Goal: Information Seeking & Learning: Learn about a topic

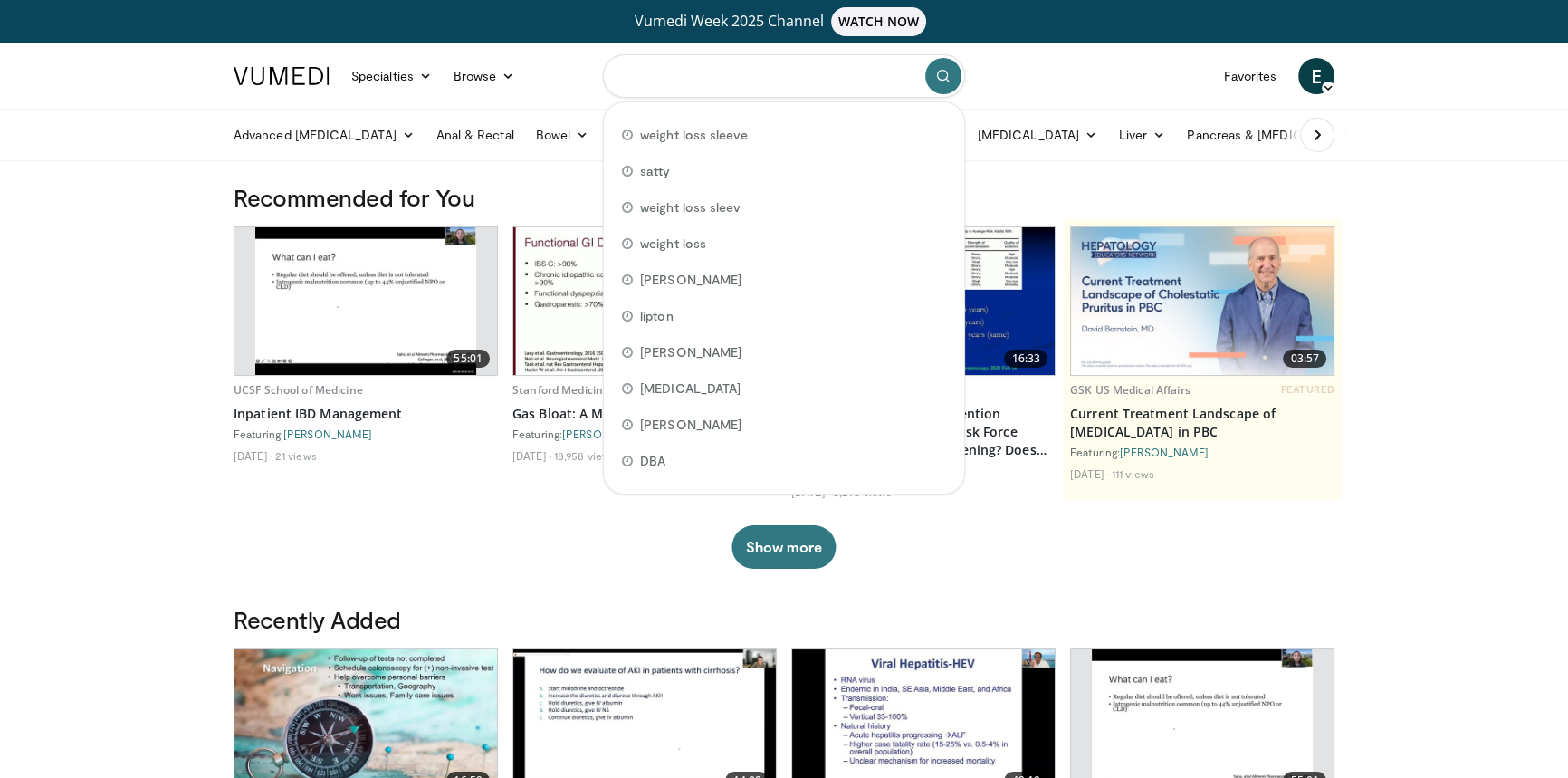
click at [737, 75] on input "Search topics, interventions" at bounding box center [784, 76] width 362 height 44
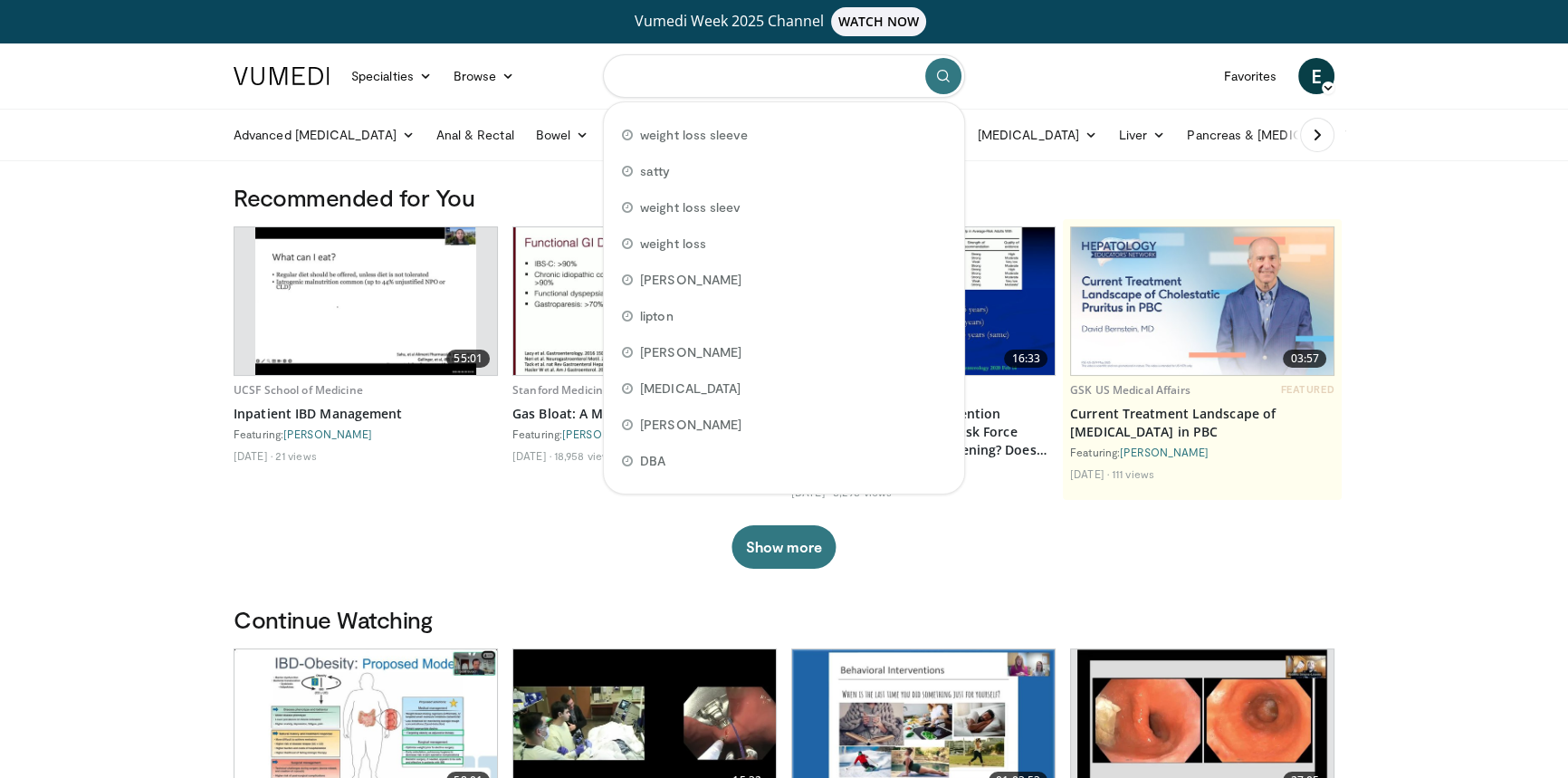
paste input "**********"
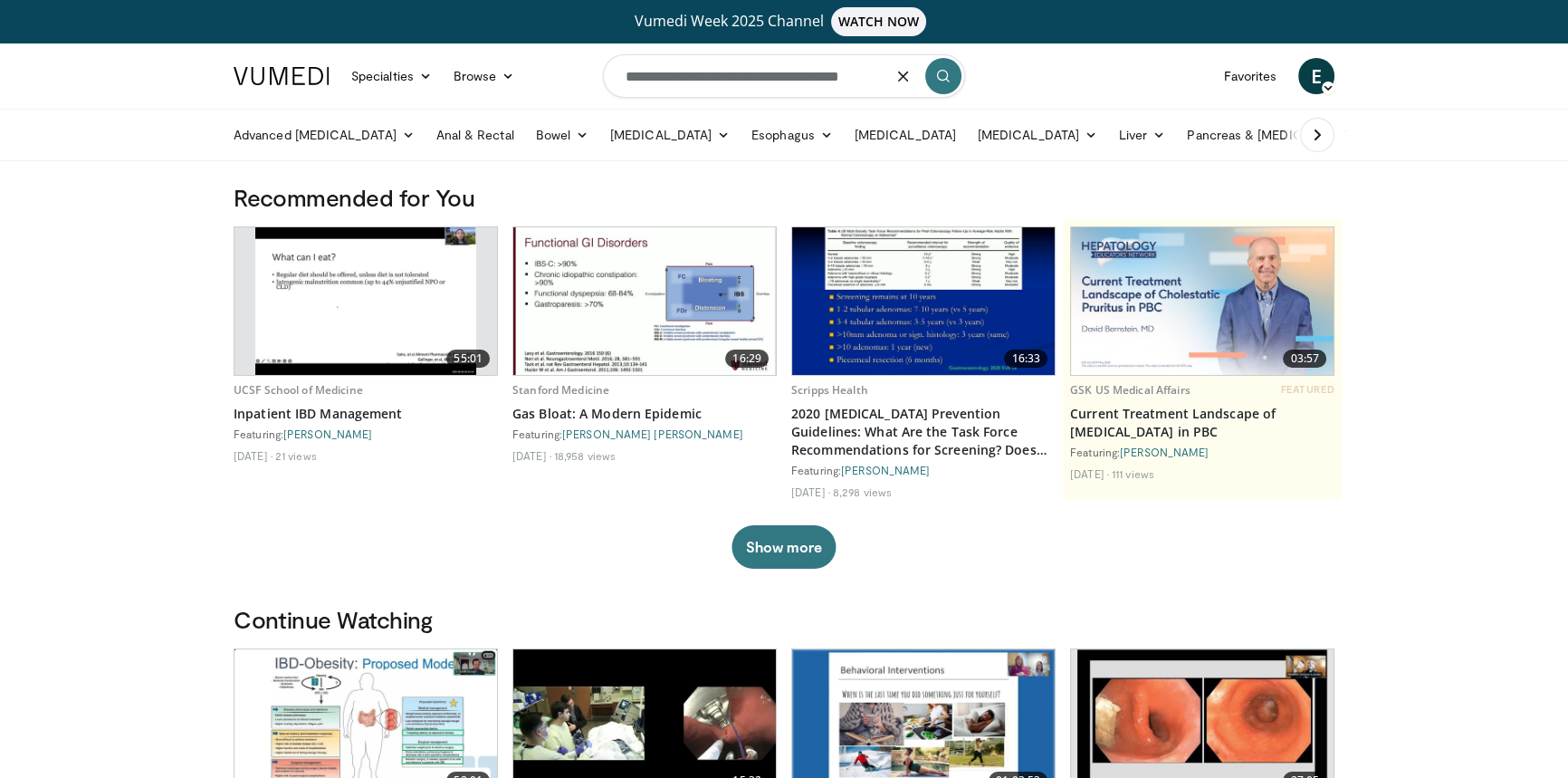
type input "**********"
click at [937, 72] on icon "submit" at bounding box center [944, 76] width 15 height 15
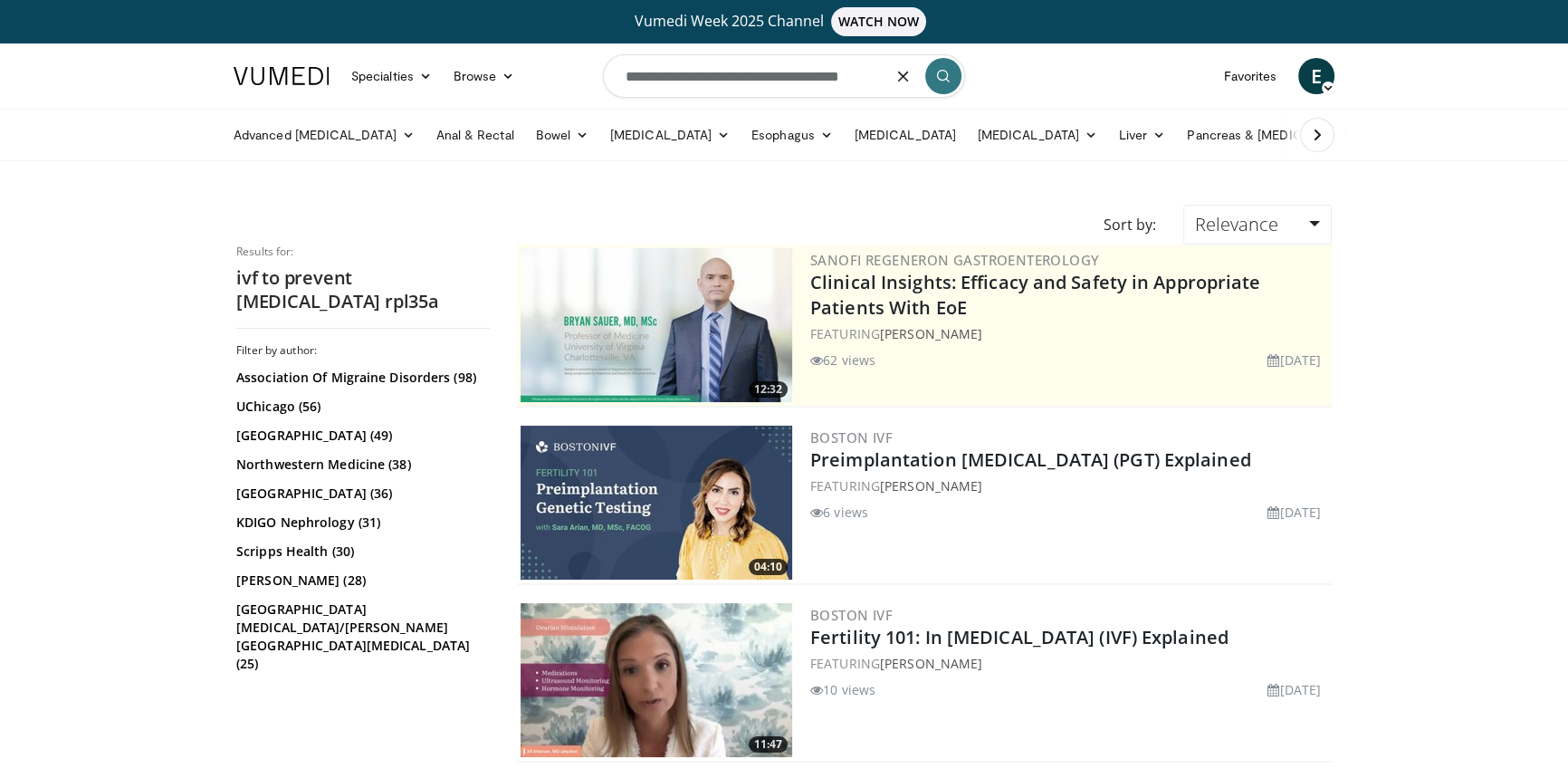
drag, startPoint x: 876, startPoint y: 75, endPoint x: 829, endPoint y: 82, distance: 47.5
click at [829, 82] on input "**********" at bounding box center [784, 76] width 362 height 44
type input "**********"
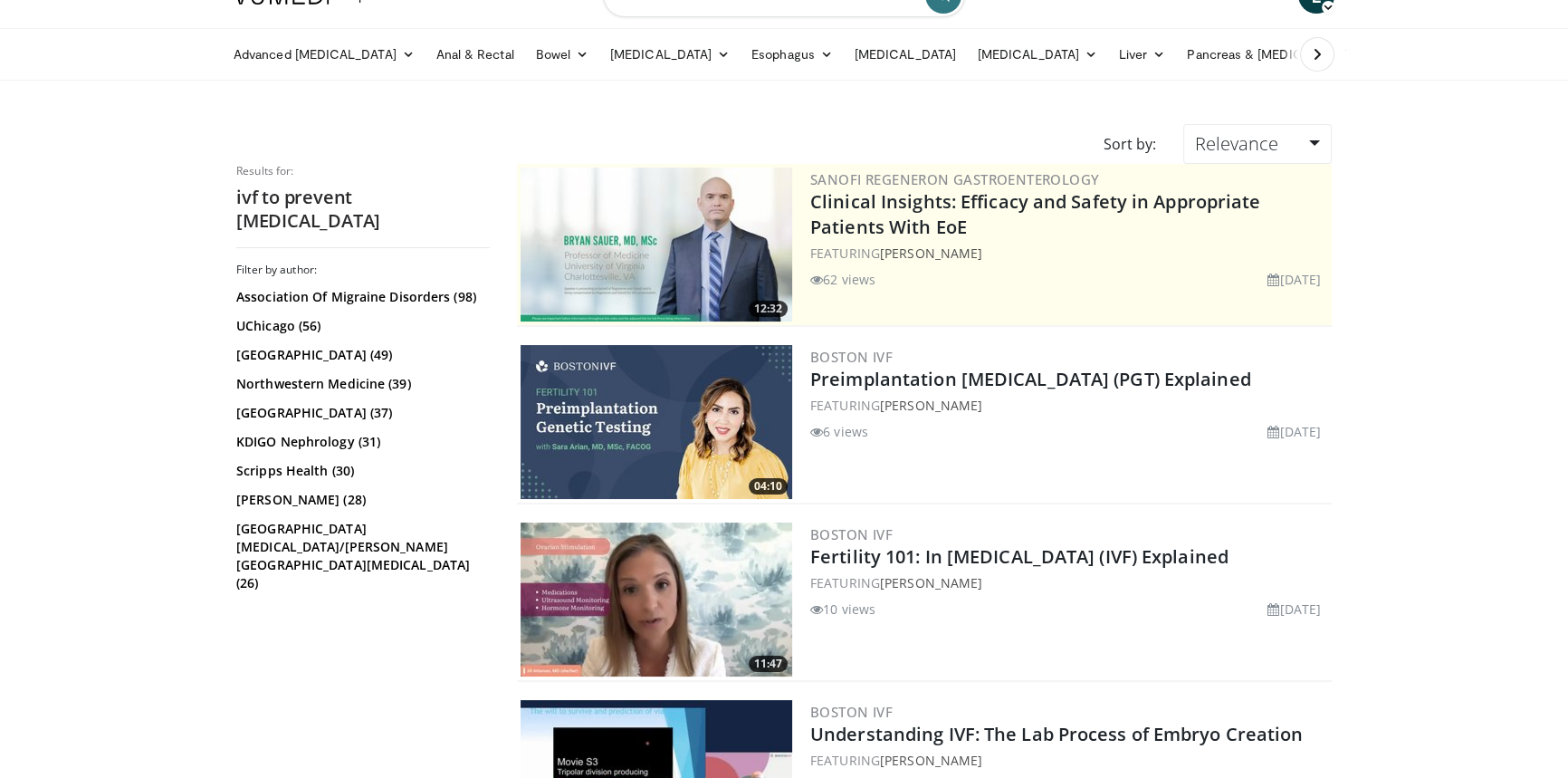
scroll to position [247, 0]
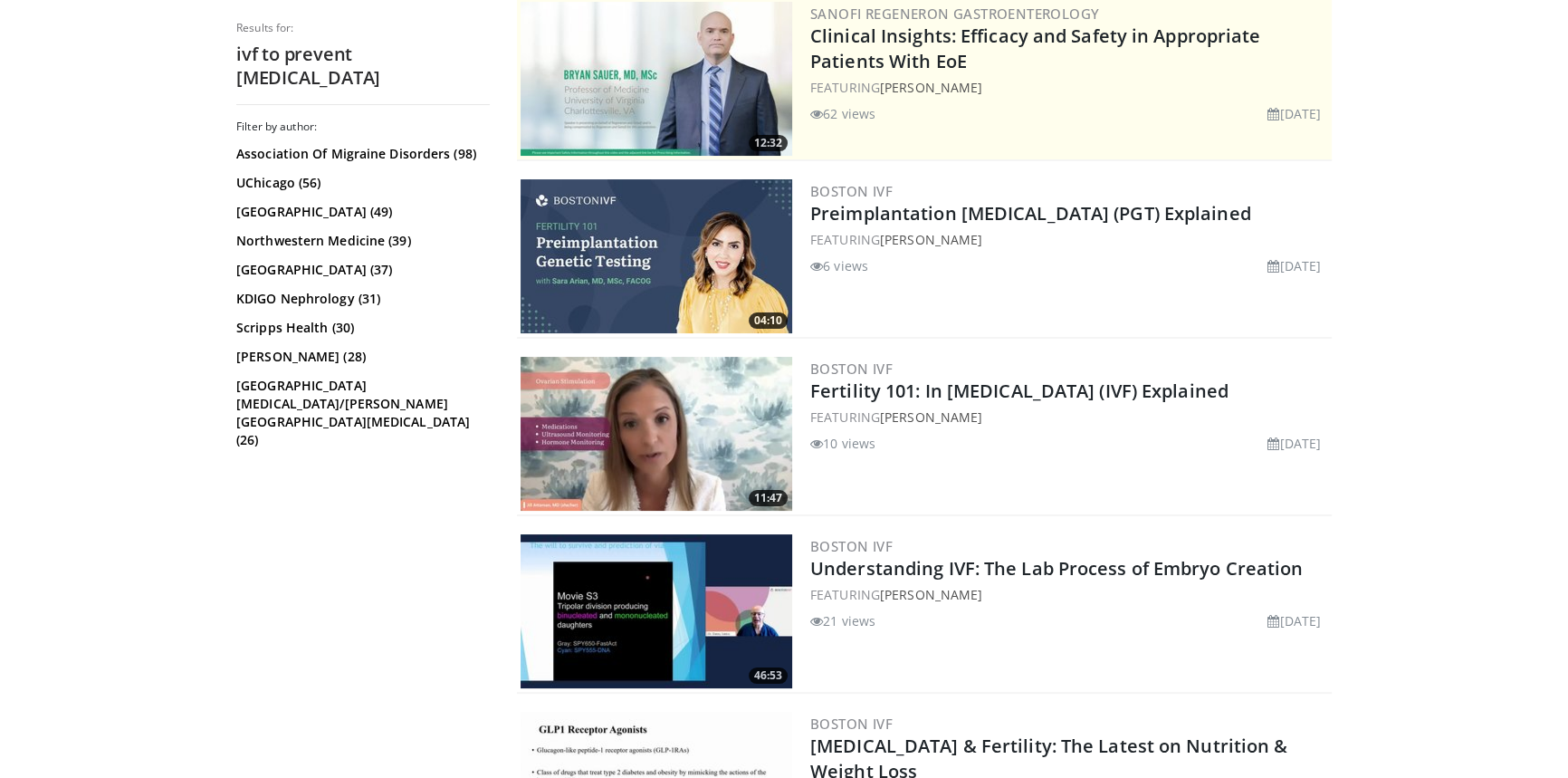
click at [731, 250] on img at bounding box center [656, 256] width 272 height 154
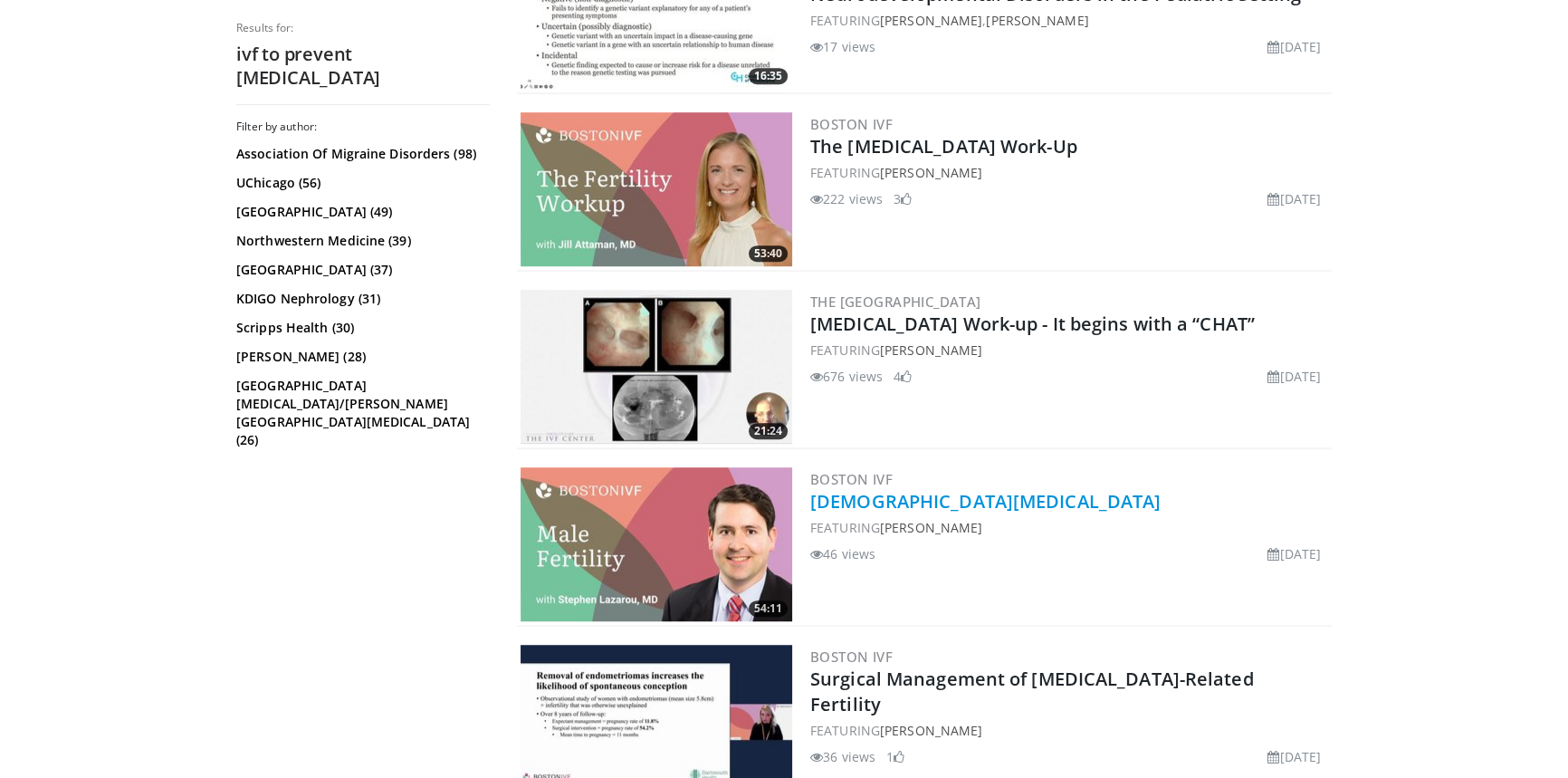
scroll to position [1399, 0]
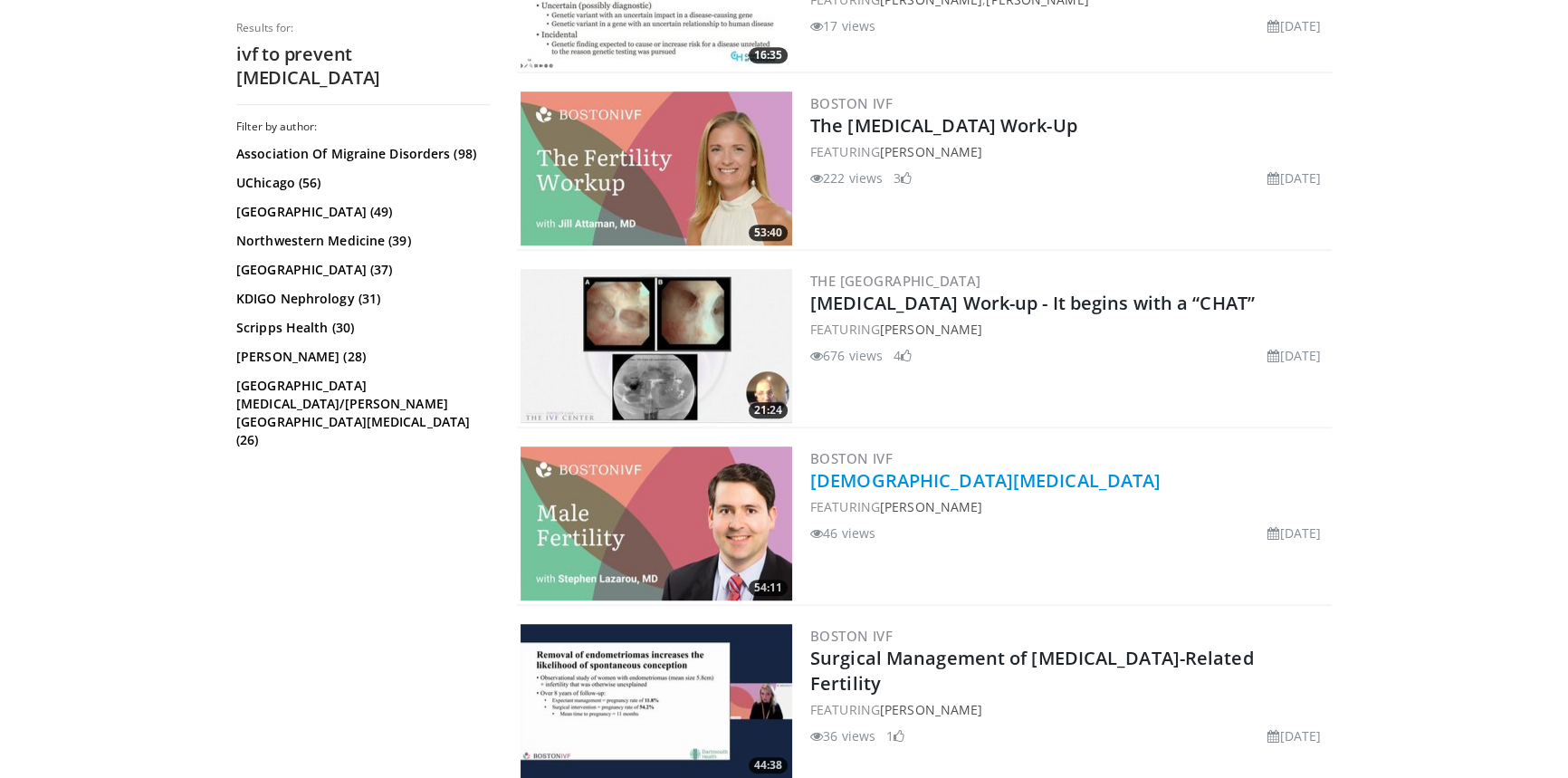
click at [900, 480] on link "[DEMOGRAPHIC_DATA][MEDICAL_DATA]" at bounding box center [986, 480] width 350 height 25
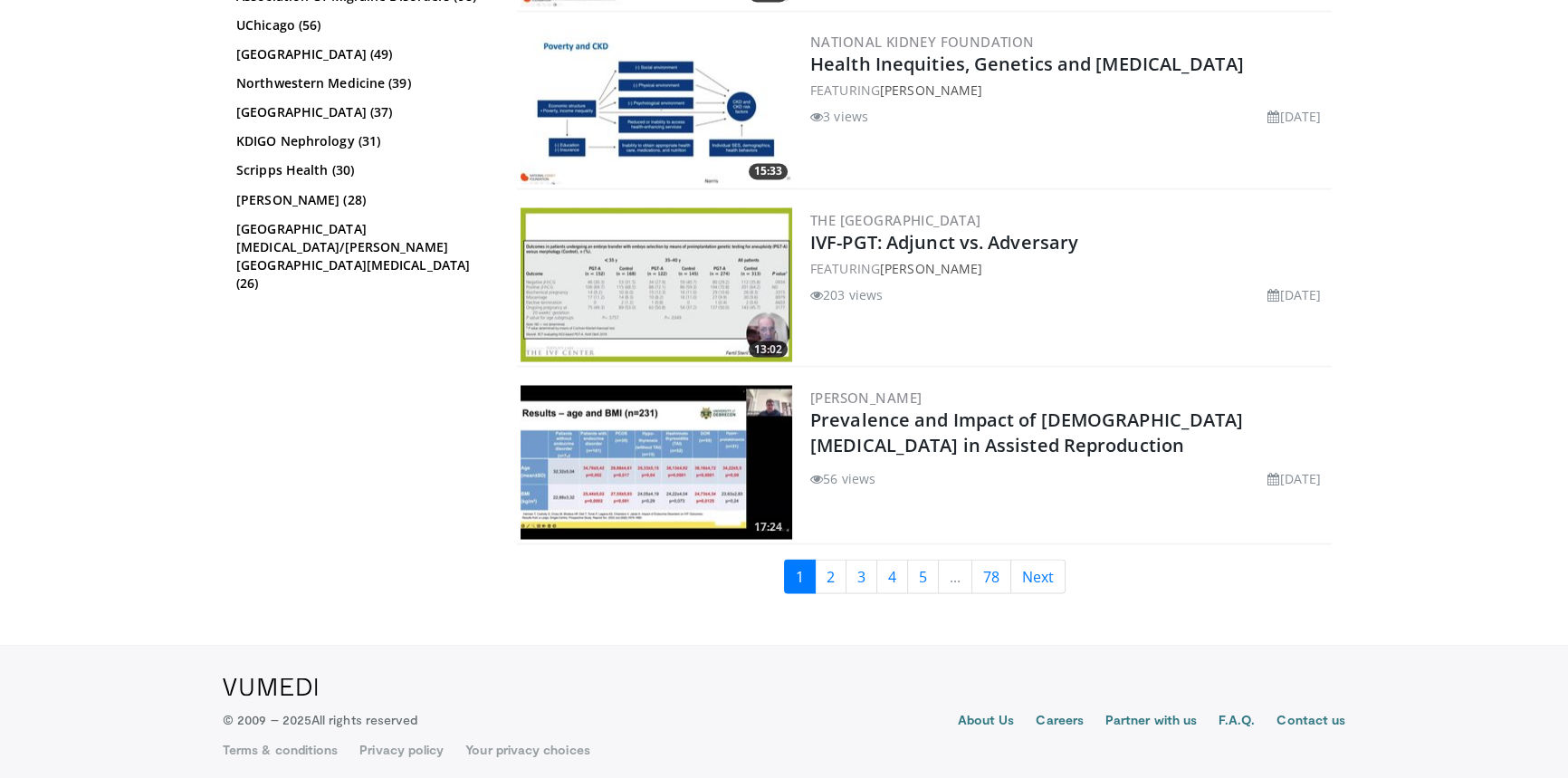
scroll to position [4127, 0]
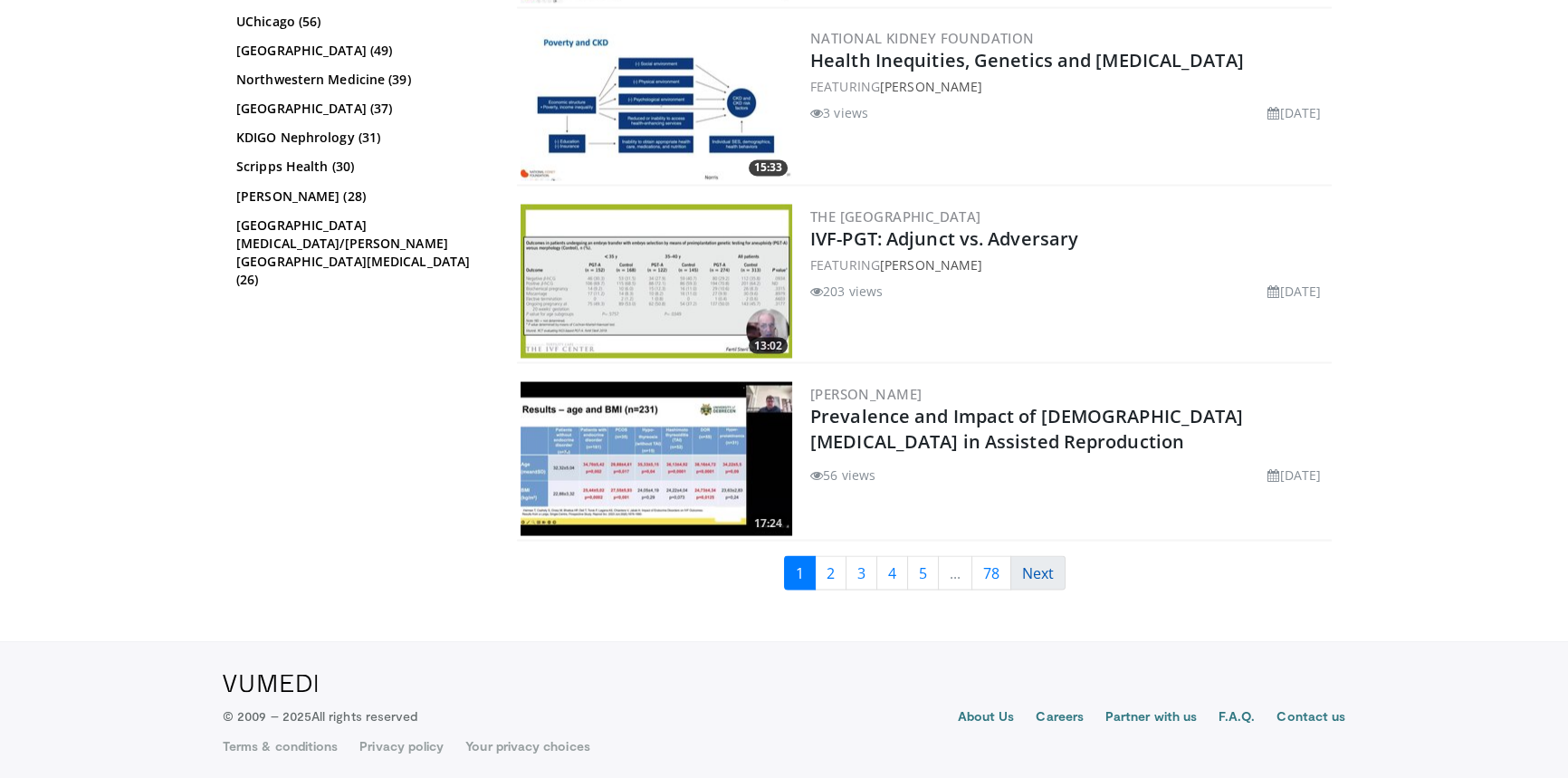
click at [1048, 562] on link "Next" at bounding box center [1038, 572] width 56 height 35
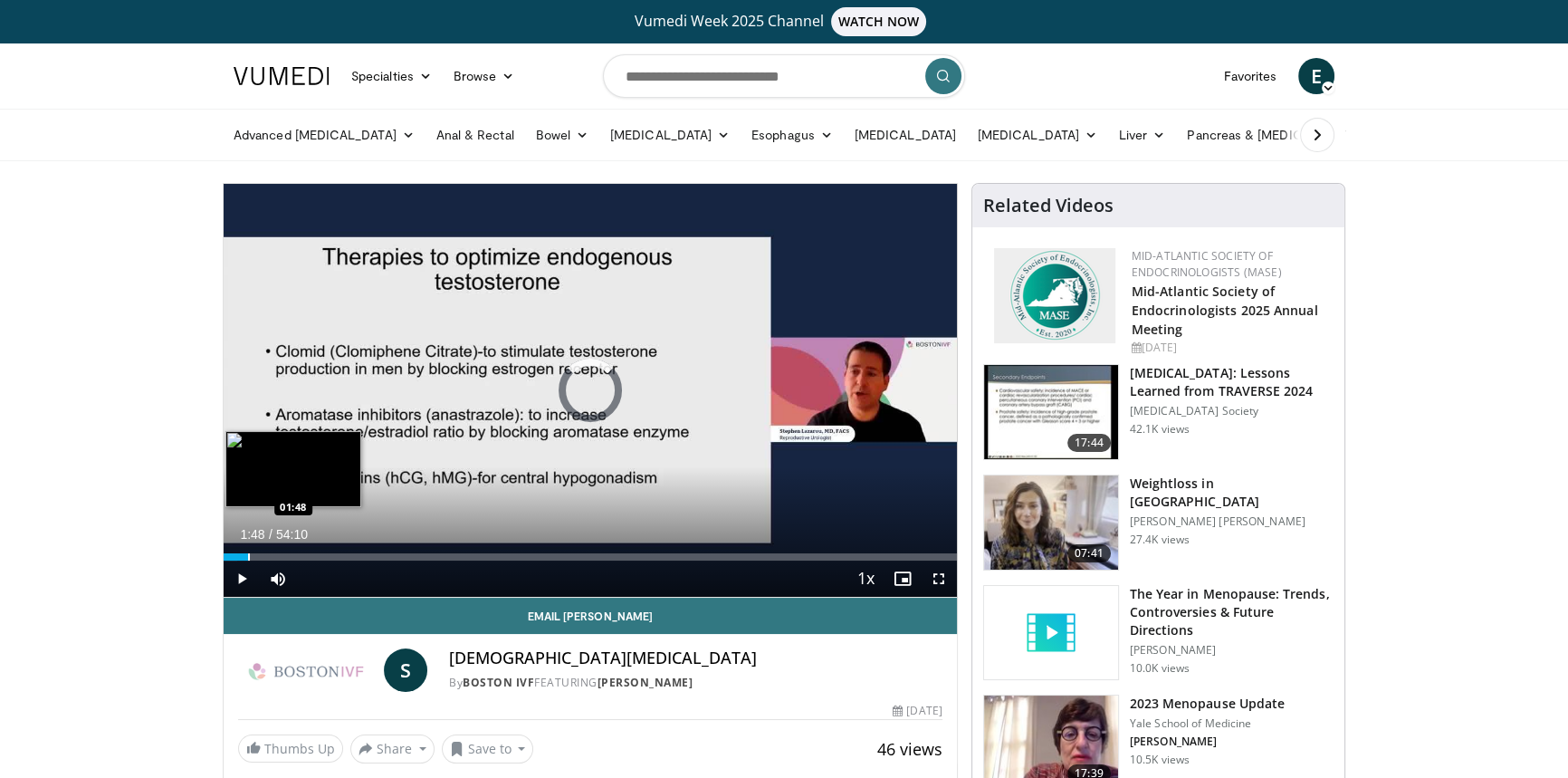
click at [248, 553] on div "Progress Bar" at bounding box center [249, 557] width 2 height 7
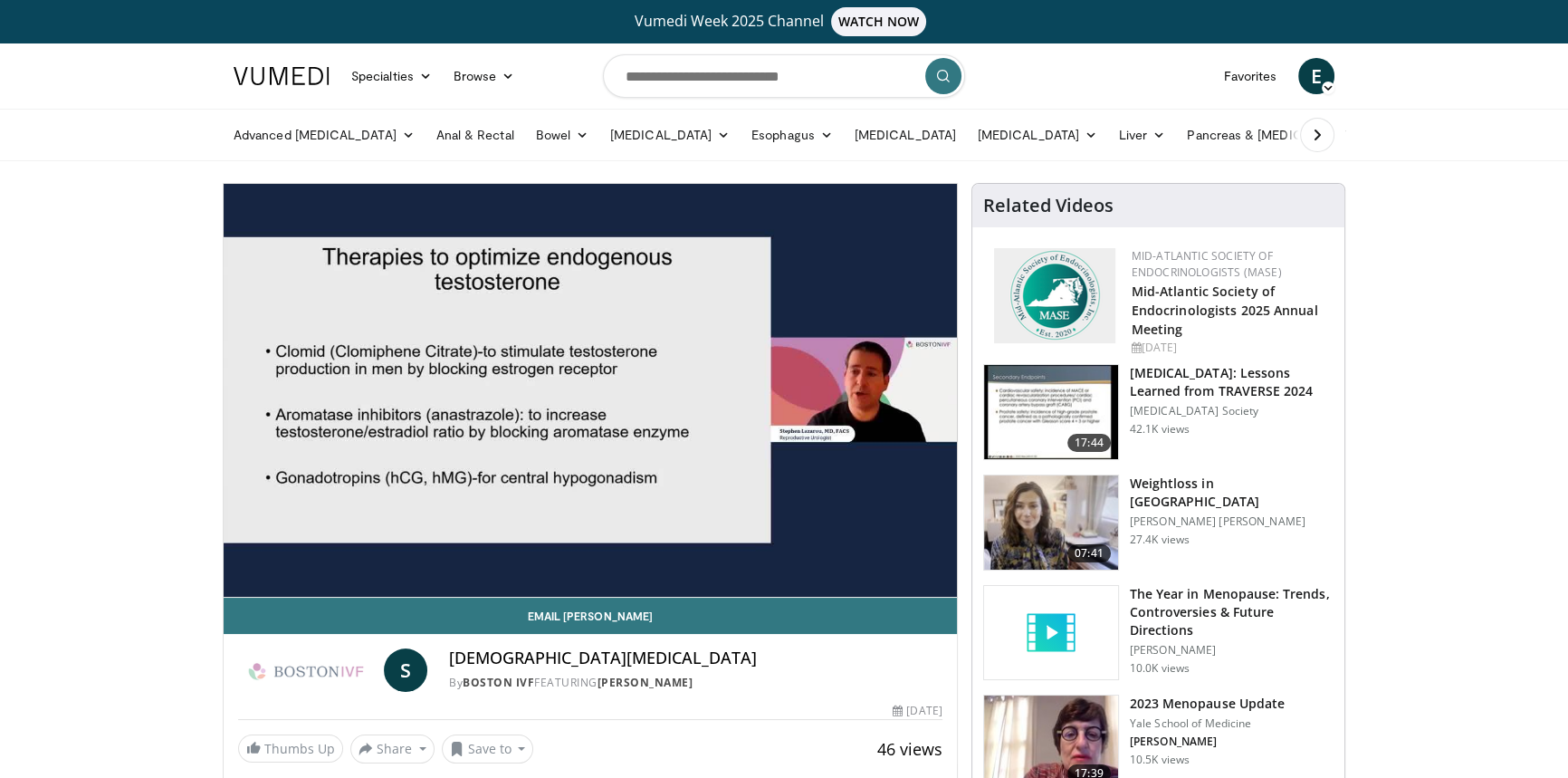
click at [336, 537] on video-js "**********" at bounding box center [591, 390] width 733 height 414
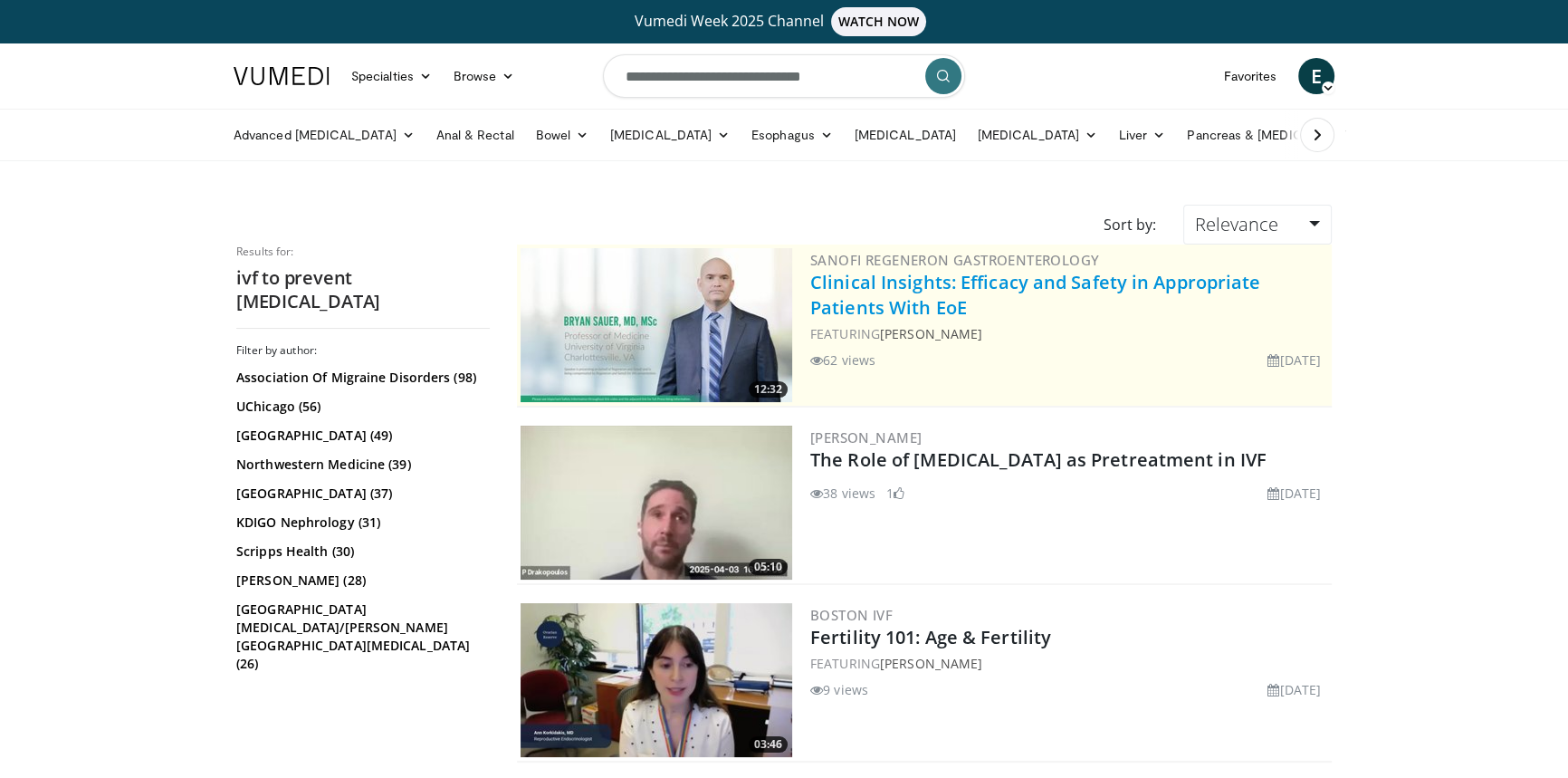
click at [862, 294] on link "Clinical Insights: Efficacy and Safety in Appropriate Patients With EoE" at bounding box center [1036, 295] width 450 height 50
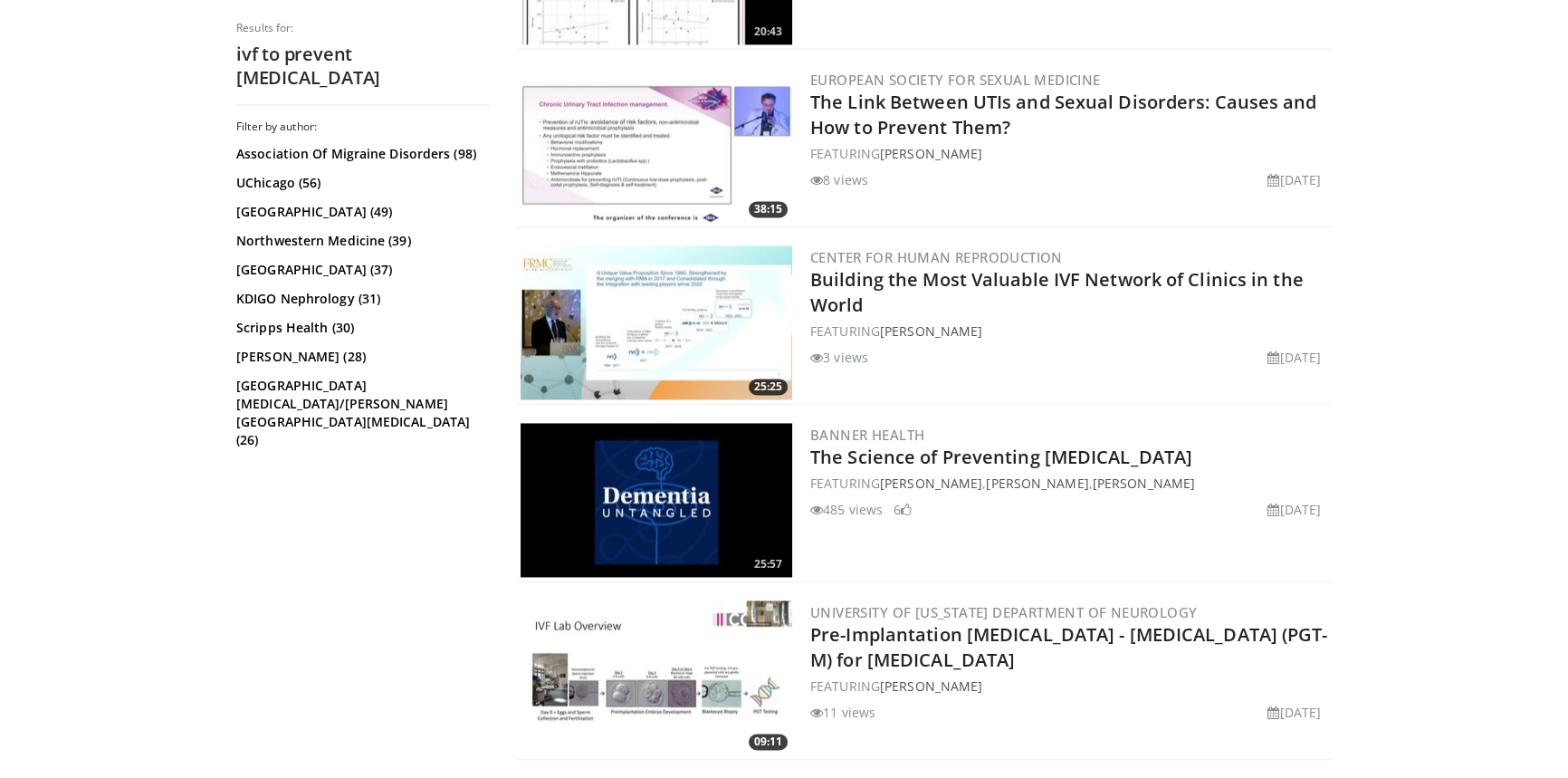
scroll to position [3622, 0]
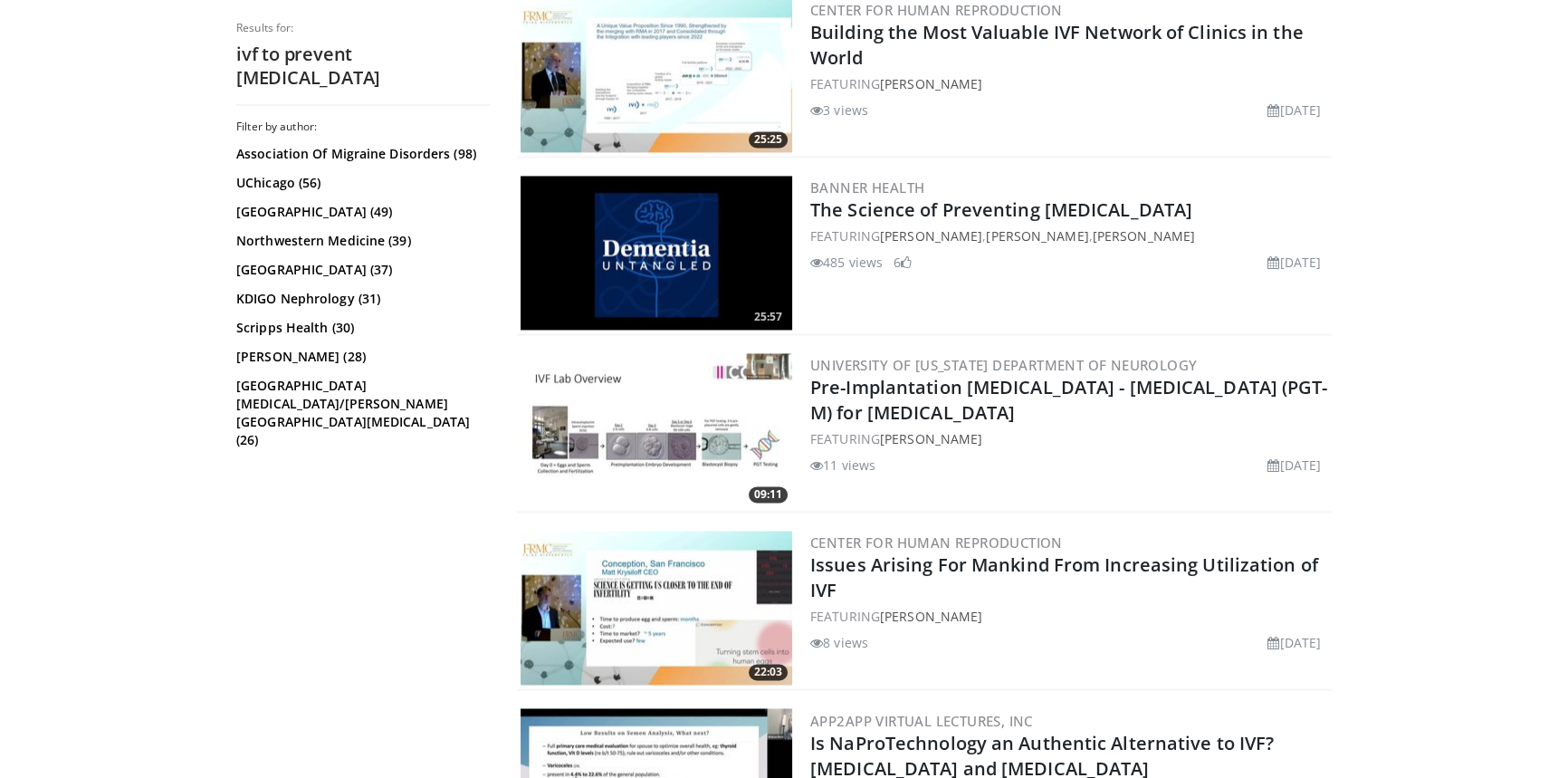
click at [719, 379] on img at bounding box center [656, 429] width 272 height 154
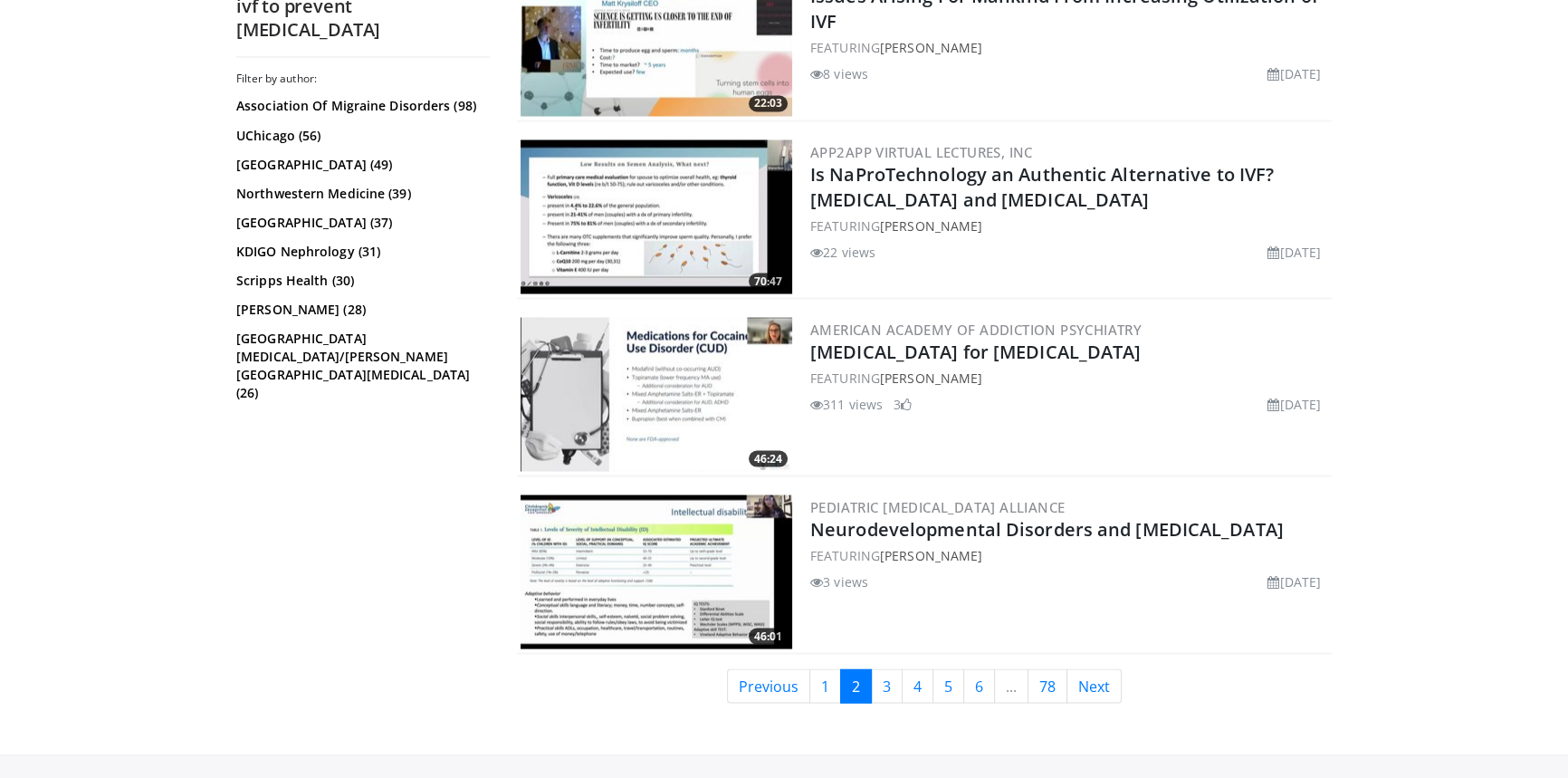
scroll to position [4303, 0]
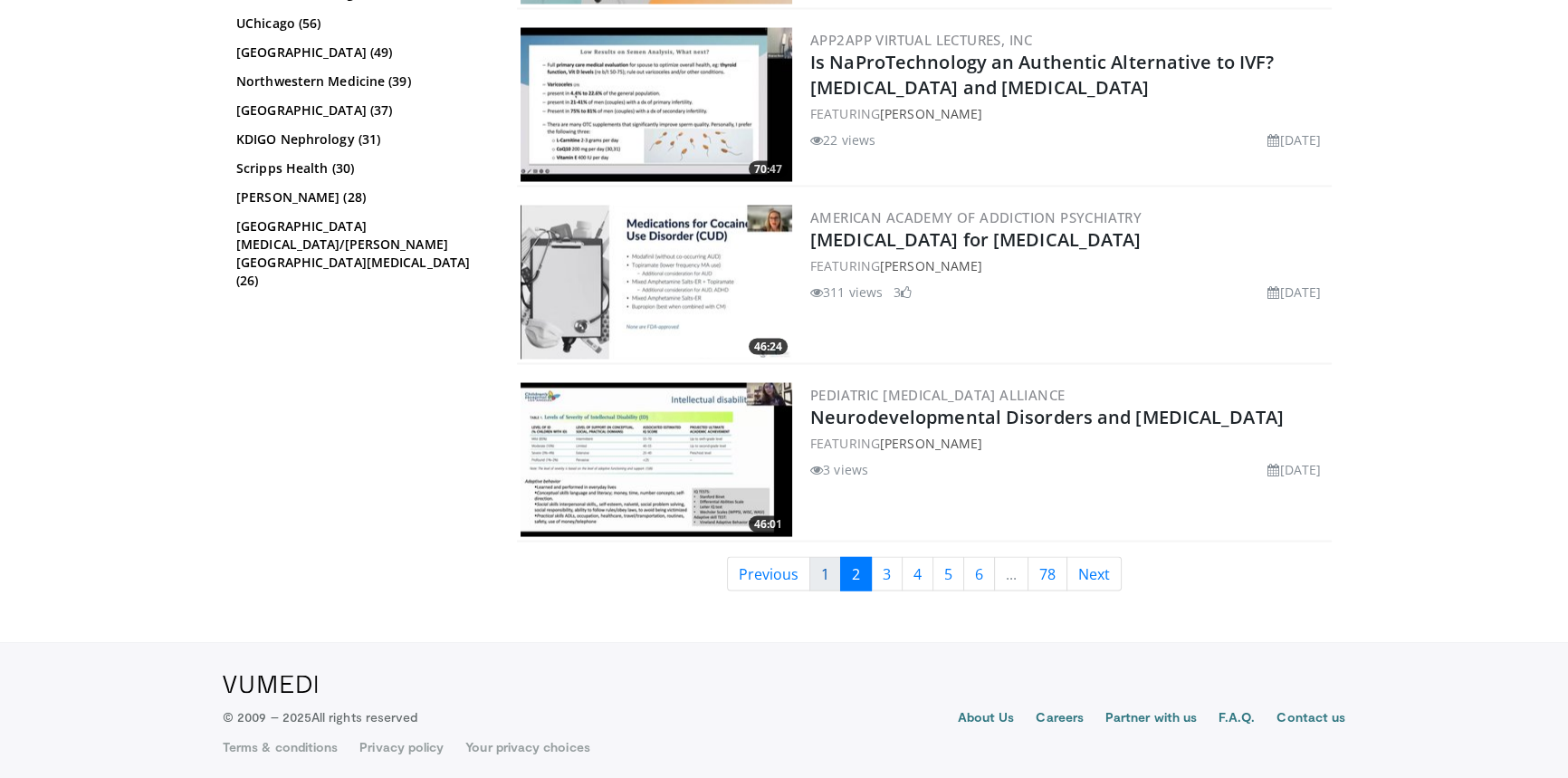
click at [830, 561] on link "1" at bounding box center [825, 573] width 32 height 35
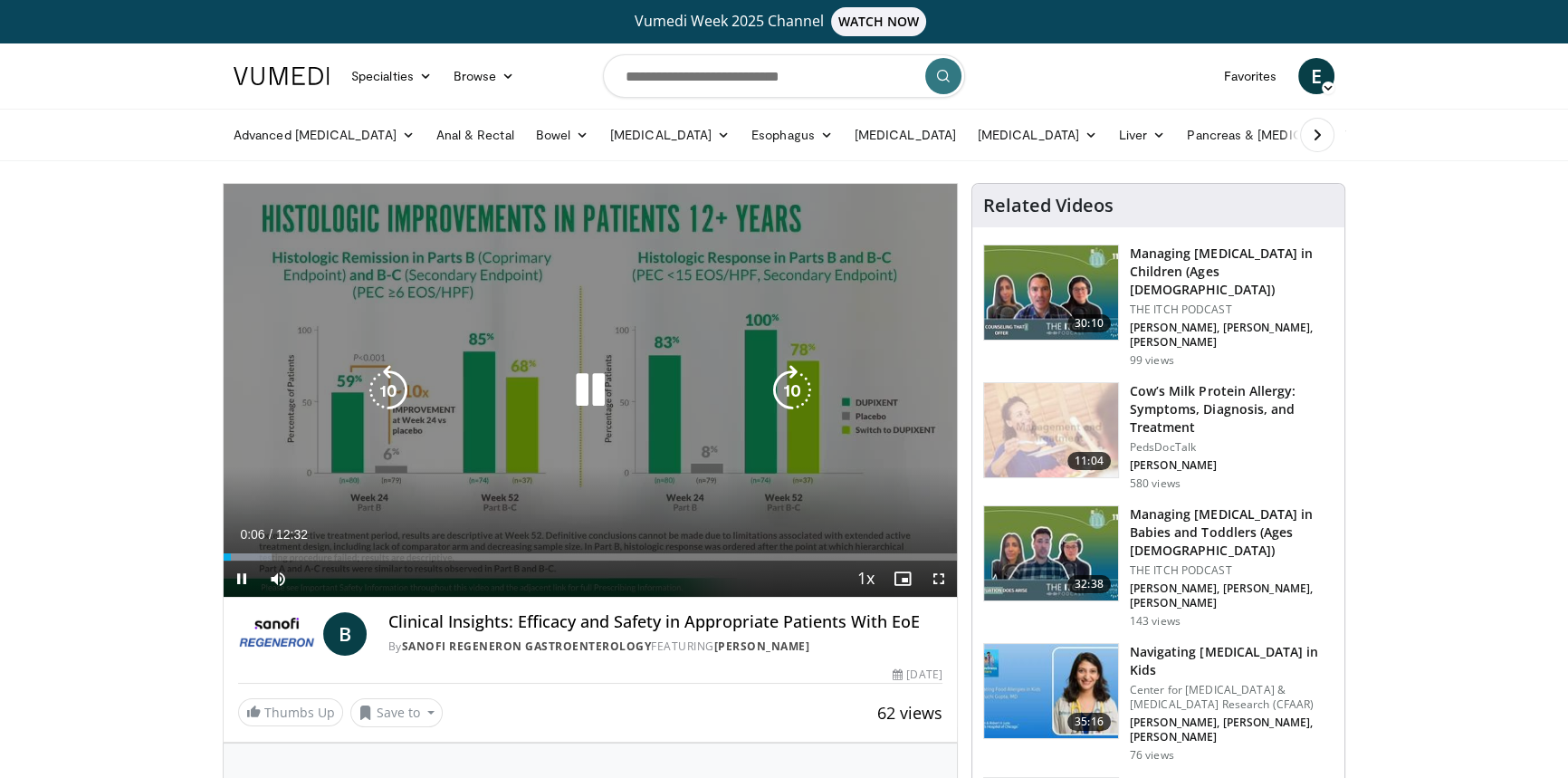
click at [791, 379] on icon "Video Player" at bounding box center [793, 390] width 51 height 51
click at [394, 389] on icon "Video Player" at bounding box center [389, 390] width 51 height 51
click at [794, 390] on icon "Video Player" at bounding box center [793, 390] width 51 height 51
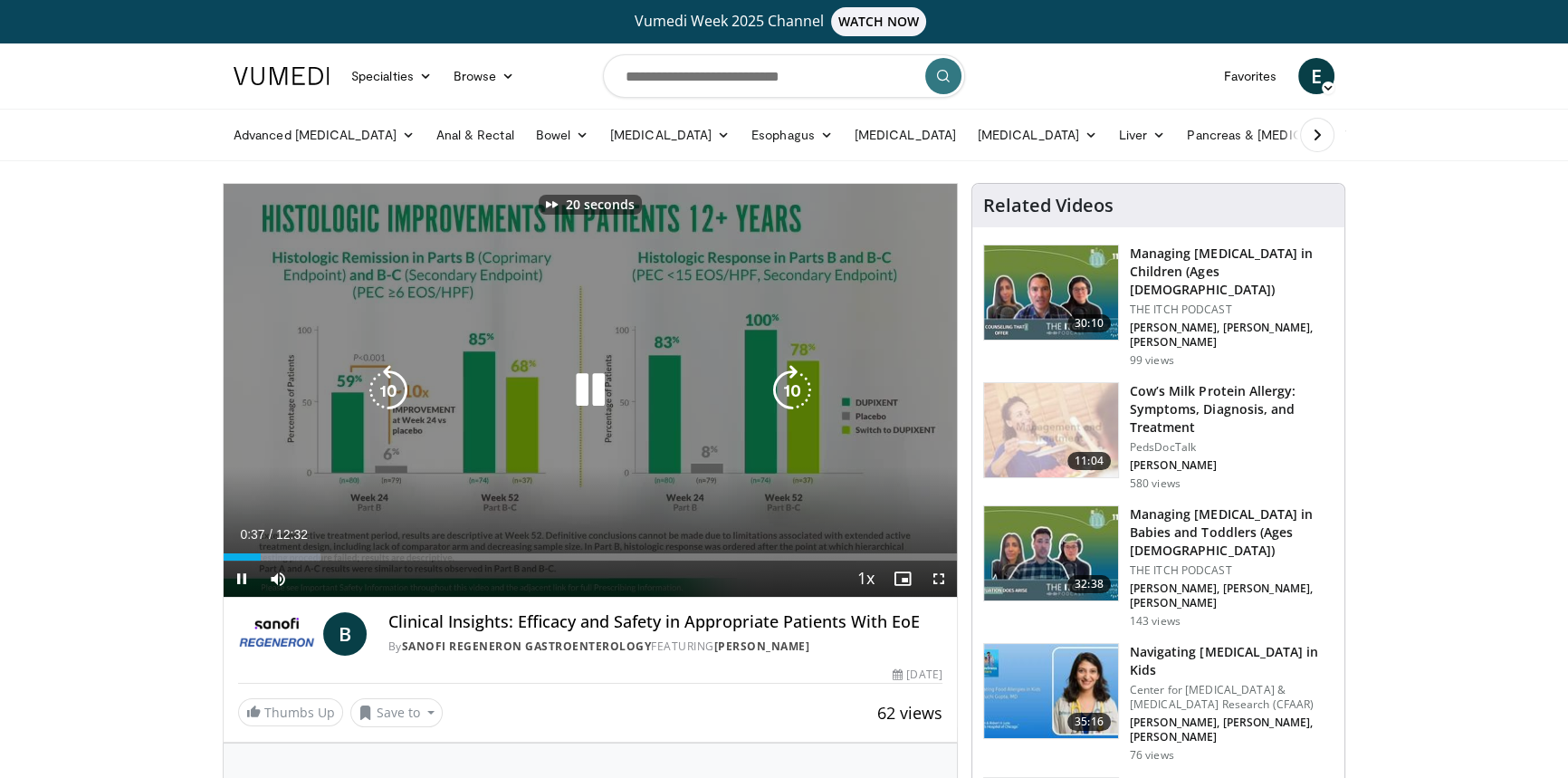
click at [791, 389] on icon "Video Player" at bounding box center [793, 390] width 51 height 51
click at [784, 389] on icon "Video Player" at bounding box center [793, 390] width 51 height 51
click at [777, 388] on icon "Video Player" at bounding box center [793, 390] width 51 height 51
click at [790, 385] on icon "Video Player" at bounding box center [793, 390] width 51 height 51
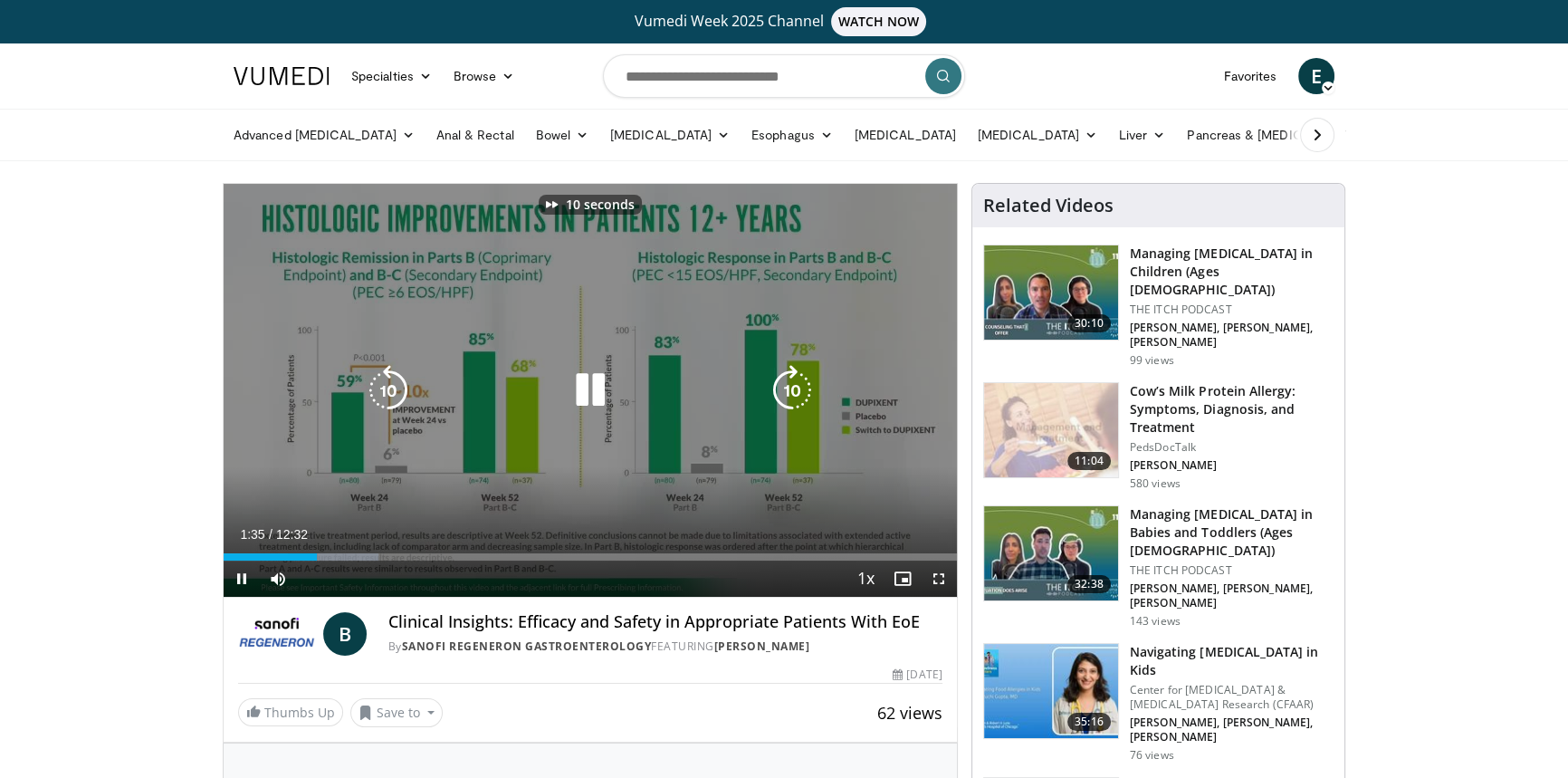
click at [790, 385] on icon "Video Player" at bounding box center [793, 390] width 51 height 51
click at [783, 390] on icon "Video Player" at bounding box center [793, 390] width 51 height 51
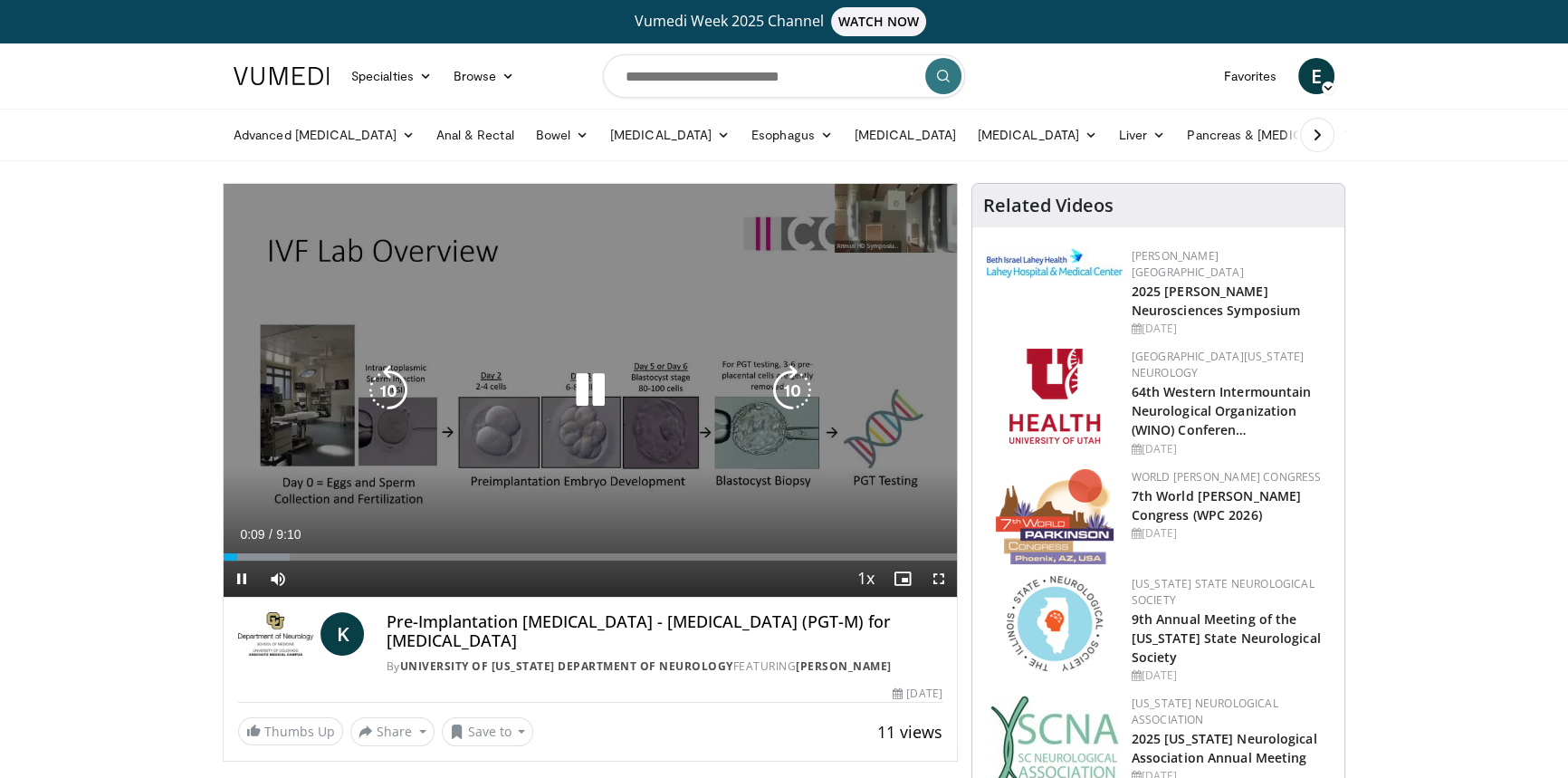
click at [796, 387] on icon "Video Player" at bounding box center [793, 390] width 51 height 51
click at [778, 385] on icon "Video Player" at bounding box center [793, 390] width 51 height 51
click at [778, 386] on icon "Video Player" at bounding box center [793, 390] width 51 height 51
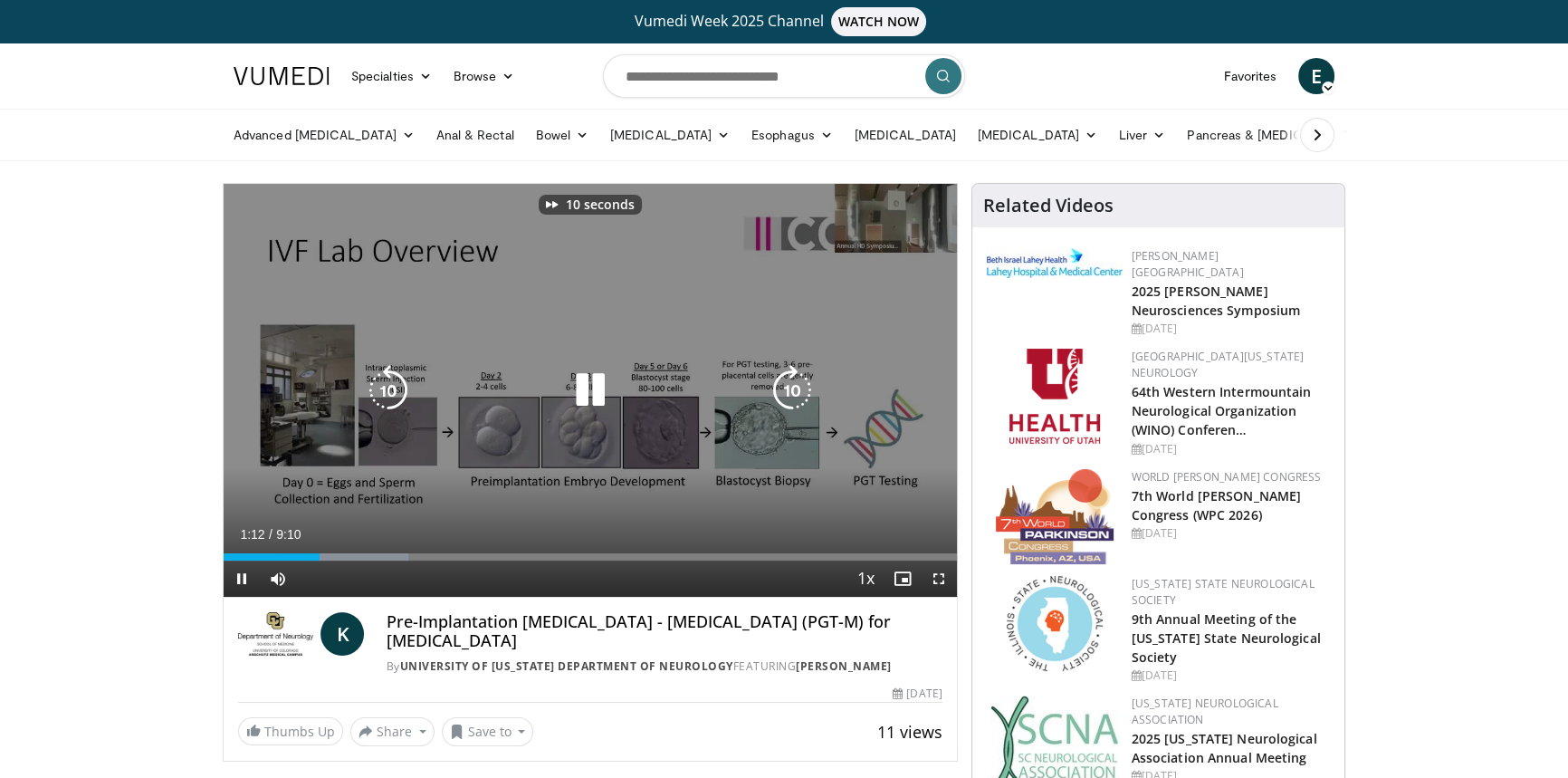
click at [778, 386] on icon "Video Player" at bounding box center [793, 390] width 51 height 51
click at [791, 389] on icon "Video Player" at bounding box center [793, 390] width 51 height 51
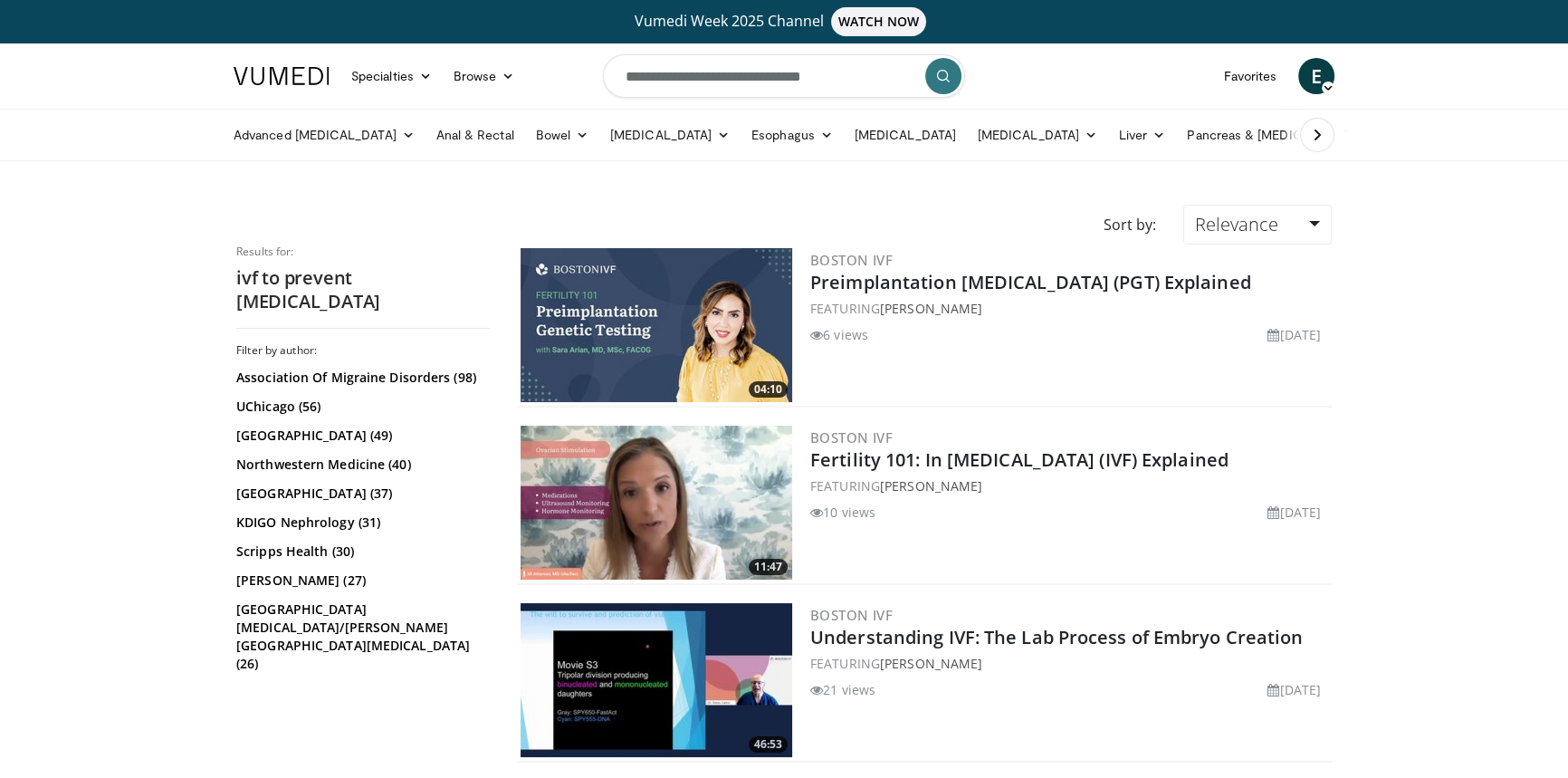
click at [648, 493] on link "11:47" at bounding box center [656, 502] width 272 height 154
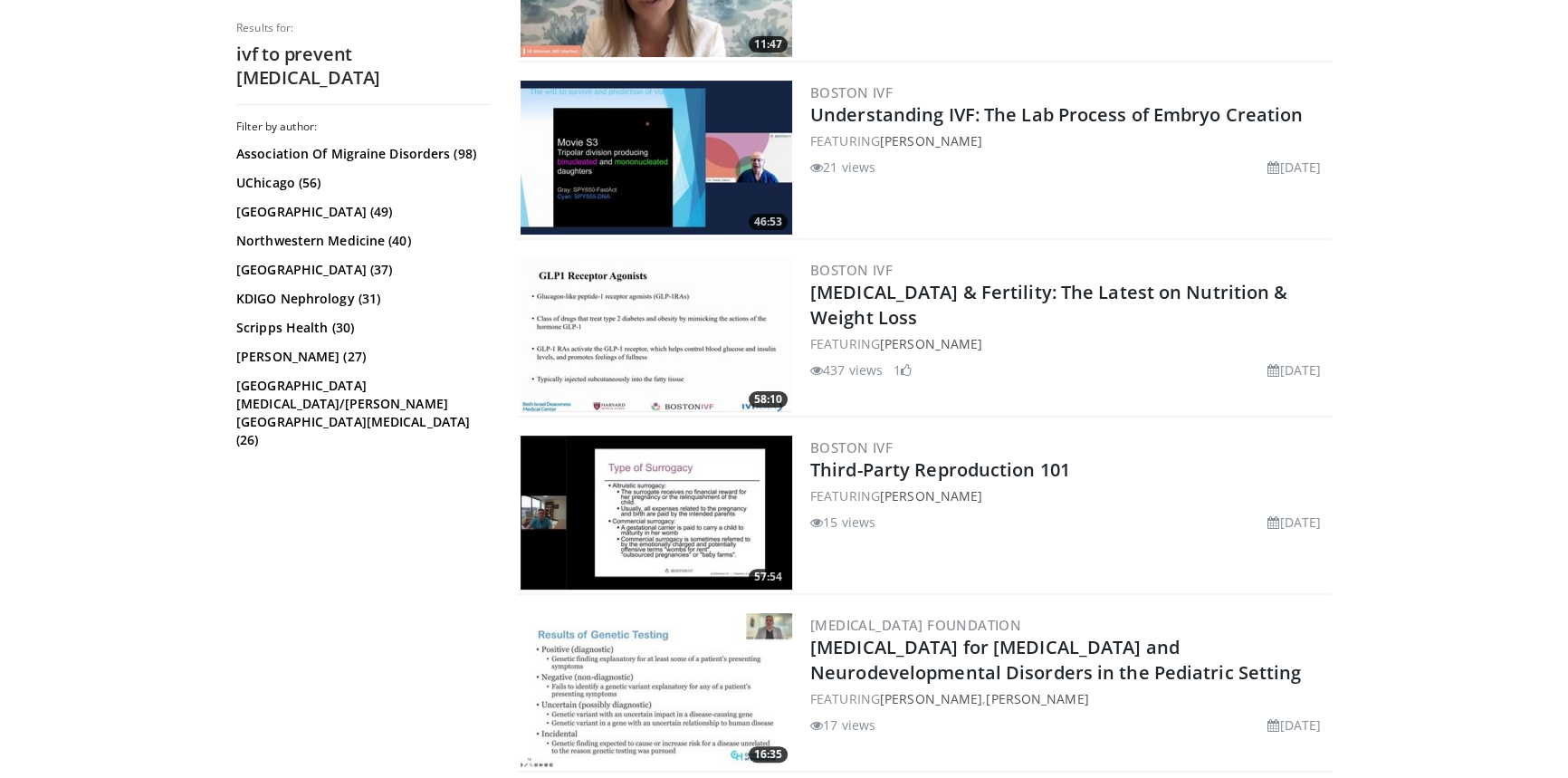
scroll to position [411, 0]
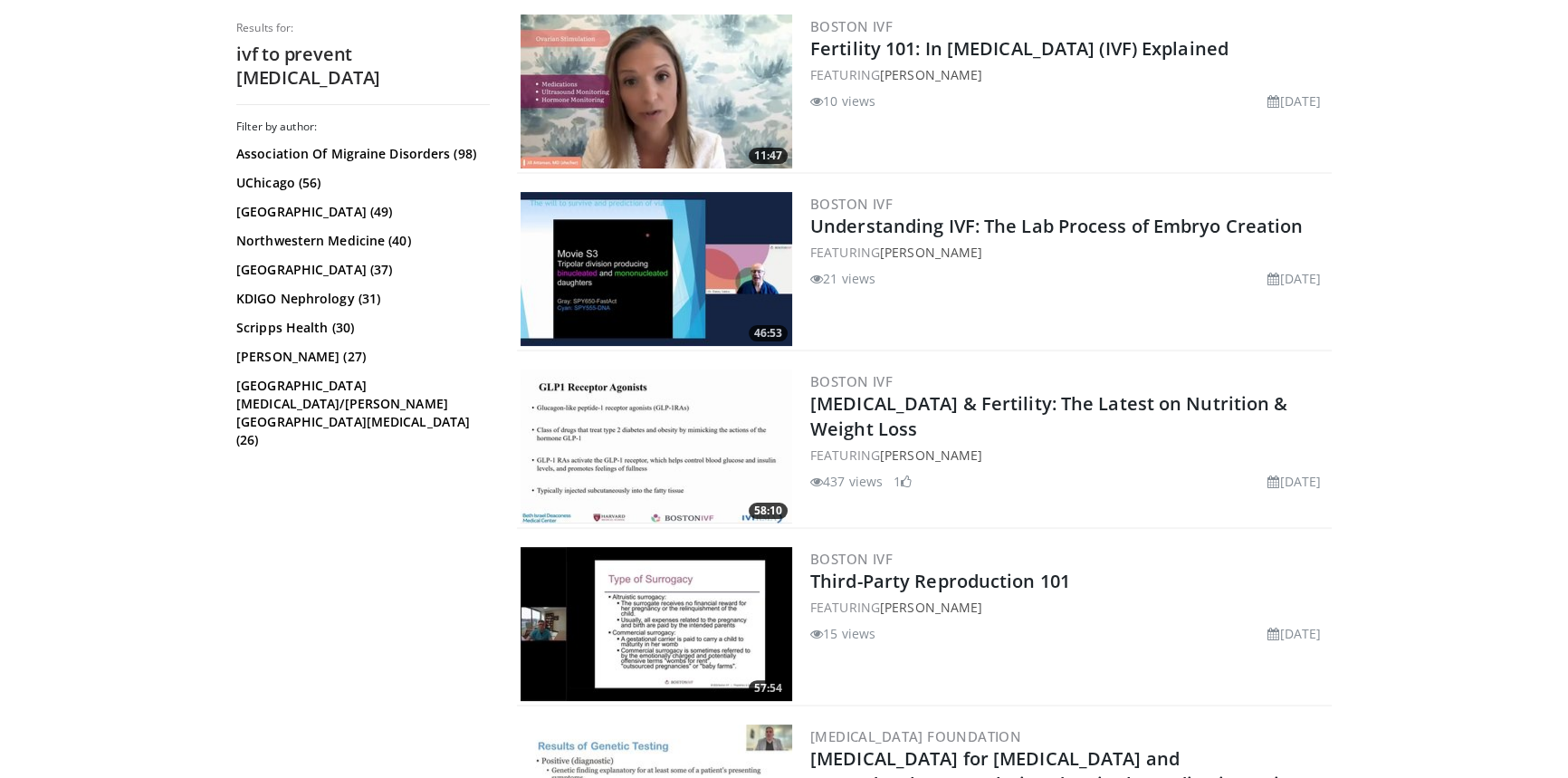
click at [645, 249] on img at bounding box center [656, 268] width 272 height 154
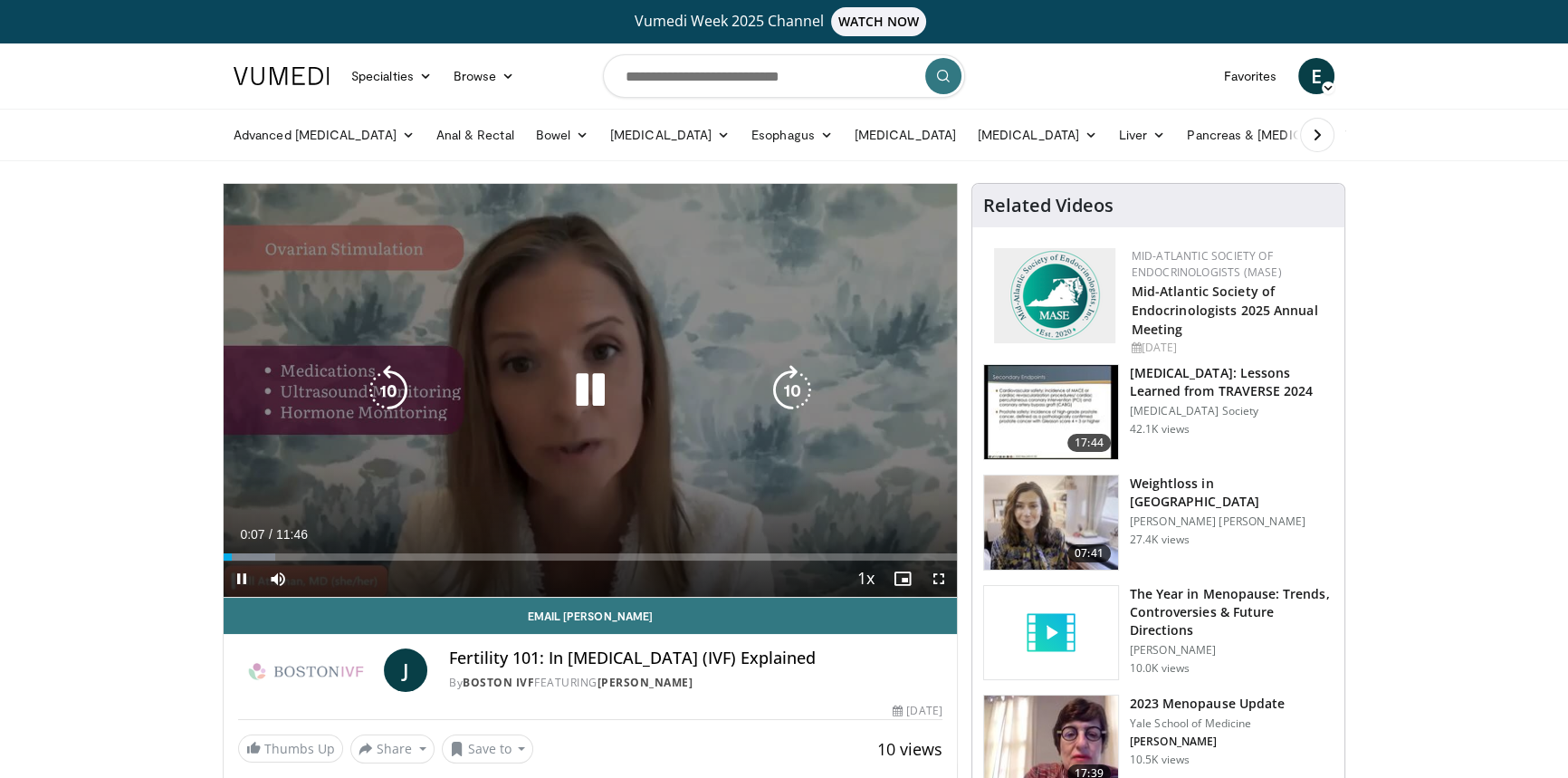
click at [777, 383] on icon "Video Player" at bounding box center [793, 390] width 51 height 51
click at [794, 381] on icon "Video Player" at bounding box center [793, 390] width 51 height 51
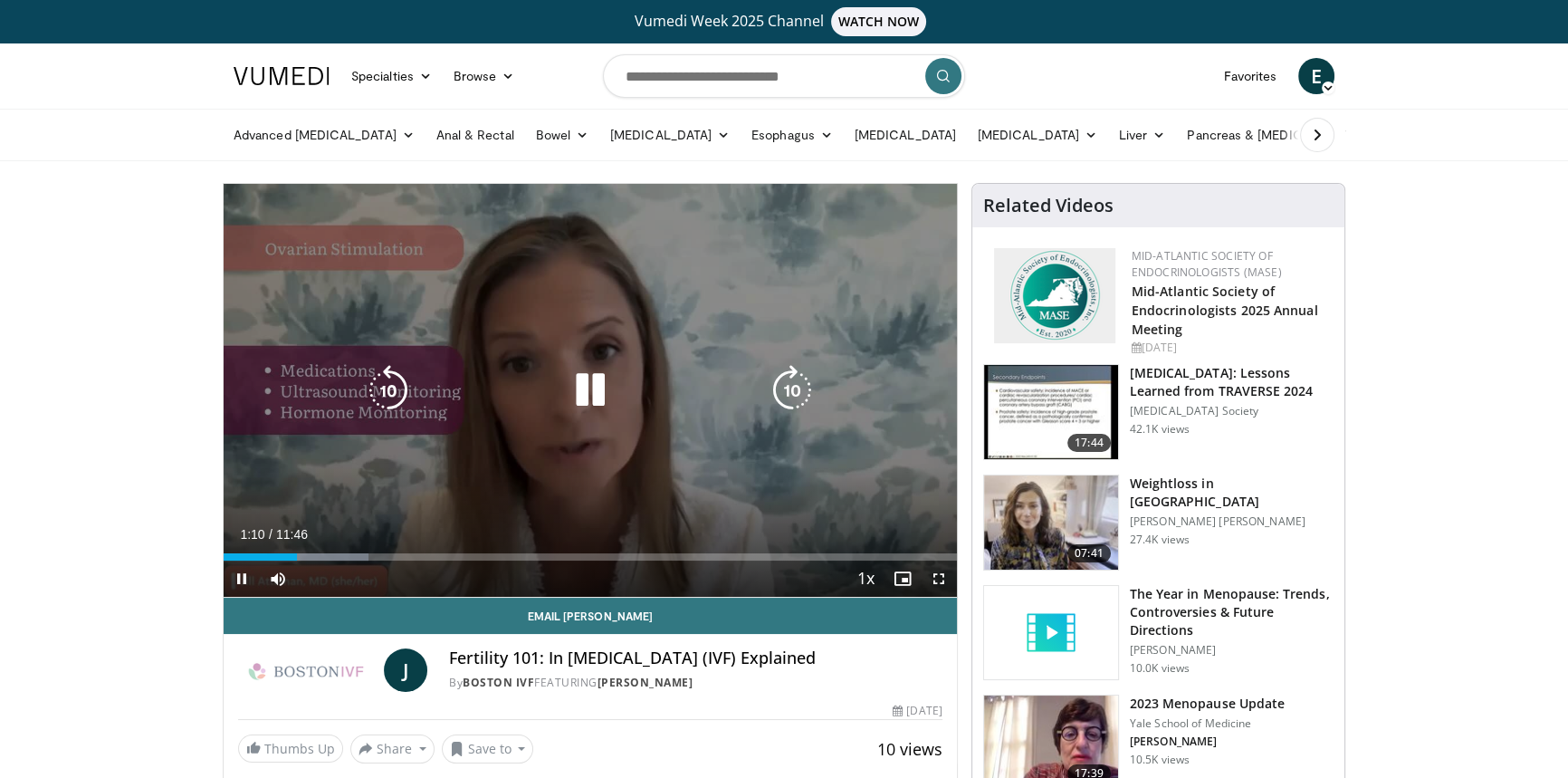
click at [780, 386] on icon "Video Player" at bounding box center [793, 390] width 51 height 51
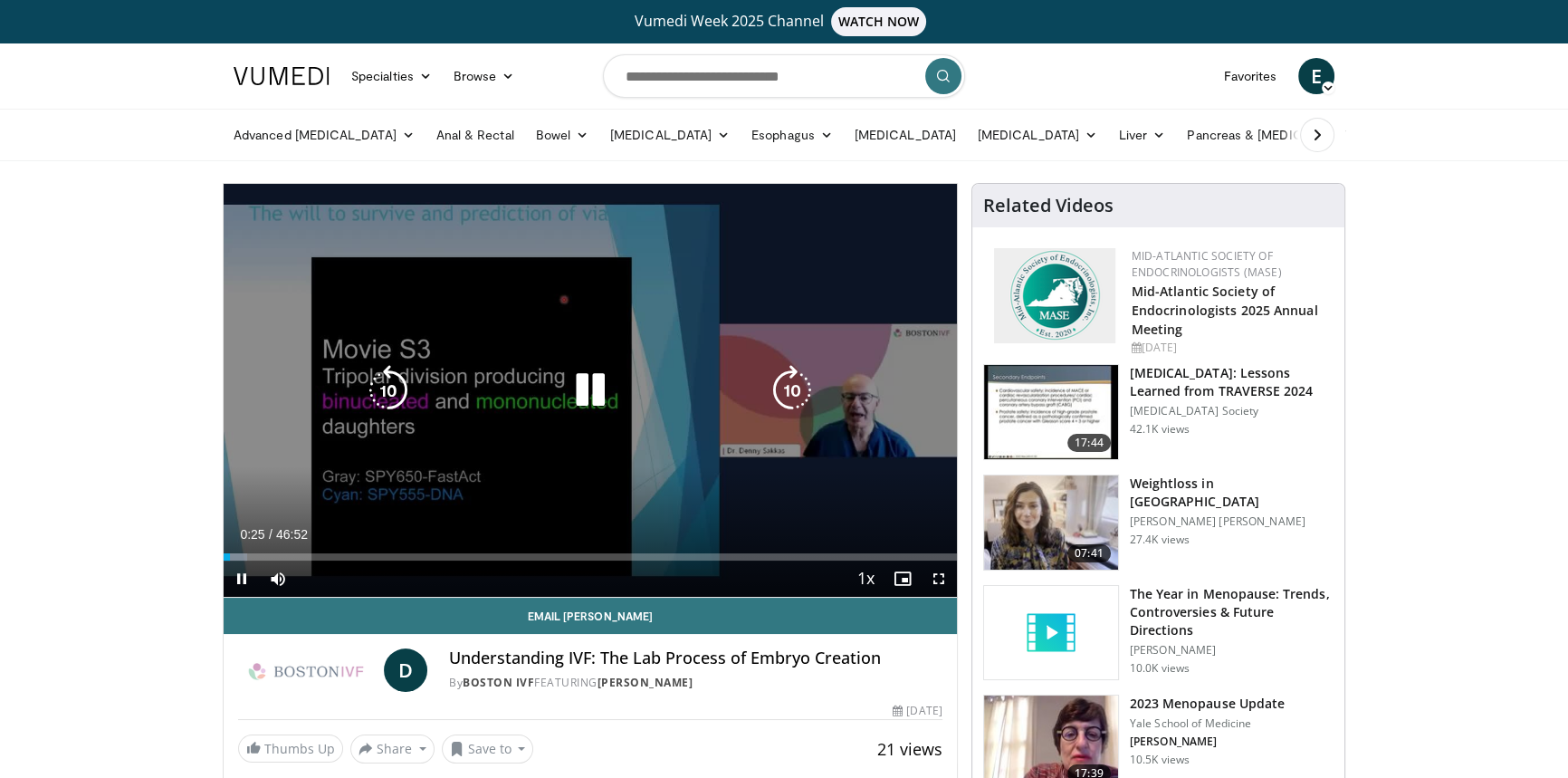
click at [801, 385] on icon "Video Player" at bounding box center [793, 390] width 51 height 51
click at [801, 378] on icon "Video Player" at bounding box center [793, 390] width 51 height 51
click at [802, 379] on icon "Video Player" at bounding box center [793, 390] width 51 height 51
click at [789, 389] on icon "Video Player" at bounding box center [793, 390] width 51 height 51
click at [788, 392] on icon "Video Player" at bounding box center [793, 390] width 51 height 51
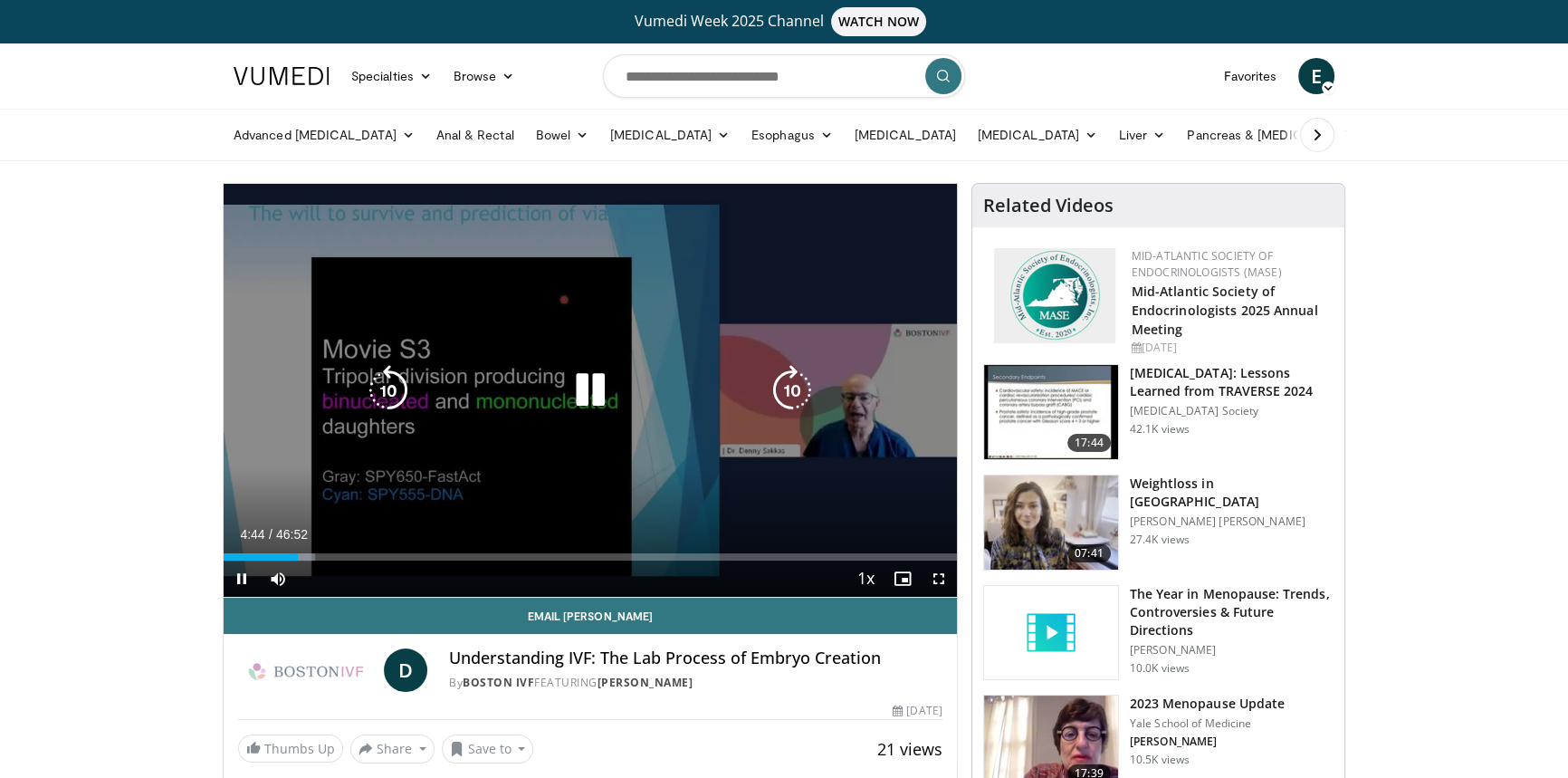
click at [795, 394] on icon "Video Player" at bounding box center [793, 390] width 51 height 51
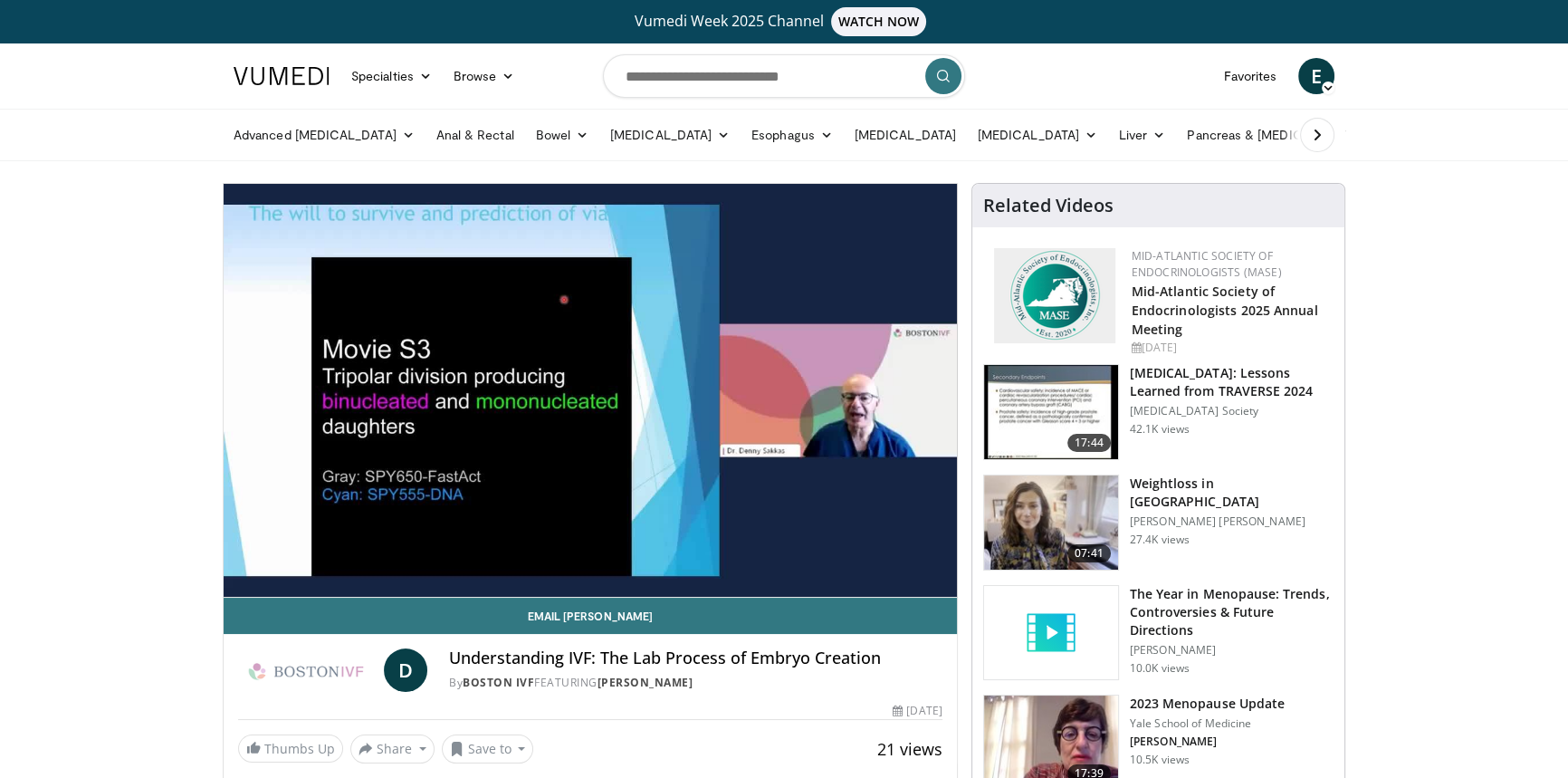
scroll to position [82, 0]
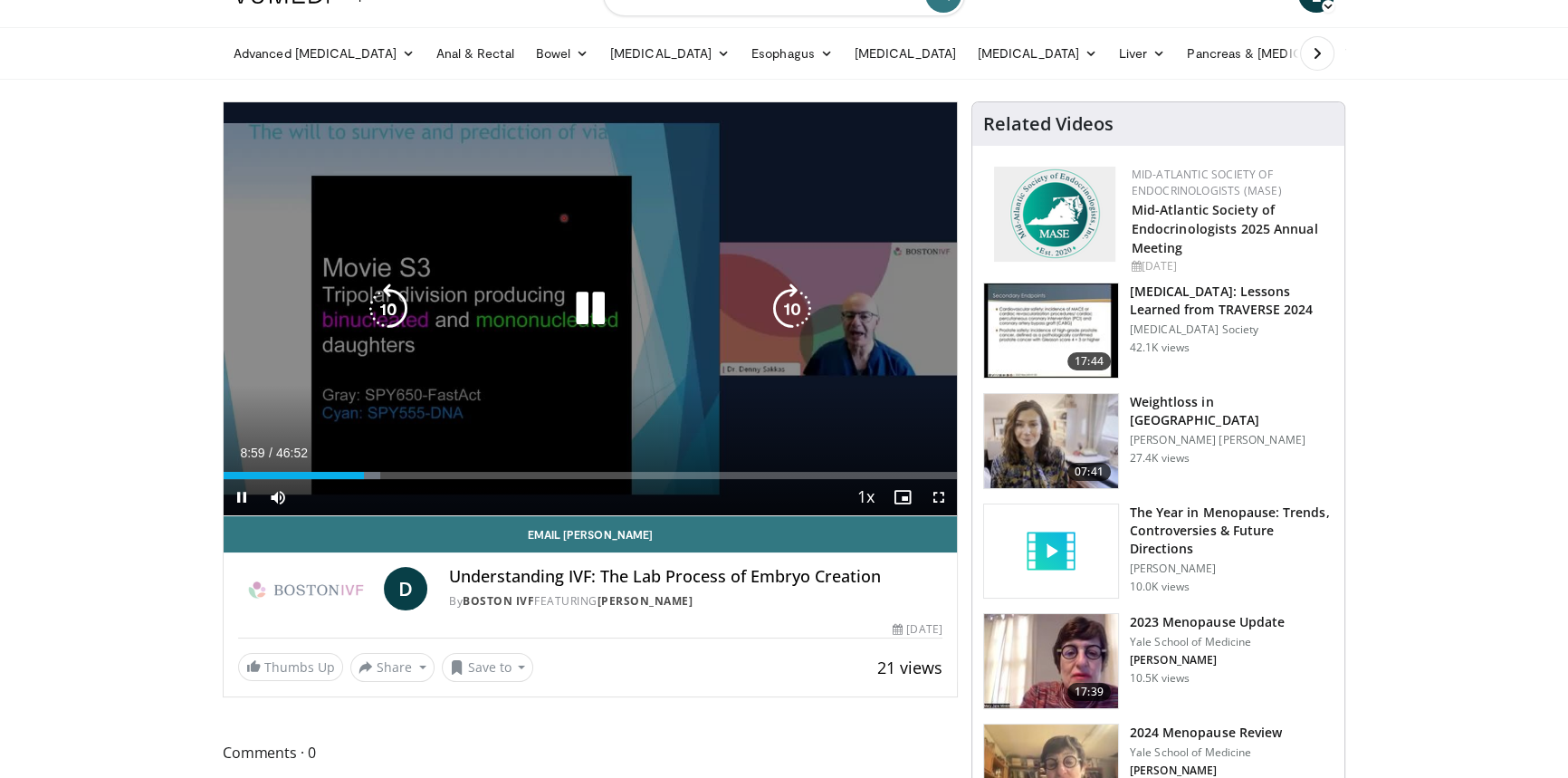
click at [797, 305] on icon "Video Player" at bounding box center [793, 308] width 51 height 51
click at [790, 307] on icon "Video Player" at bounding box center [793, 308] width 51 height 51
click at [787, 311] on icon "Video Player" at bounding box center [793, 308] width 51 height 51
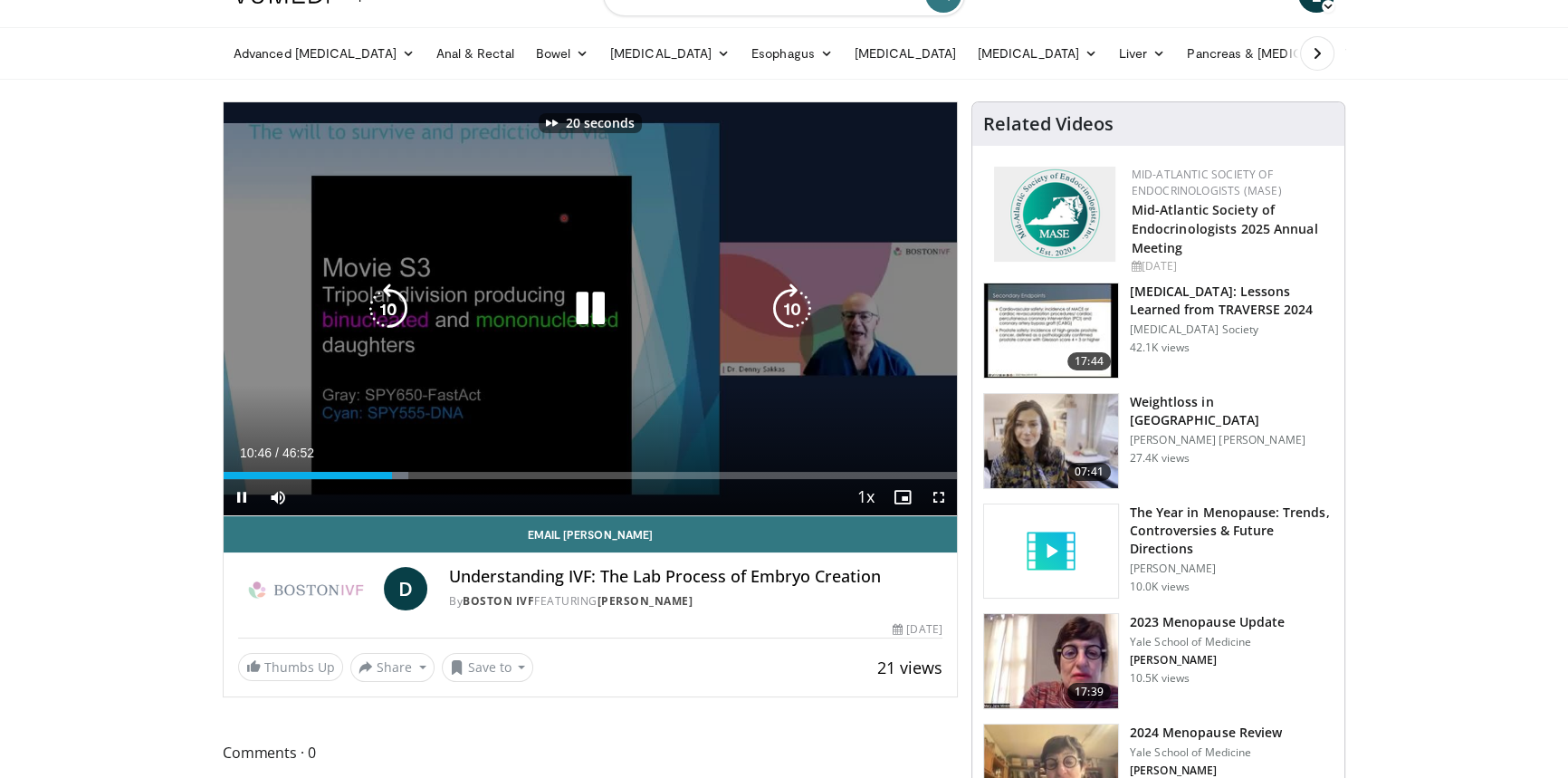
click at [787, 311] on icon "Video Player" at bounding box center [793, 308] width 51 height 51
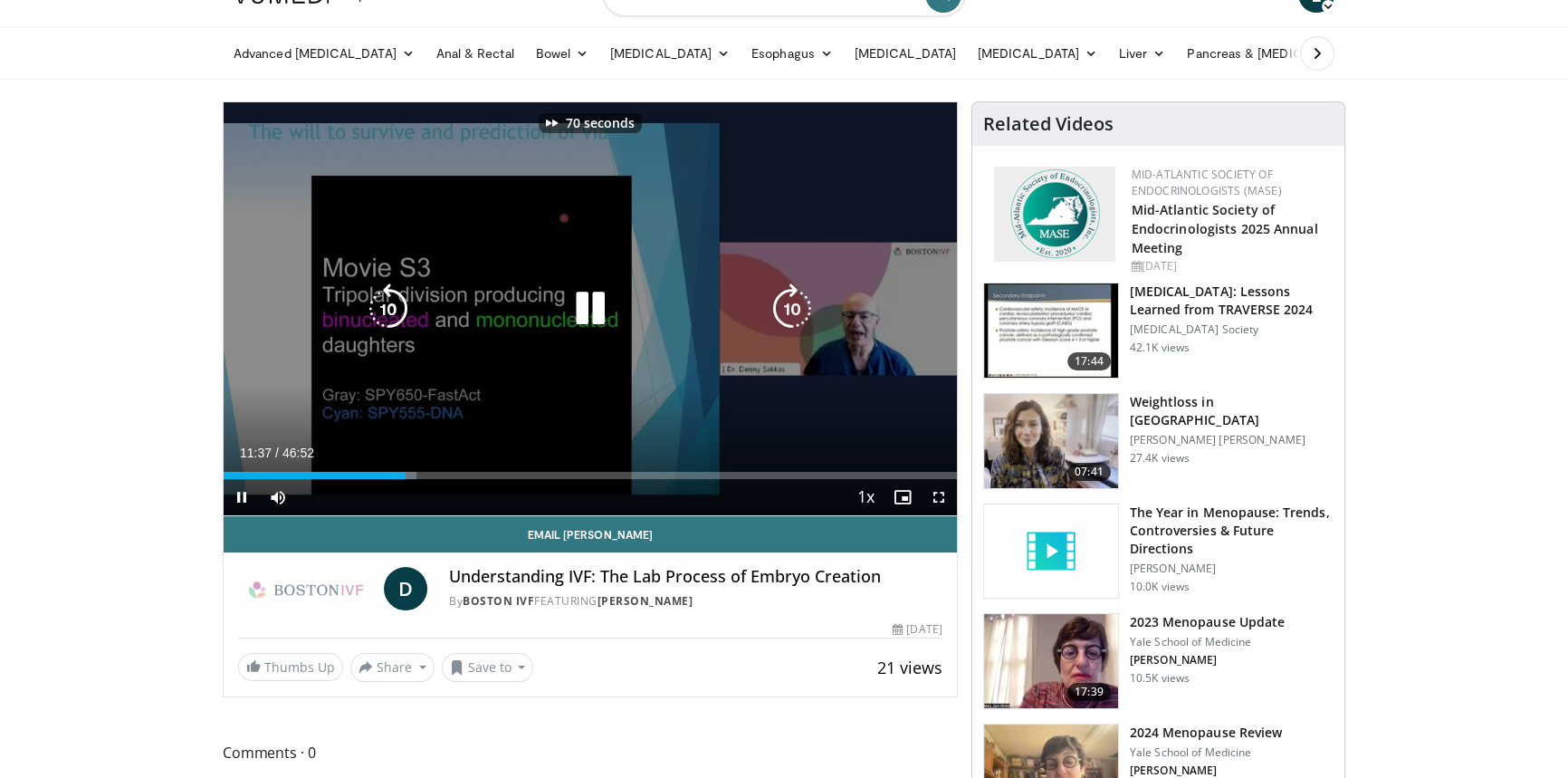
click at [787, 311] on icon "Video Player" at bounding box center [793, 308] width 51 height 51
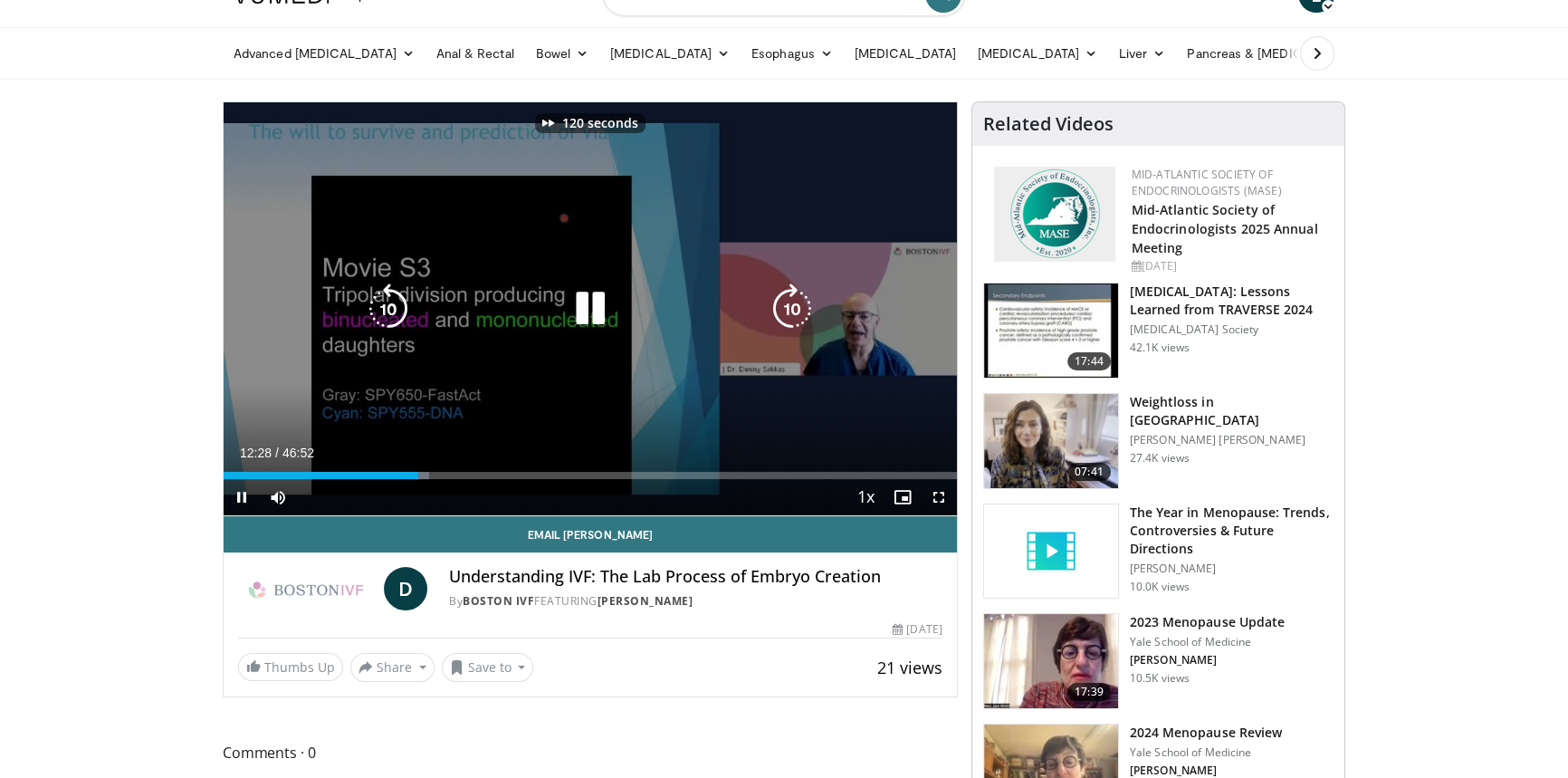
click at [787, 311] on icon "Video Player" at bounding box center [793, 308] width 51 height 51
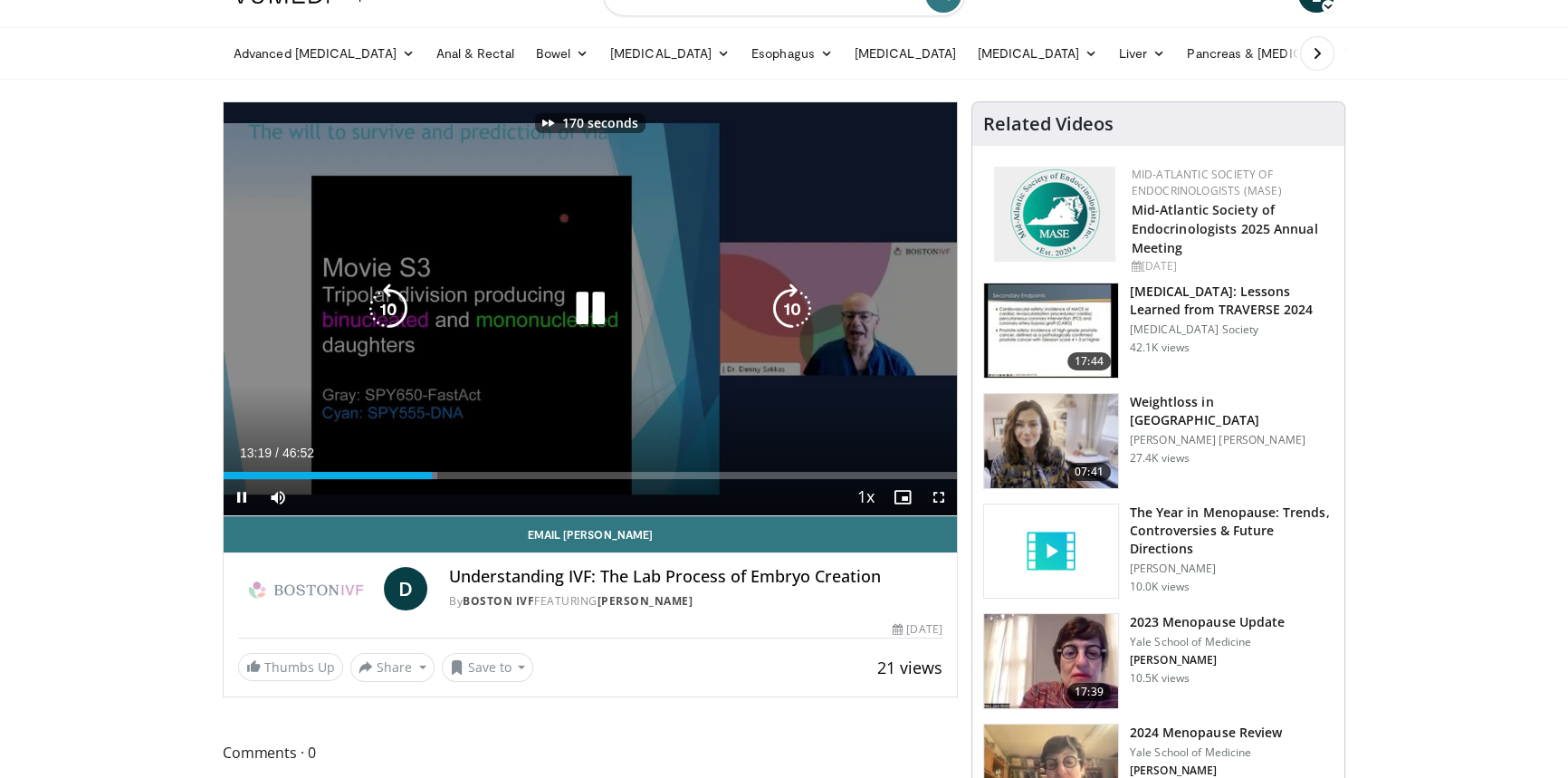
click at [787, 311] on icon "Video Player" at bounding box center [793, 308] width 51 height 51
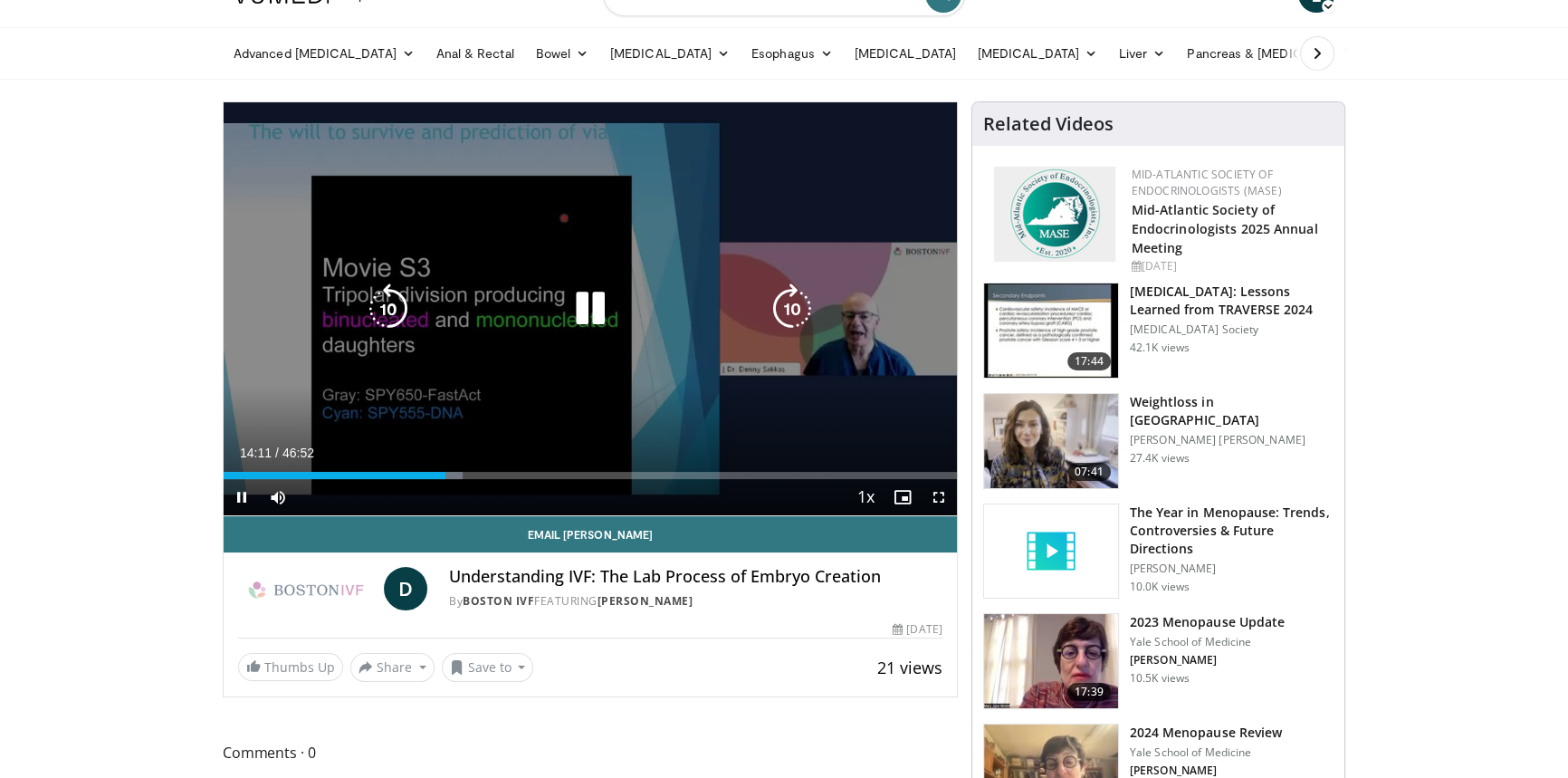
click at [787, 311] on icon "Video Player" at bounding box center [793, 308] width 51 height 51
click at [787, 312] on icon "Video Player" at bounding box center [793, 308] width 51 height 51
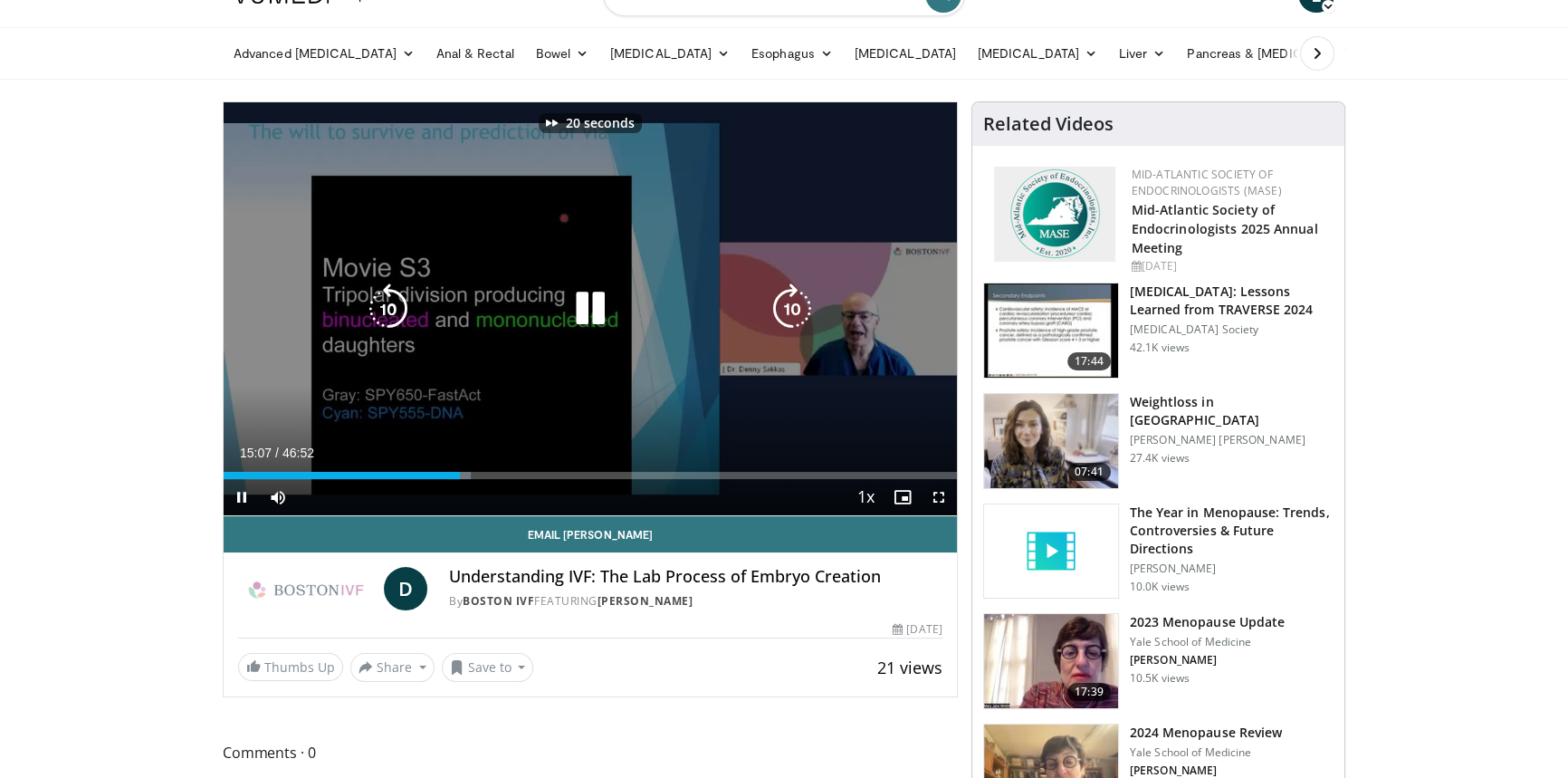
click at [787, 312] on icon "Video Player" at bounding box center [793, 308] width 51 height 51
click at [785, 313] on icon "Video Player" at bounding box center [793, 308] width 51 height 51
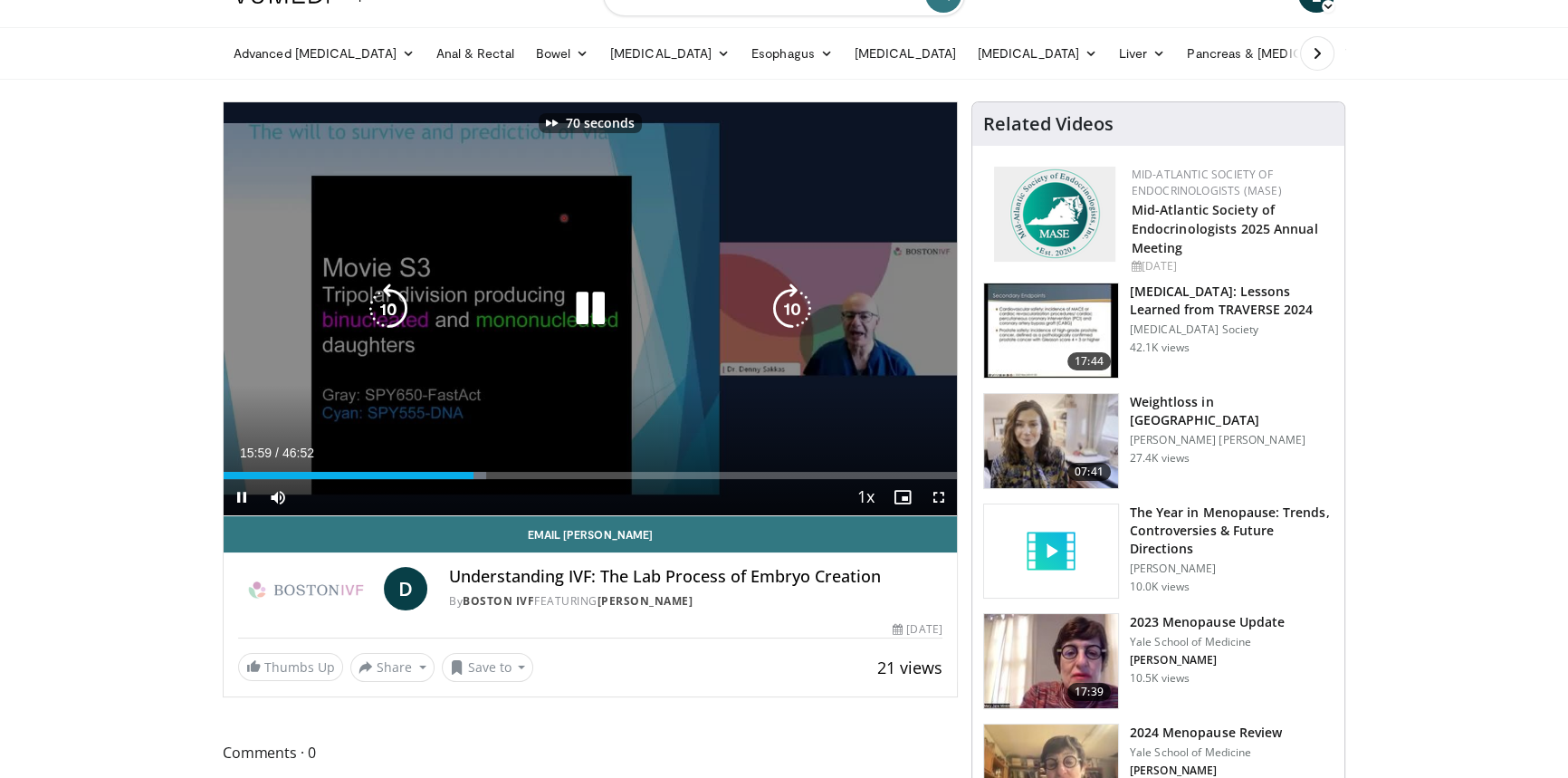
click at [785, 313] on icon "Video Player" at bounding box center [793, 308] width 51 height 51
click at [384, 300] on icon "Video Player" at bounding box center [389, 308] width 51 height 51
click at [386, 300] on icon "Video Player" at bounding box center [389, 308] width 51 height 51
click at [791, 316] on icon "Video Player" at bounding box center [793, 308] width 51 height 51
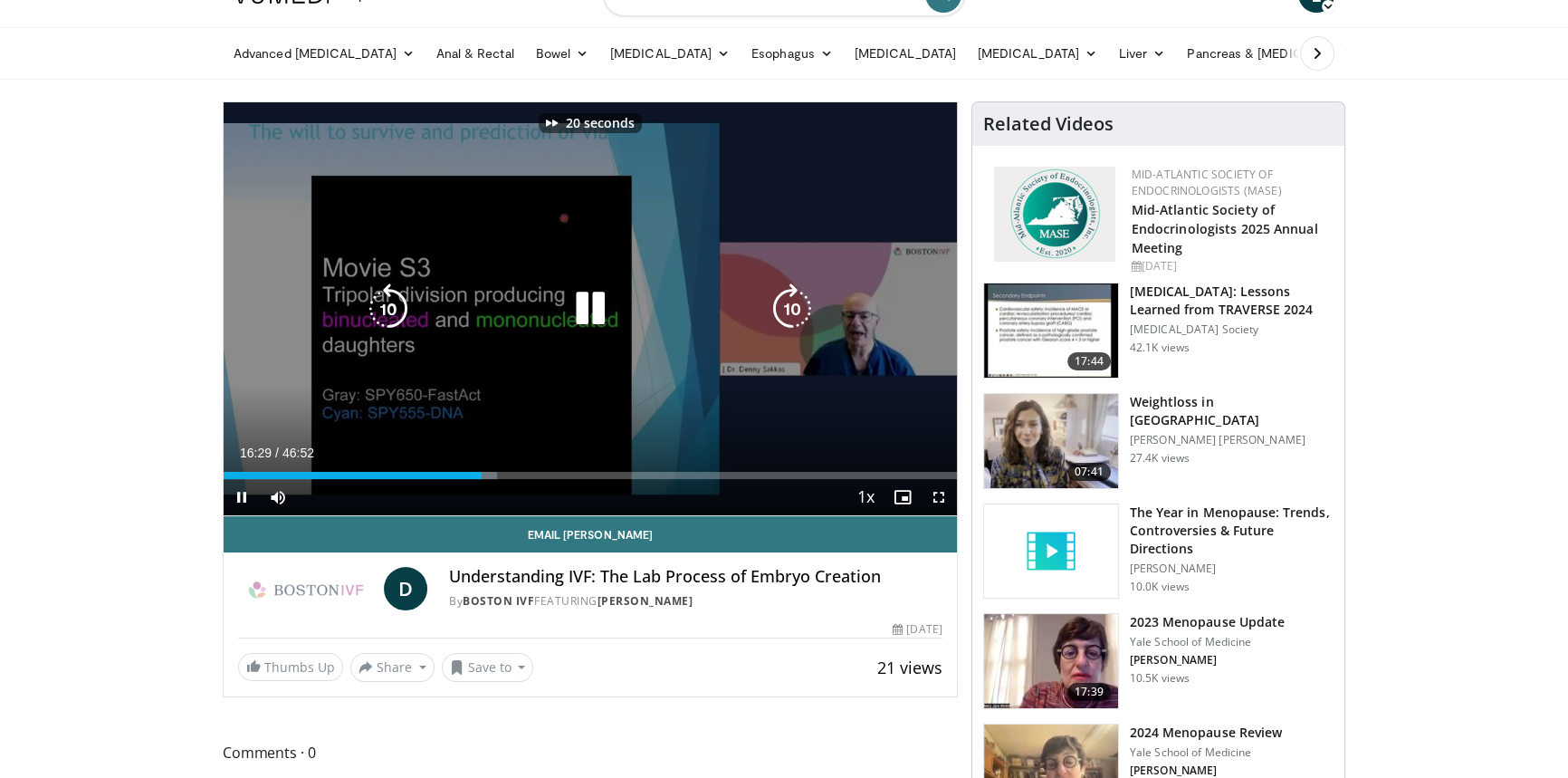
click at [791, 316] on icon "Video Player" at bounding box center [793, 308] width 51 height 51
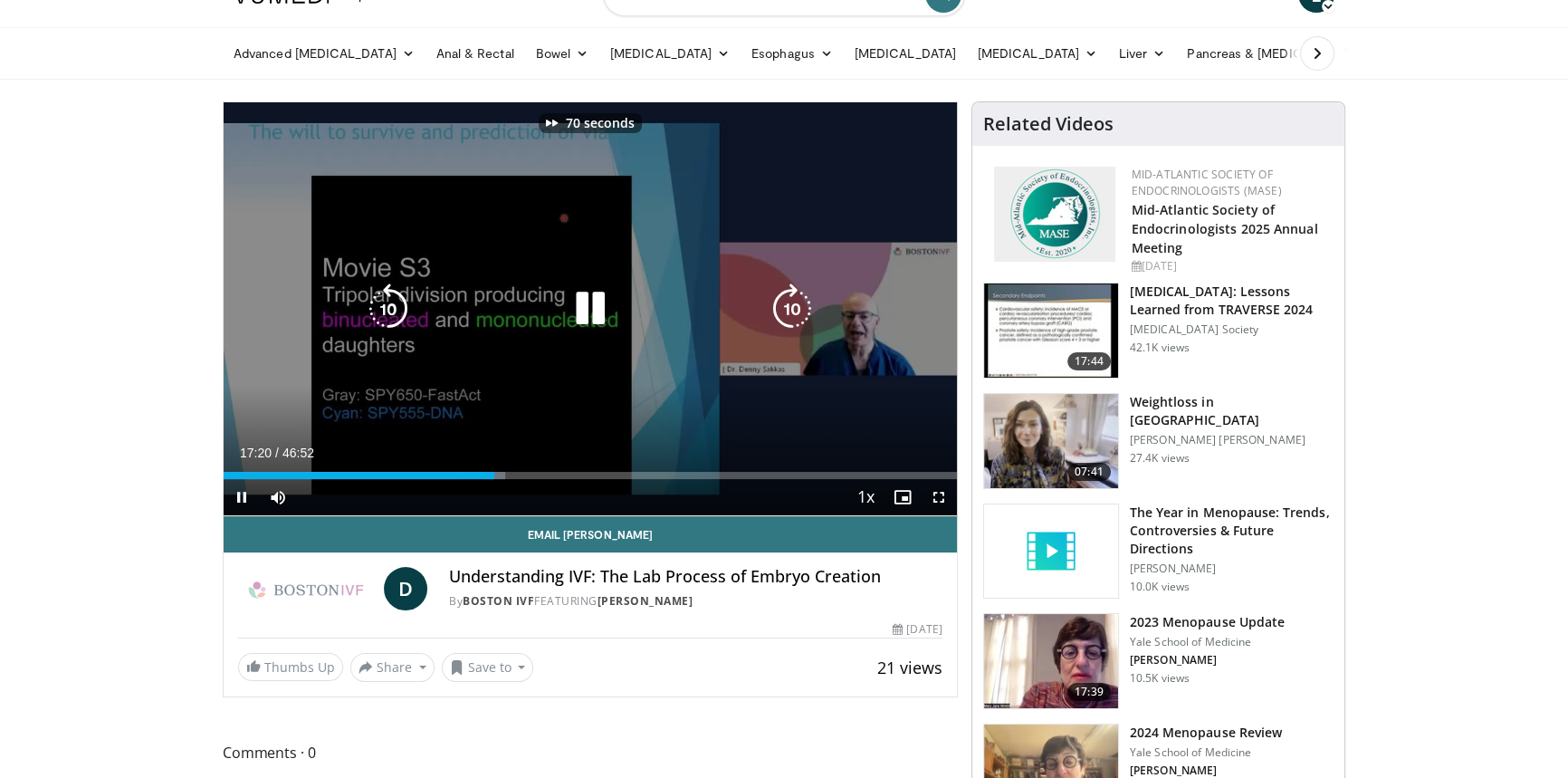
click at [791, 316] on icon "Video Player" at bounding box center [793, 308] width 51 height 51
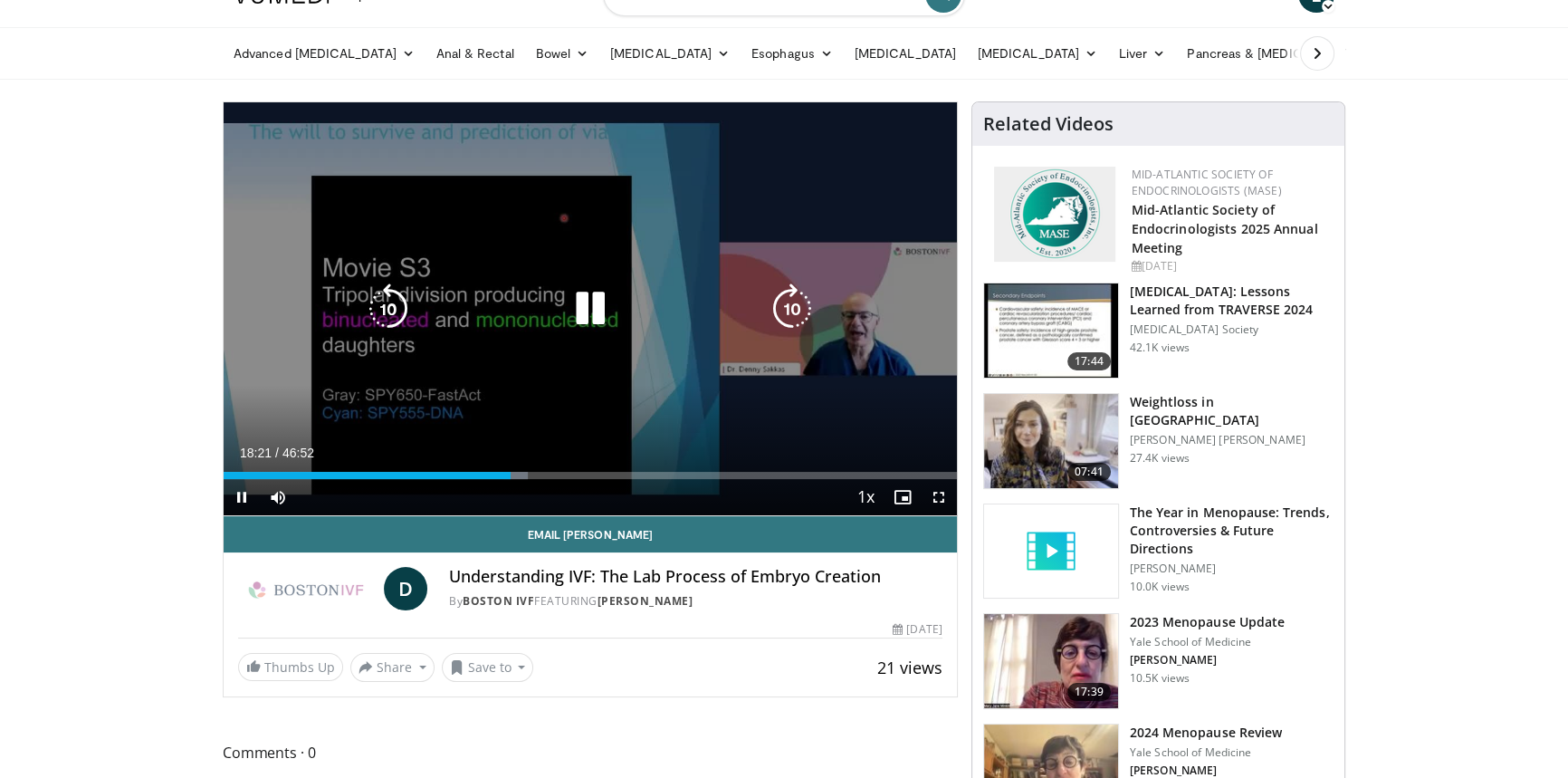
click at [793, 309] on icon "Video Player" at bounding box center [793, 308] width 51 height 51
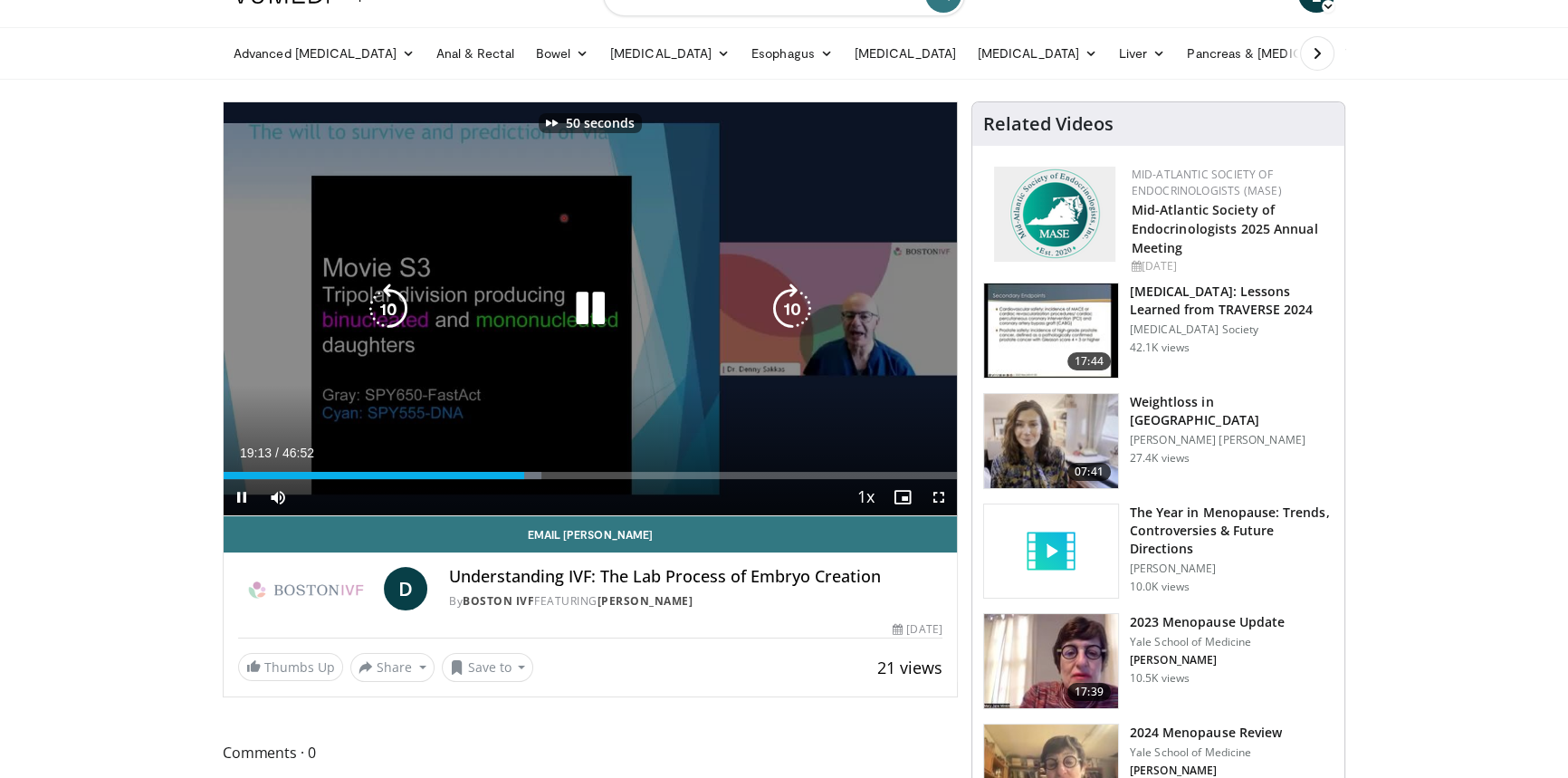
click at [793, 309] on icon "Video Player" at bounding box center [793, 308] width 51 height 51
click at [790, 317] on icon "Video Player" at bounding box center [793, 308] width 51 height 51
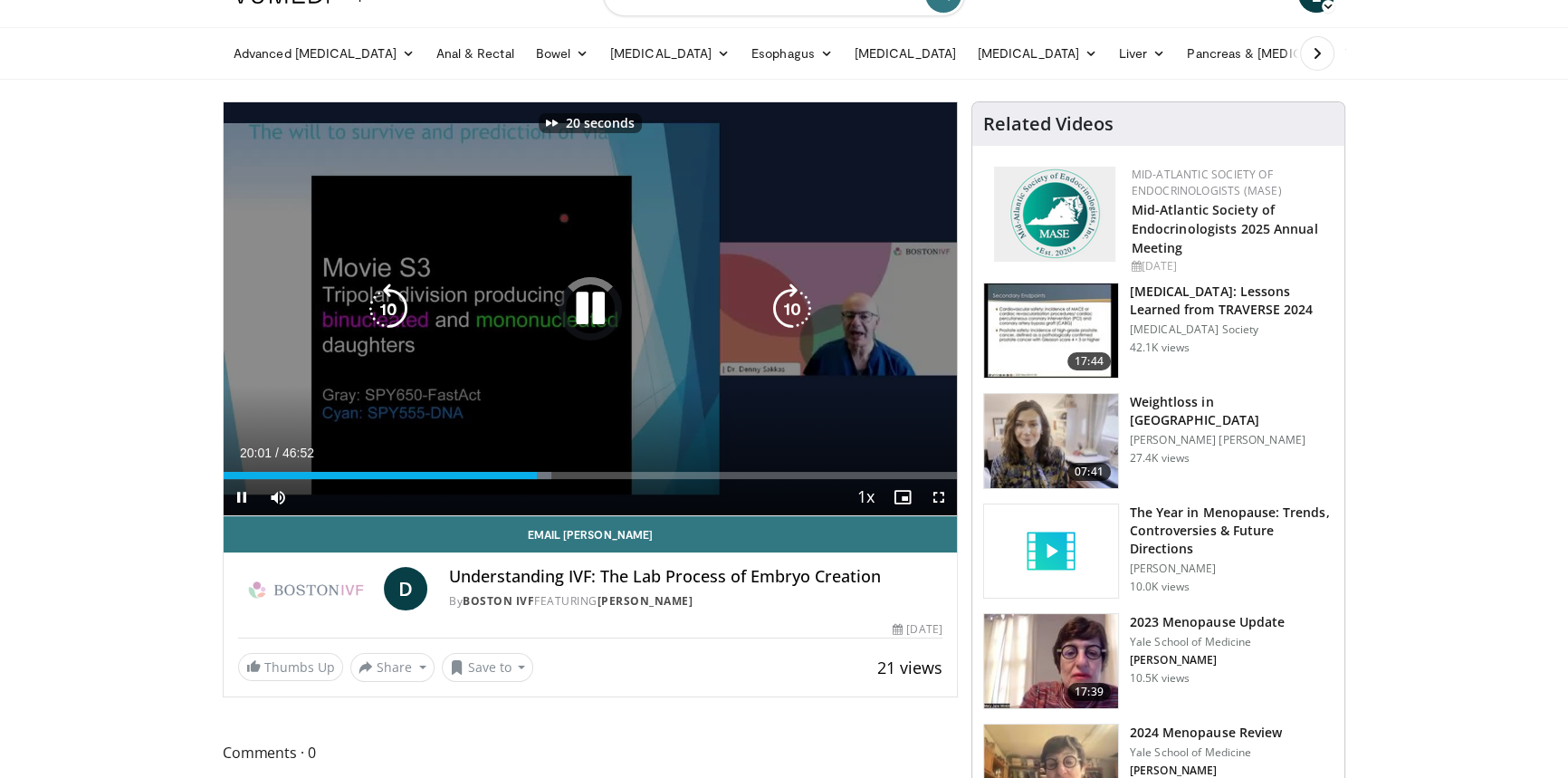
click at [790, 317] on icon "Video Player" at bounding box center [793, 308] width 51 height 51
click at [791, 313] on icon "Video Player" at bounding box center [793, 308] width 51 height 51
click at [791, 312] on icon "Video Player" at bounding box center [793, 308] width 51 height 51
click at [791, 310] on icon "Video Player" at bounding box center [793, 308] width 51 height 51
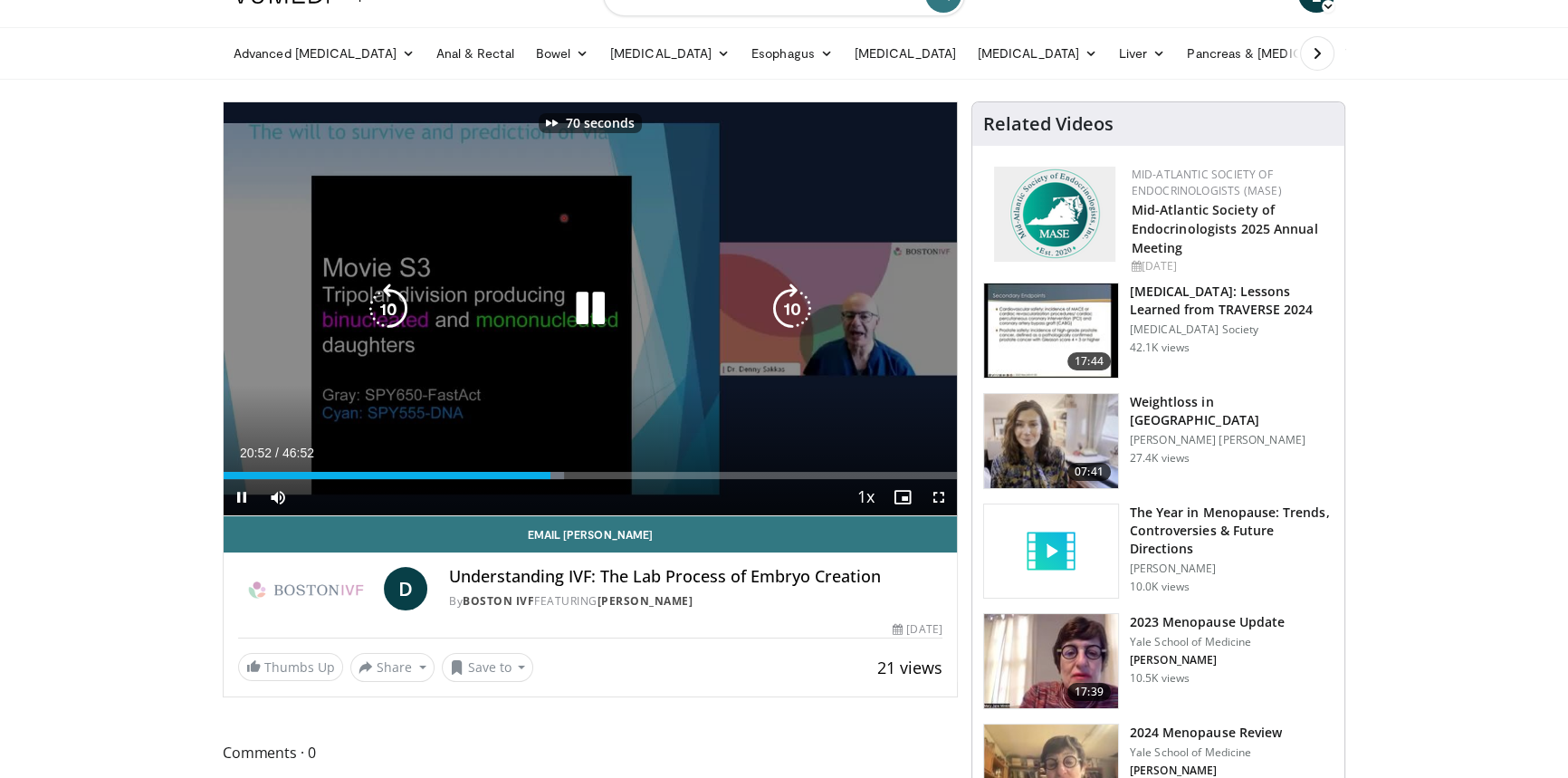
click at [791, 310] on icon "Video Player" at bounding box center [793, 308] width 51 height 51
click at [806, 308] on icon "Video Player" at bounding box center [793, 308] width 51 height 51
click at [806, 305] on icon "Video Player" at bounding box center [793, 308] width 51 height 51
click at [807, 303] on icon "Video Player" at bounding box center [793, 308] width 51 height 51
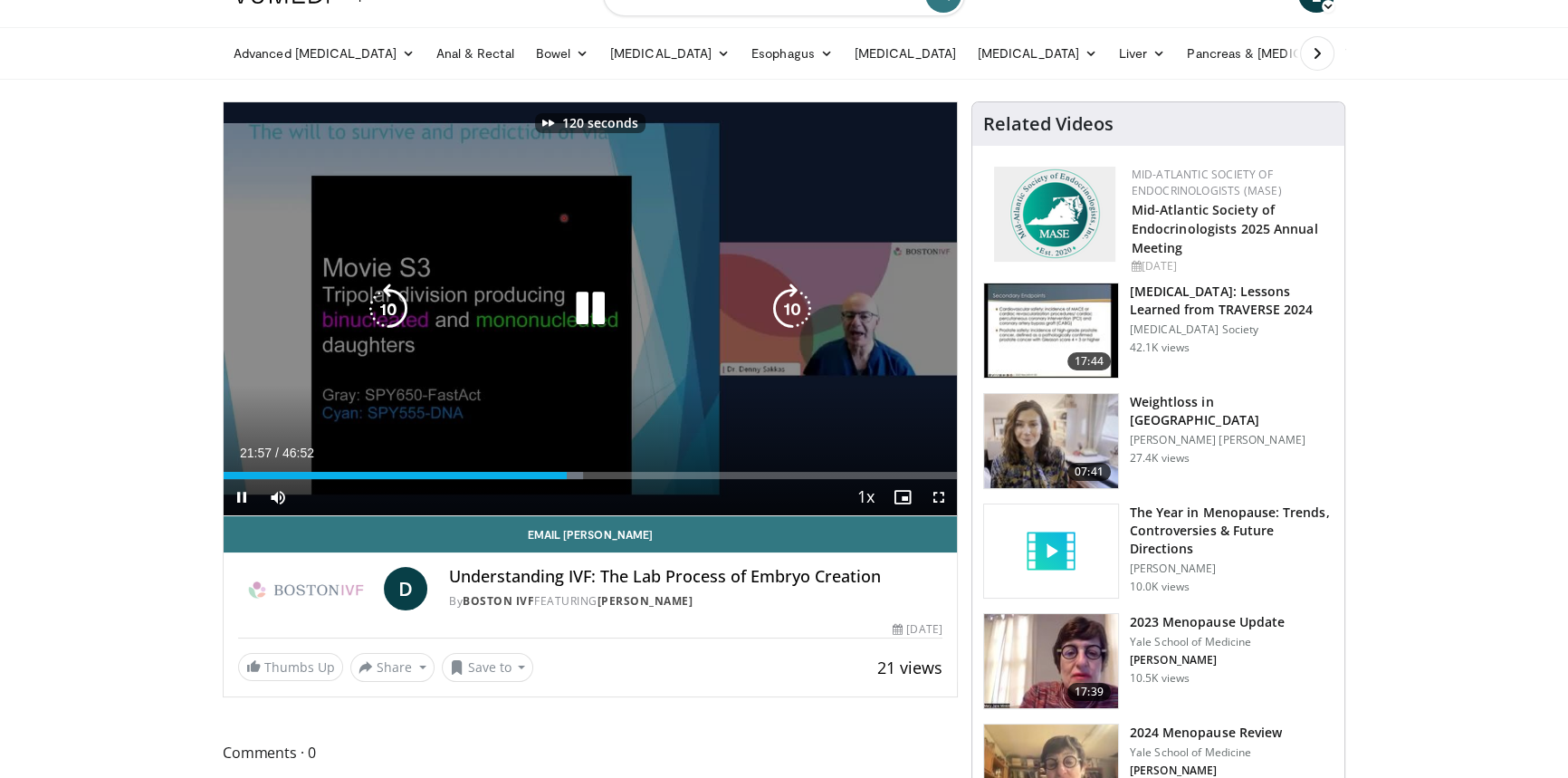
click at [807, 303] on icon "Video Player" at bounding box center [793, 308] width 51 height 51
click at [805, 311] on icon "Video Player" at bounding box center [793, 308] width 51 height 51
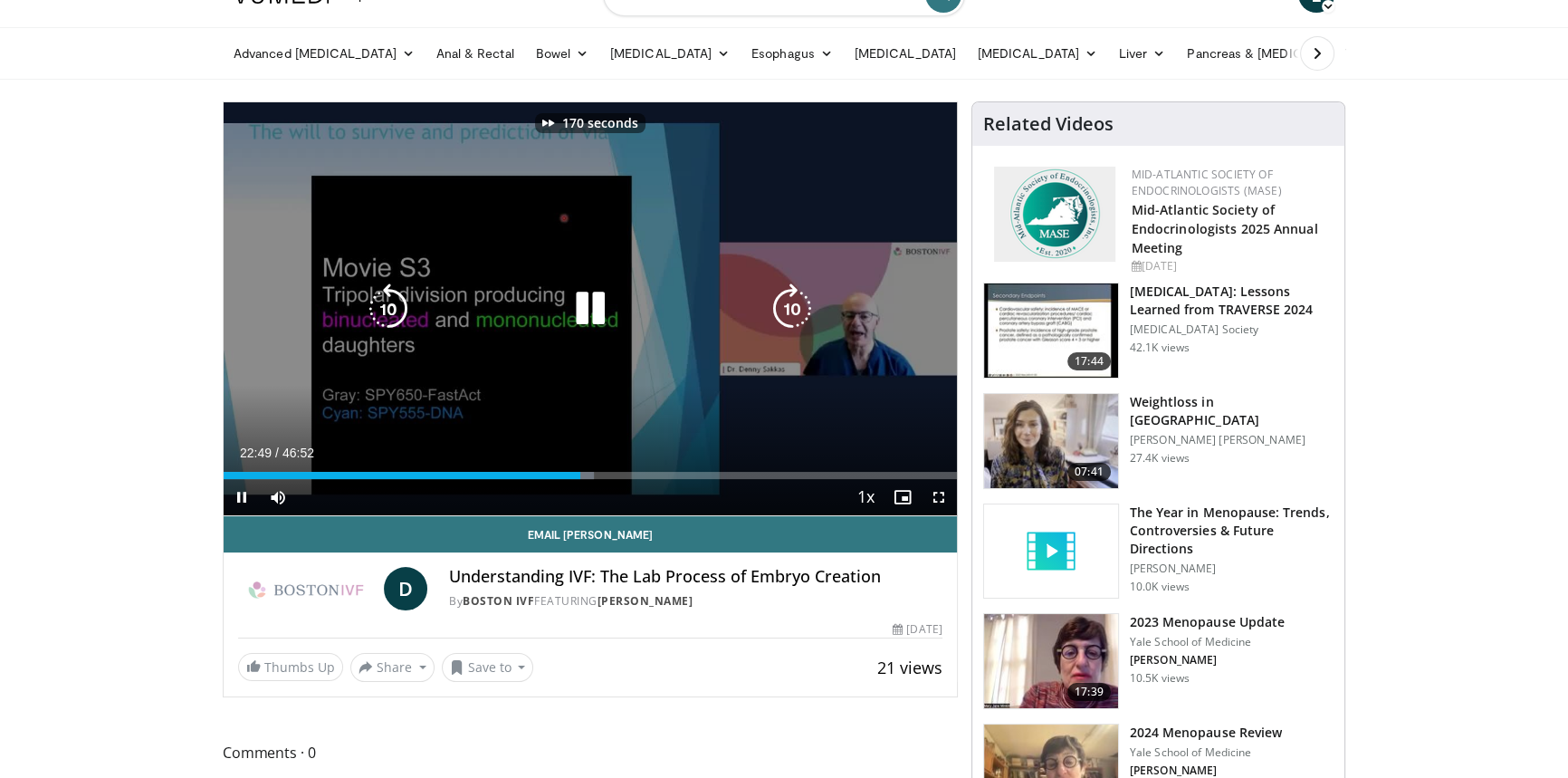
click at [805, 309] on icon "Video Player" at bounding box center [793, 308] width 51 height 51
click at [794, 308] on icon "Video Player" at bounding box center [793, 308] width 51 height 51
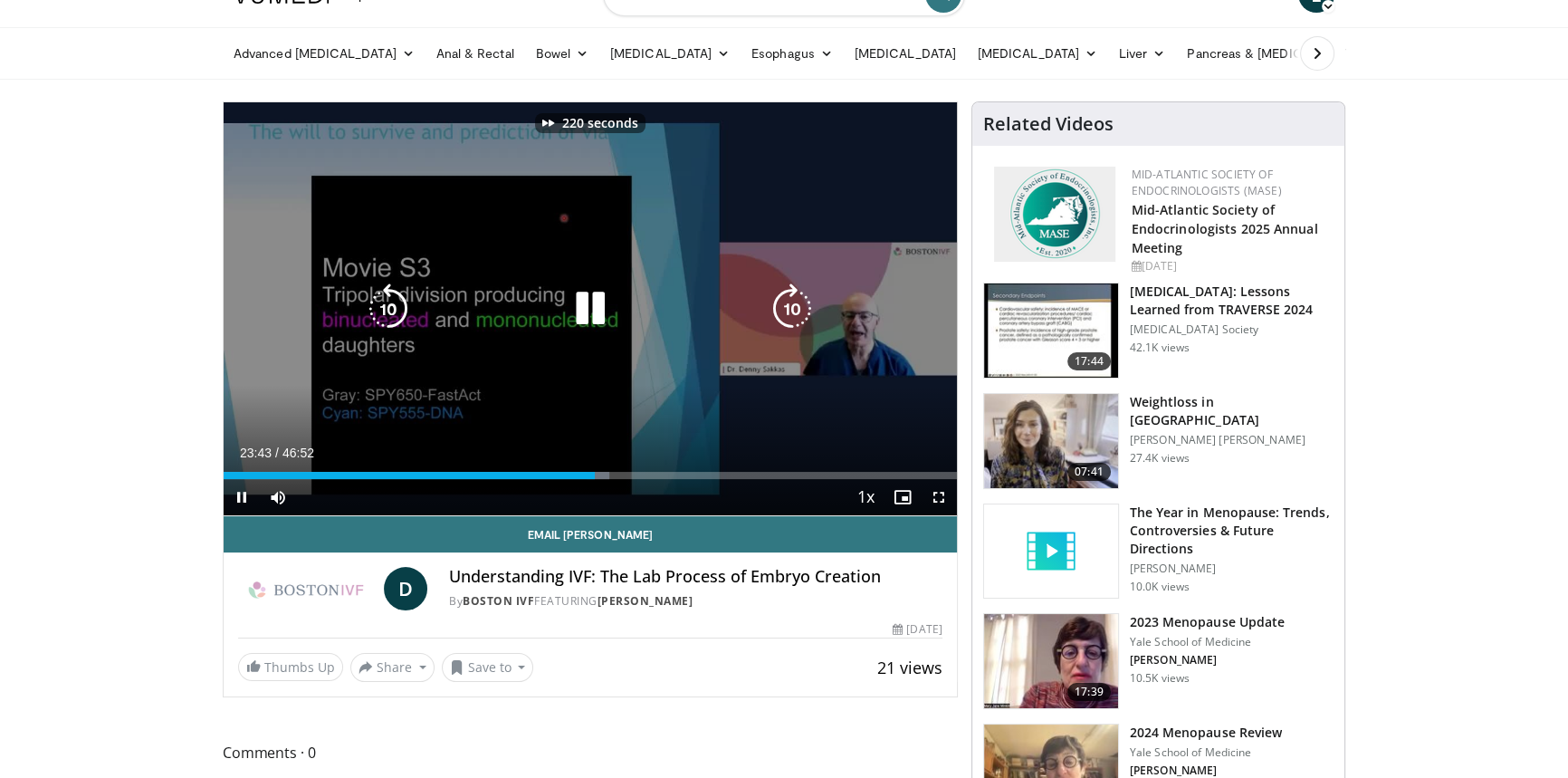
click at [794, 308] on icon "Video Player" at bounding box center [793, 308] width 51 height 51
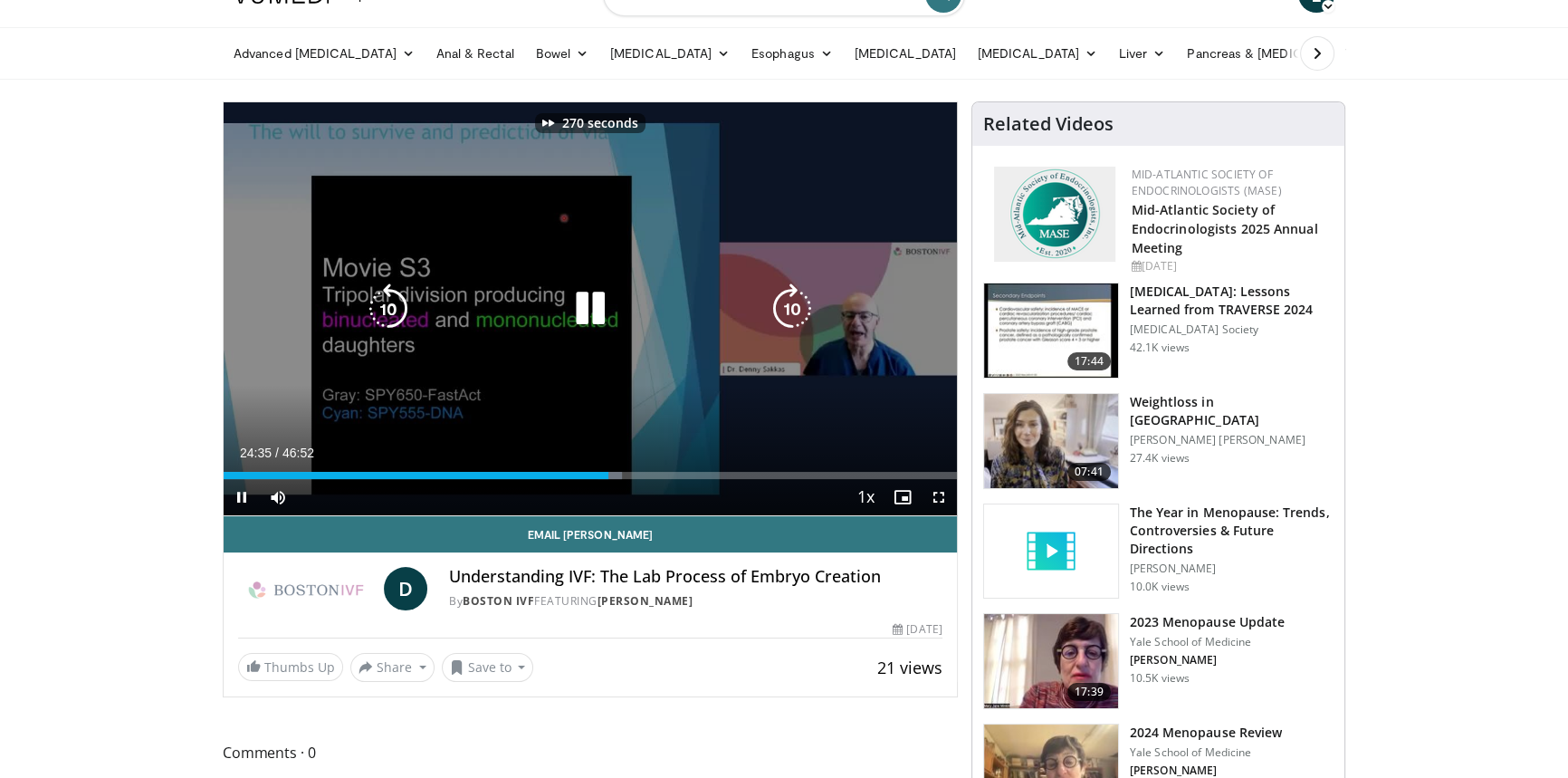
click at [794, 308] on icon "Video Player" at bounding box center [793, 308] width 51 height 51
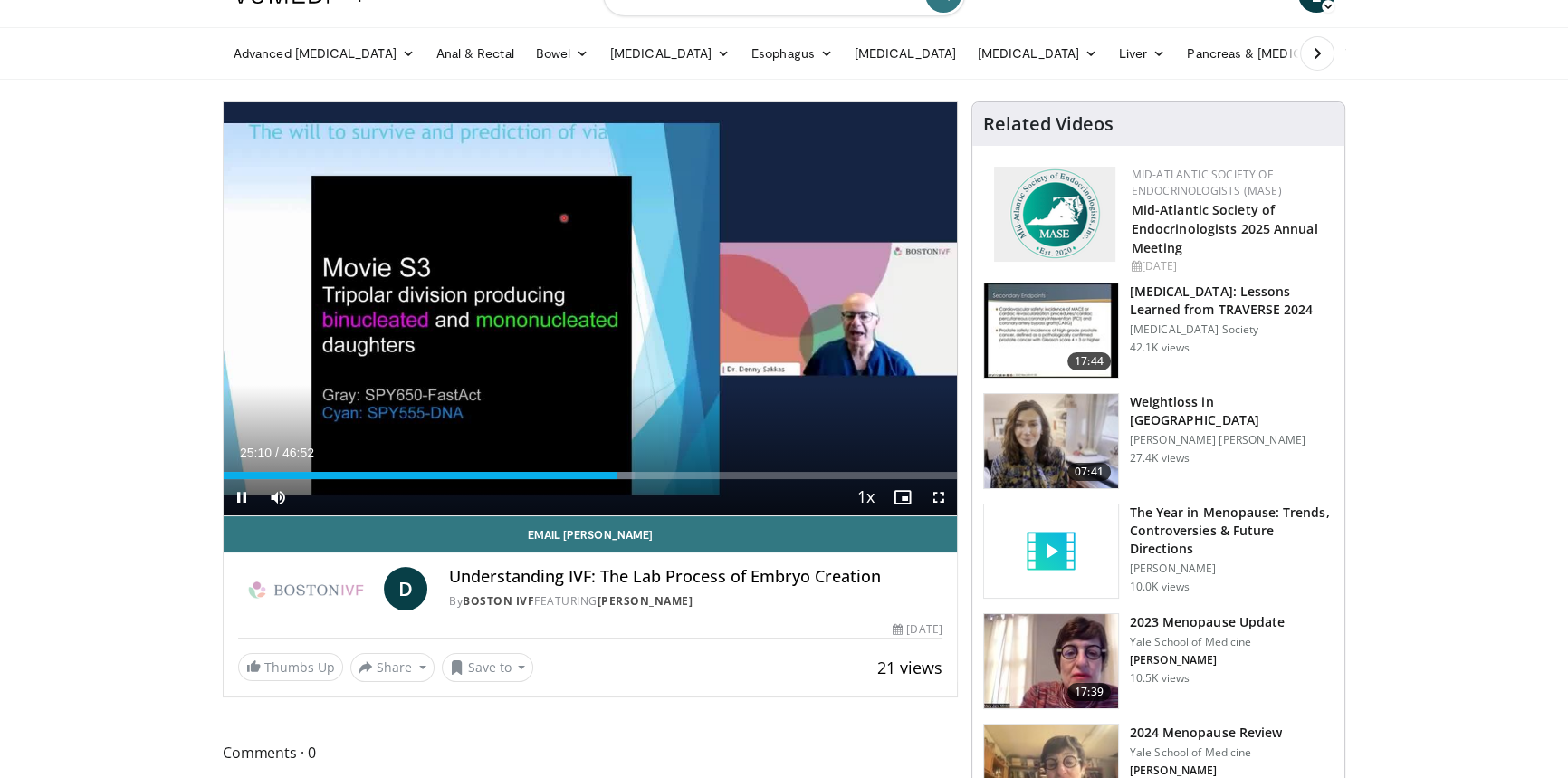
click at [794, 308] on div "300 seconds Tap to unmute" at bounding box center [591, 308] width 733 height 413
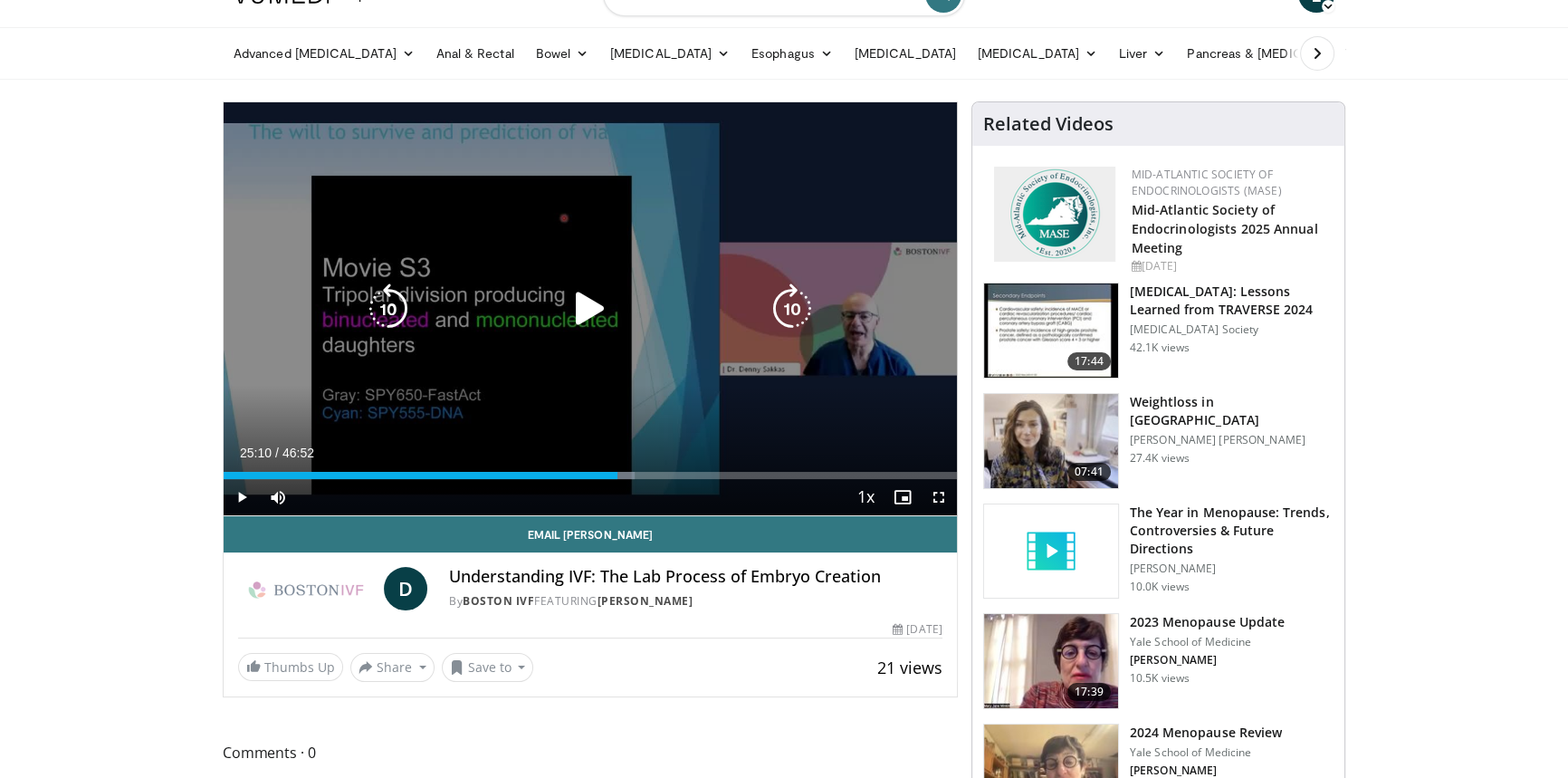
click at [790, 320] on icon "Video Player" at bounding box center [793, 308] width 51 height 51
click at [784, 356] on div "10 seconds Tap to unmute" at bounding box center [591, 308] width 733 height 413
click at [780, 306] on icon "Video Player" at bounding box center [793, 308] width 51 height 51
click at [790, 298] on icon "Video Player" at bounding box center [793, 308] width 51 height 51
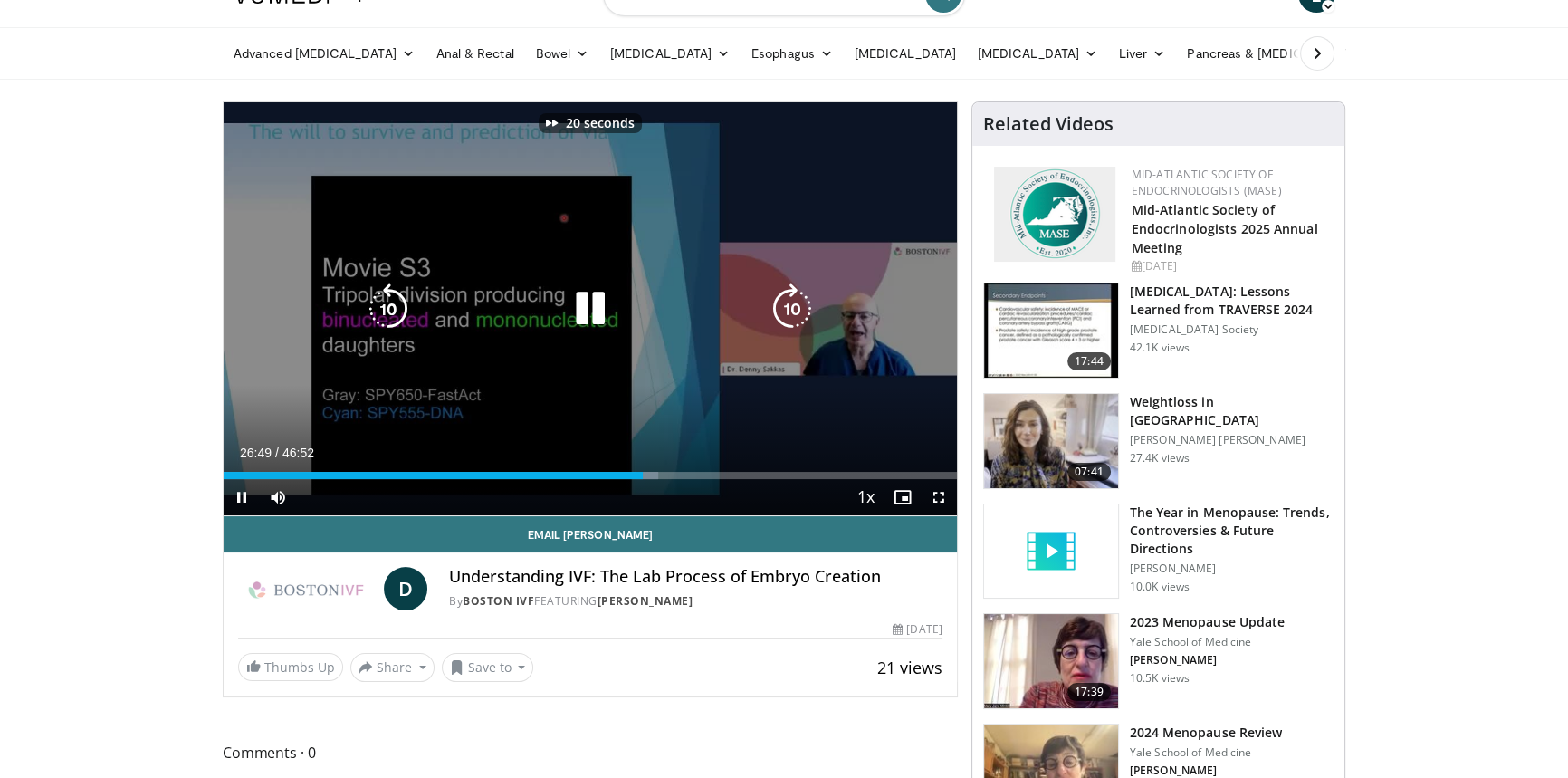
click at [790, 298] on icon "Video Player" at bounding box center [793, 308] width 51 height 51
click at [786, 298] on icon "Video Player" at bounding box center [793, 308] width 51 height 51
click at [785, 298] on icon "Video Player" at bounding box center [793, 308] width 51 height 51
click at [785, 299] on icon "Video Player" at bounding box center [793, 308] width 51 height 51
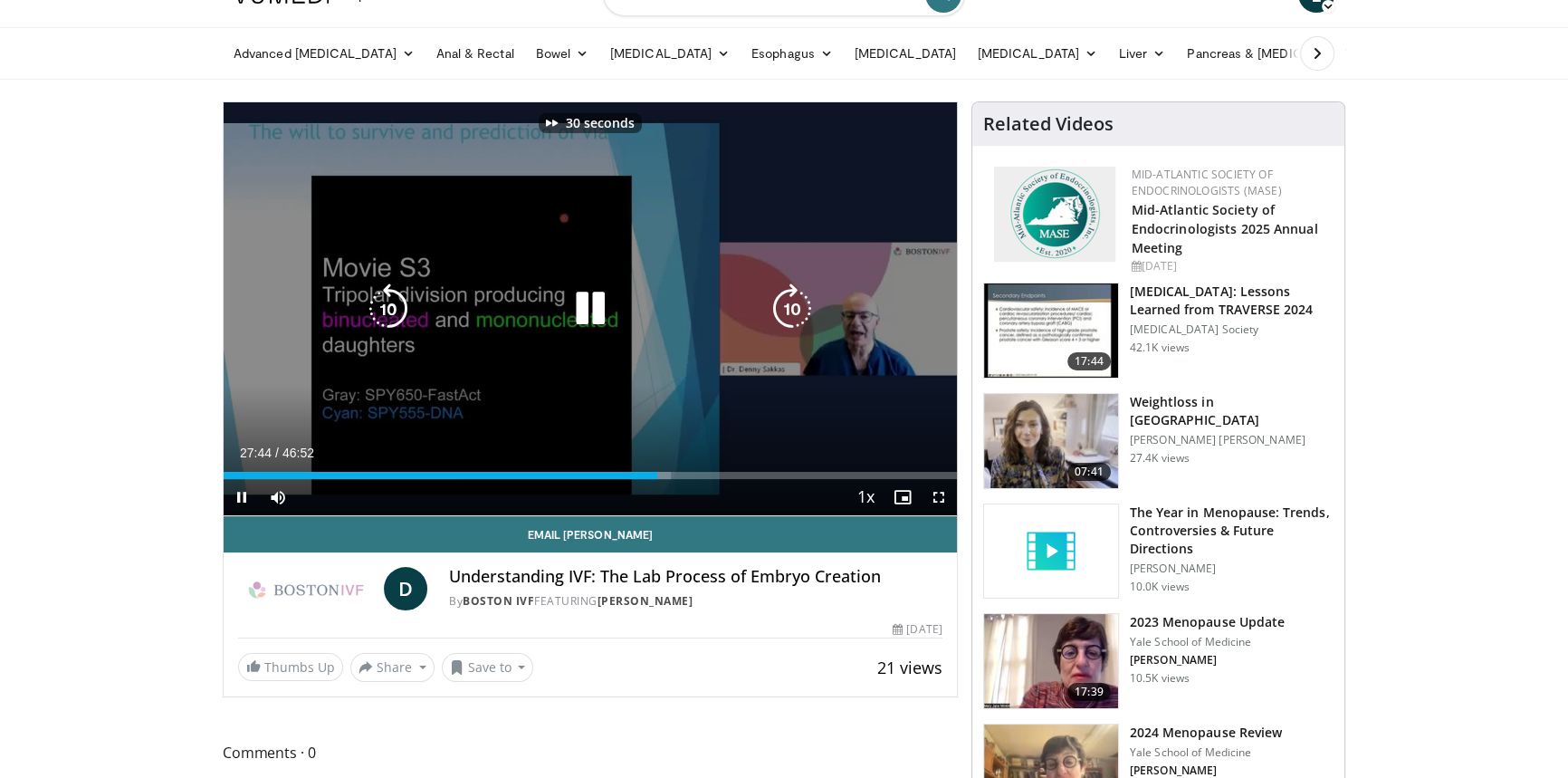
click at [785, 299] on icon "Video Player" at bounding box center [793, 308] width 51 height 51
click at [787, 299] on icon "Video Player" at bounding box center [793, 308] width 51 height 51
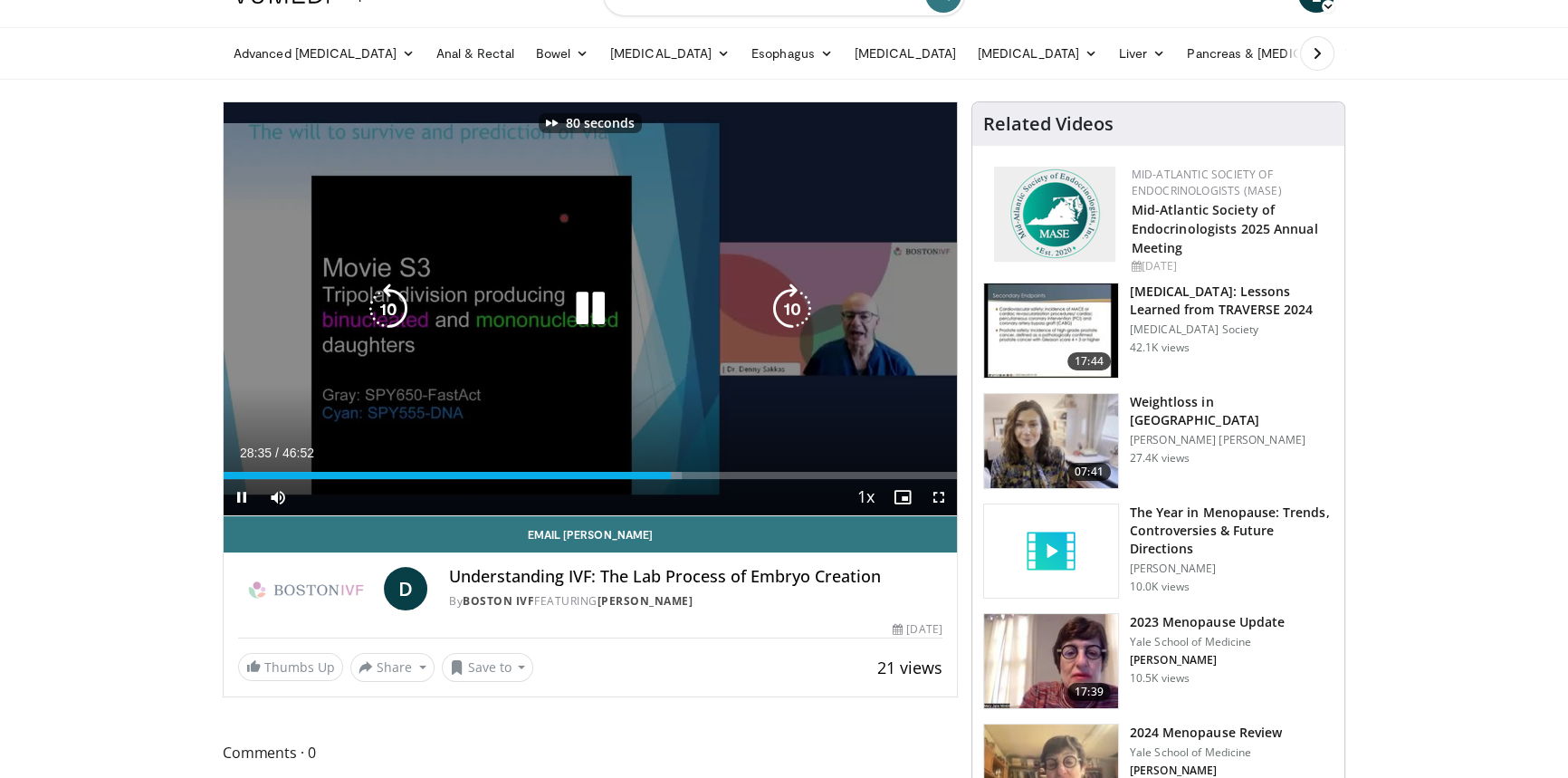
click at [788, 302] on icon "Video Player" at bounding box center [793, 308] width 51 height 51
click at [790, 308] on icon "Video Player" at bounding box center [793, 308] width 51 height 51
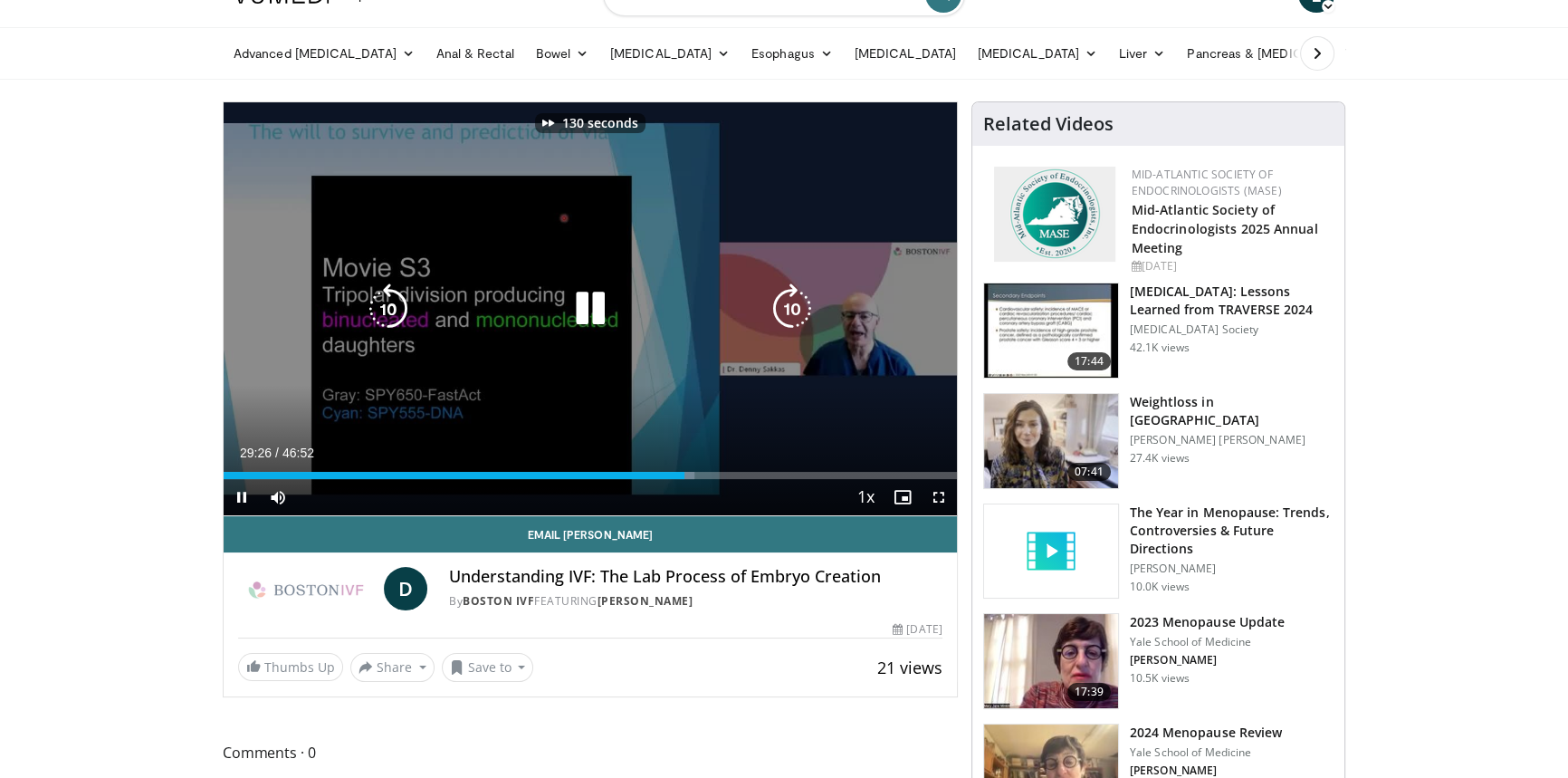
click at [790, 308] on icon "Video Player" at bounding box center [793, 308] width 51 height 51
click at [791, 308] on icon "Video Player" at bounding box center [793, 308] width 51 height 51
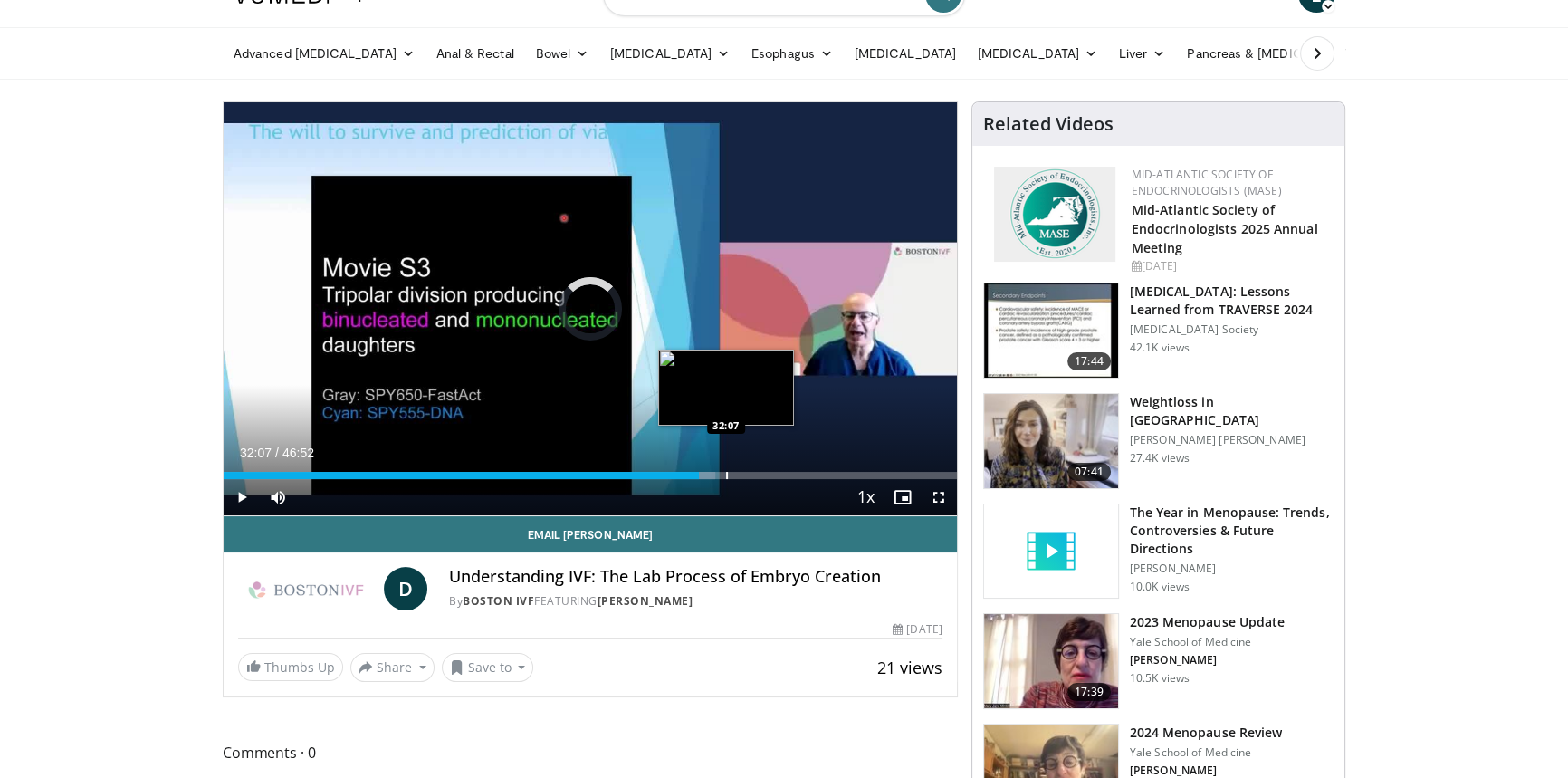
click at [726, 474] on div "Progress Bar" at bounding box center [727, 475] width 2 height 7
click at [741, 471] on div "Progress Bar" at bounding box center [742, 475] width 2 height 7
click at [773, 471] on div "Progress Bar" at bounding box center [774, 475] width 2 height 7
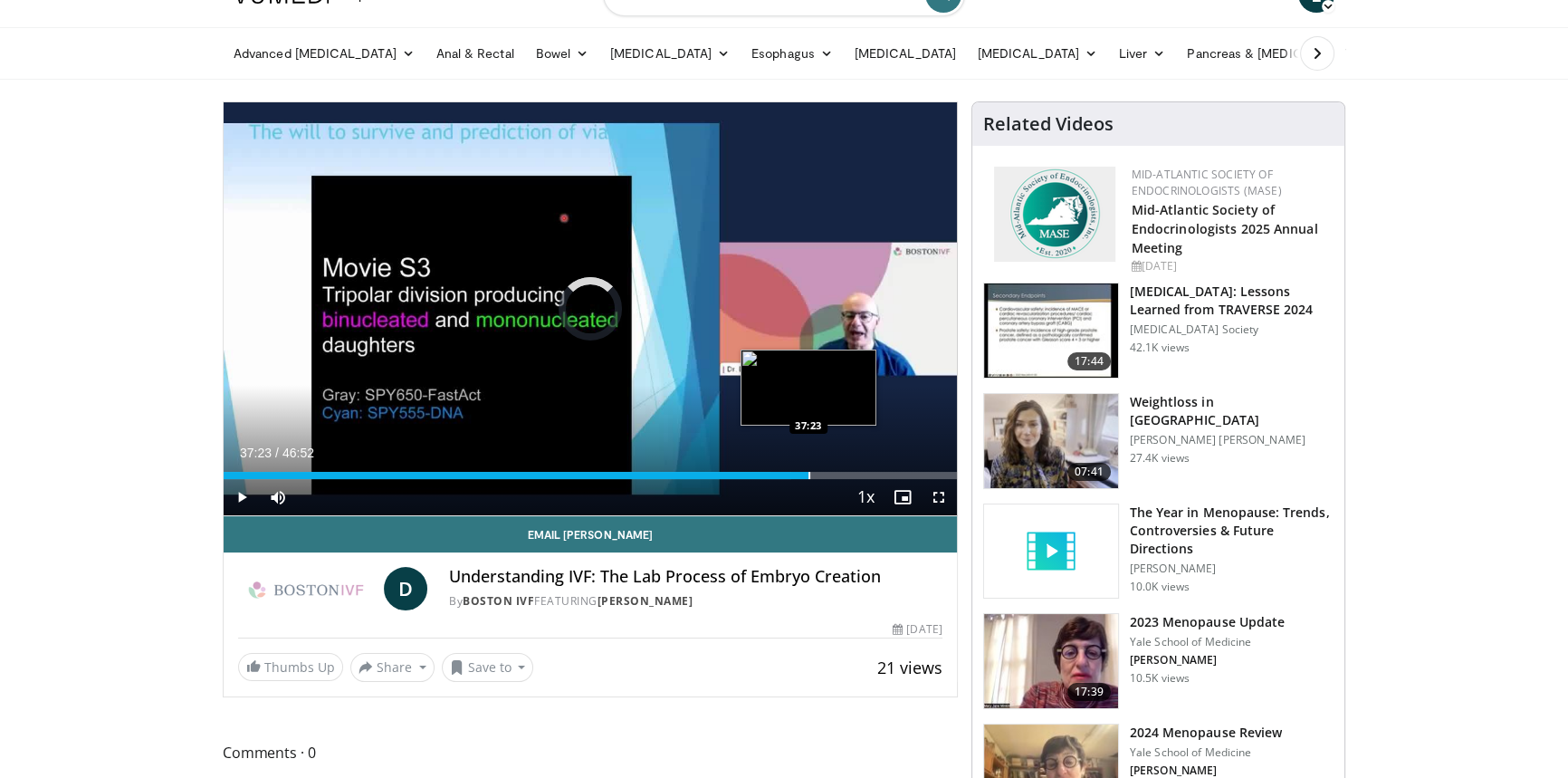
click at [809, 472] on div "Progress Bar" at bounding box center [810, 475] width 2 height 7
click at [824, 471] on div "Progress Bar" at bounding box center [824, 475] width 2 height 7
click at [861, 467] on div "Loaded : 84.13% 40:48 40:48" at bounding box center [591, 470] width 733 height 17
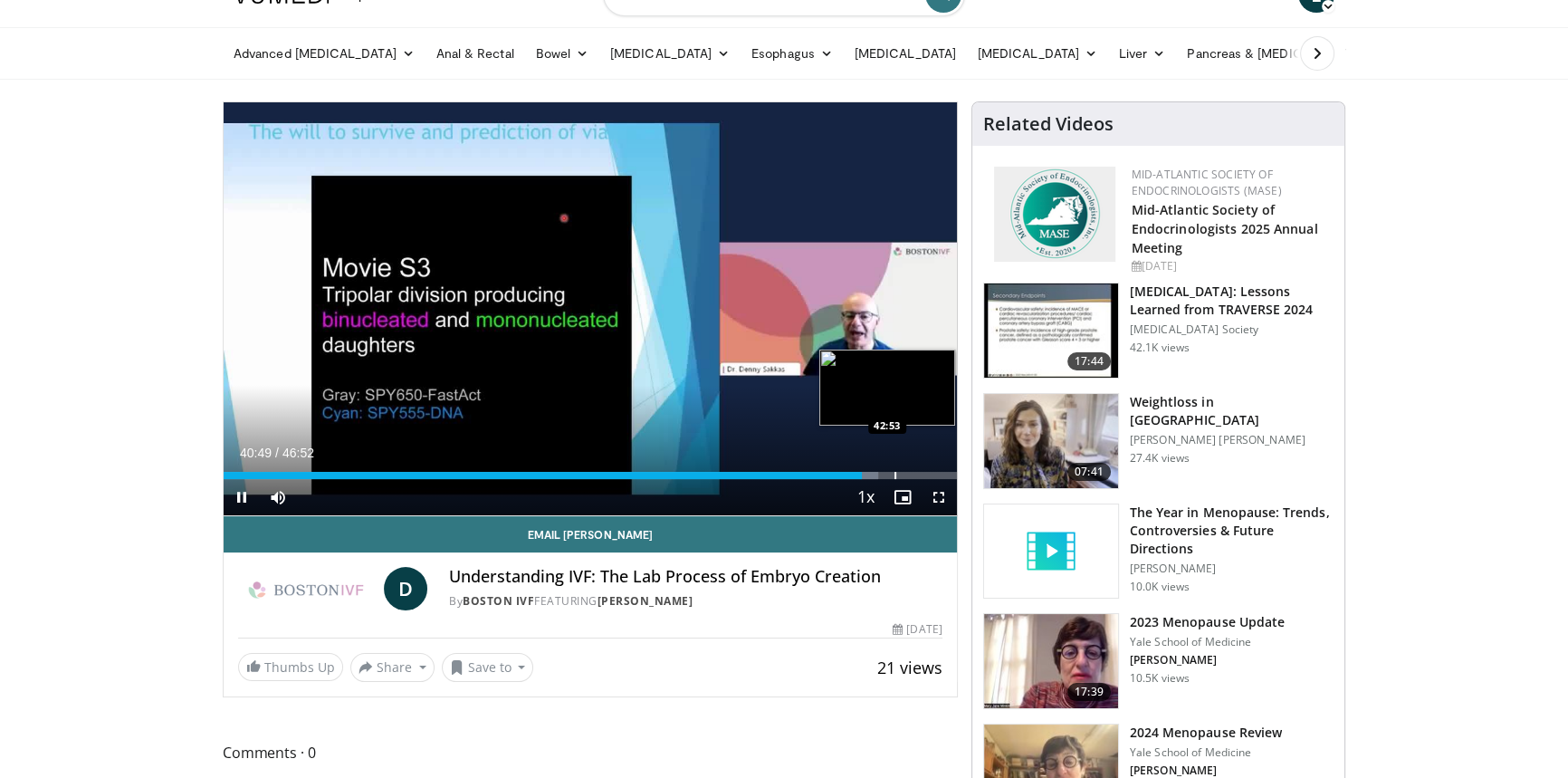
click at [895, 467] on div "Loaded : 89.24% 40:49 42:53" at bounding box center [591, 470] width 733 height 17
click at [927, 471] on div "Progress Bar" at bounding box center [927, 475] width 2 height 7
click at [942, 471] on div "Progress Bar" at bounding box center [943, 475] width 2 height 7
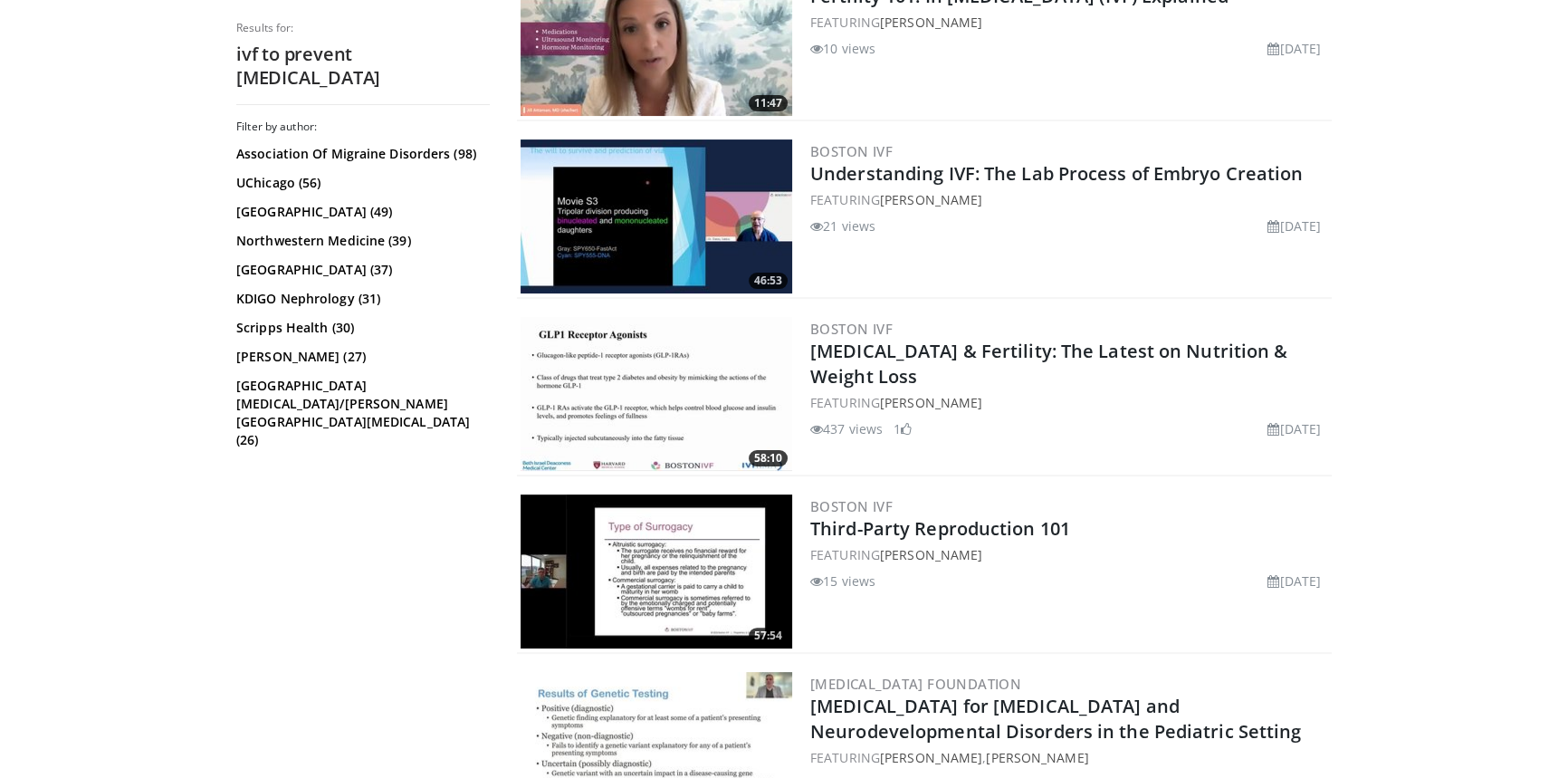
scroll to position [411, 0]
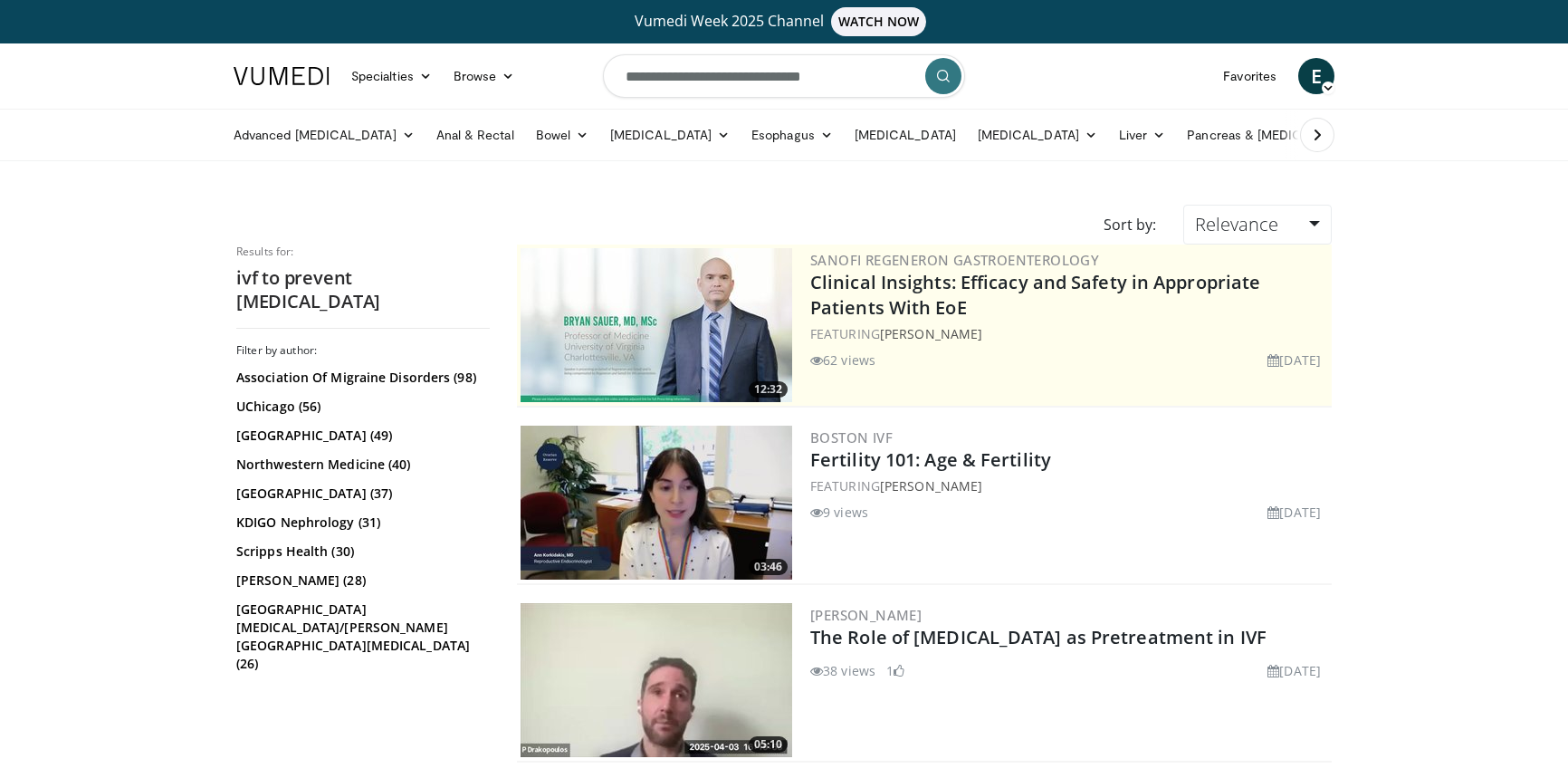
scroll to position [4303, 0]
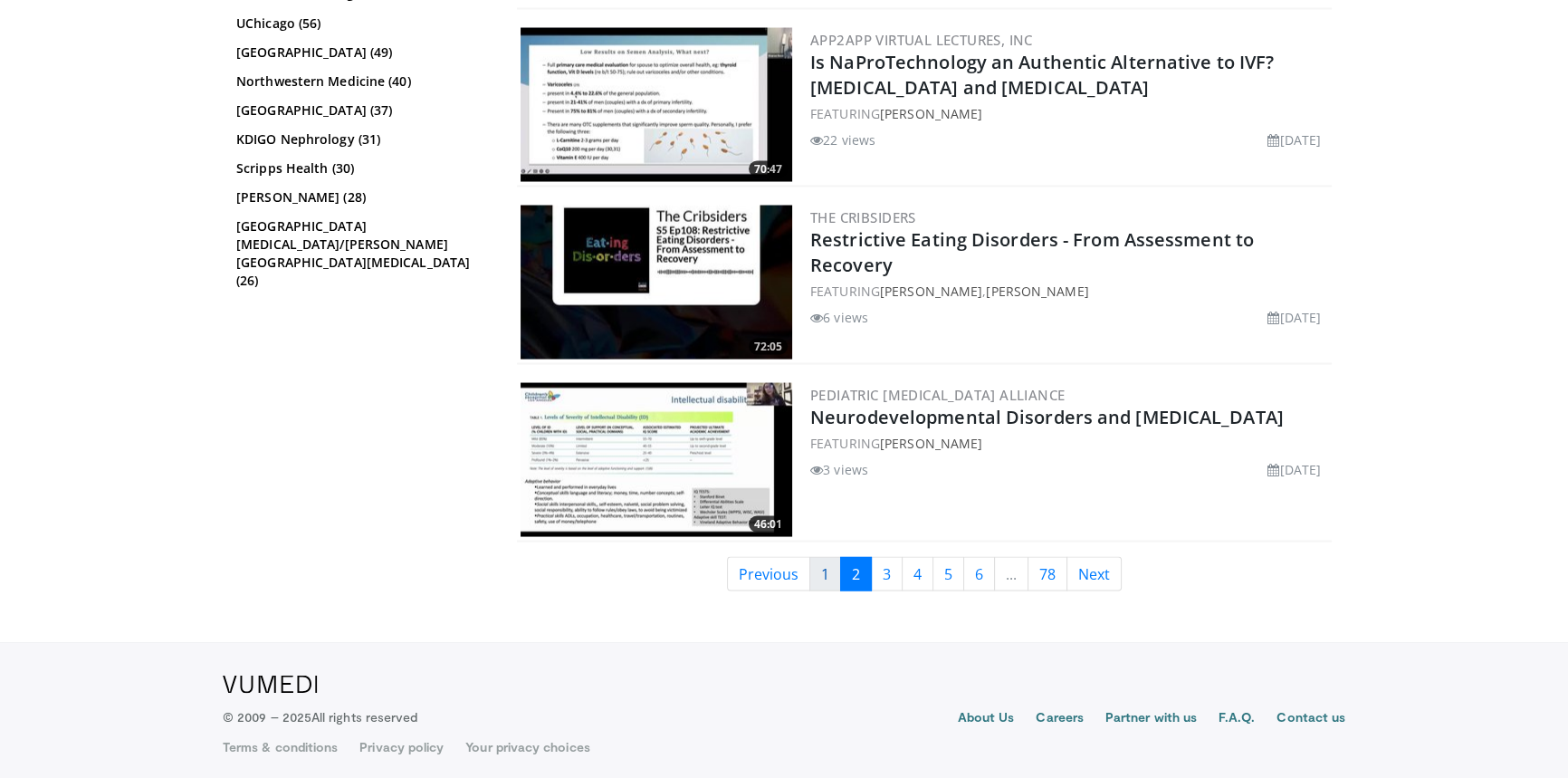
click at [818, 564] on link "1" at bounding box center [825, 573] width 32 height 35
